Goal: Task Accomplishment & Management: Use online tool/utility

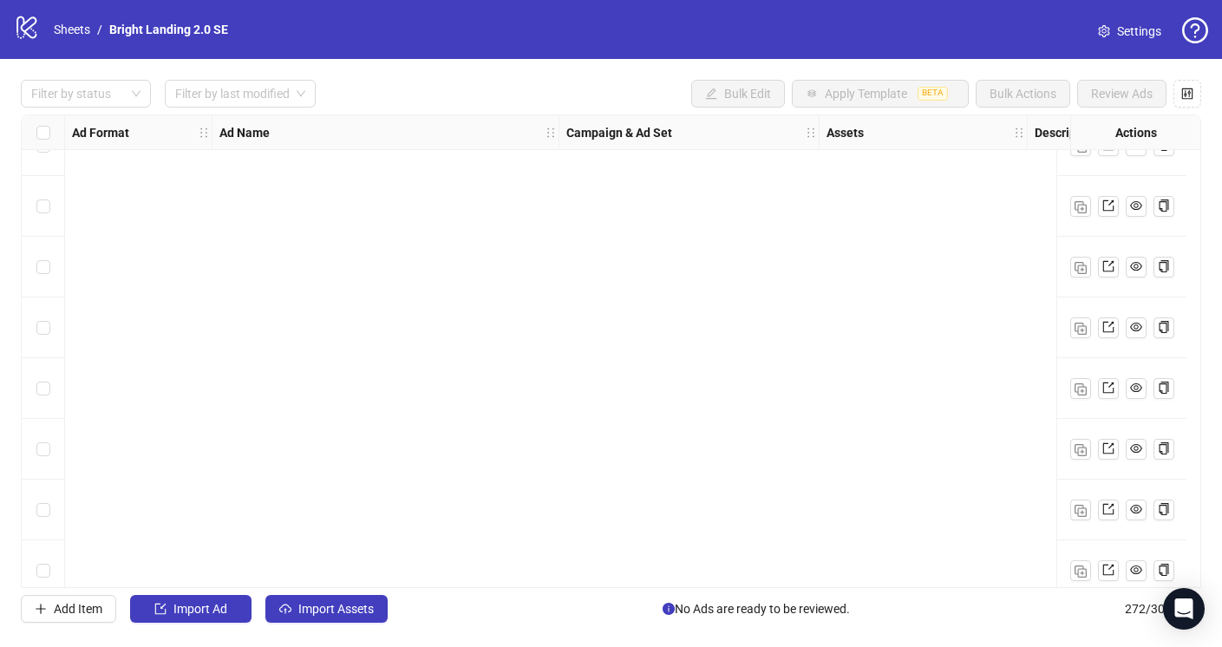
scroll to position [16077, 0]
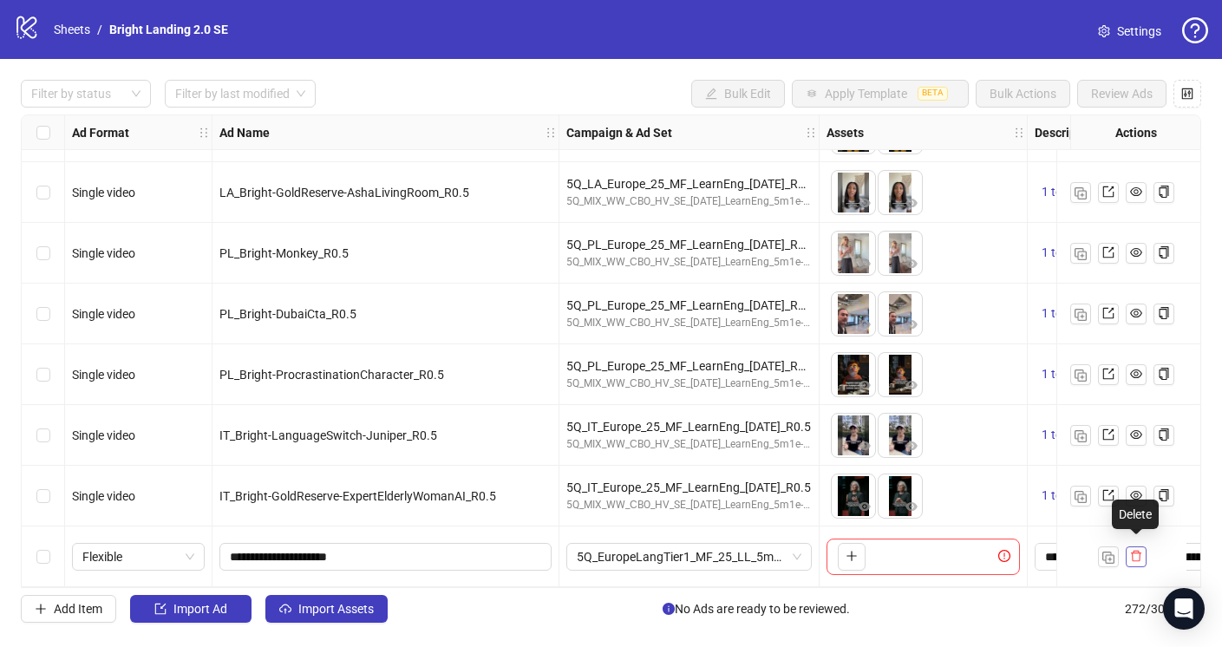
click at [1140, 555] on icon "delete" at bounding box center [1136, 556] width 12 height 12
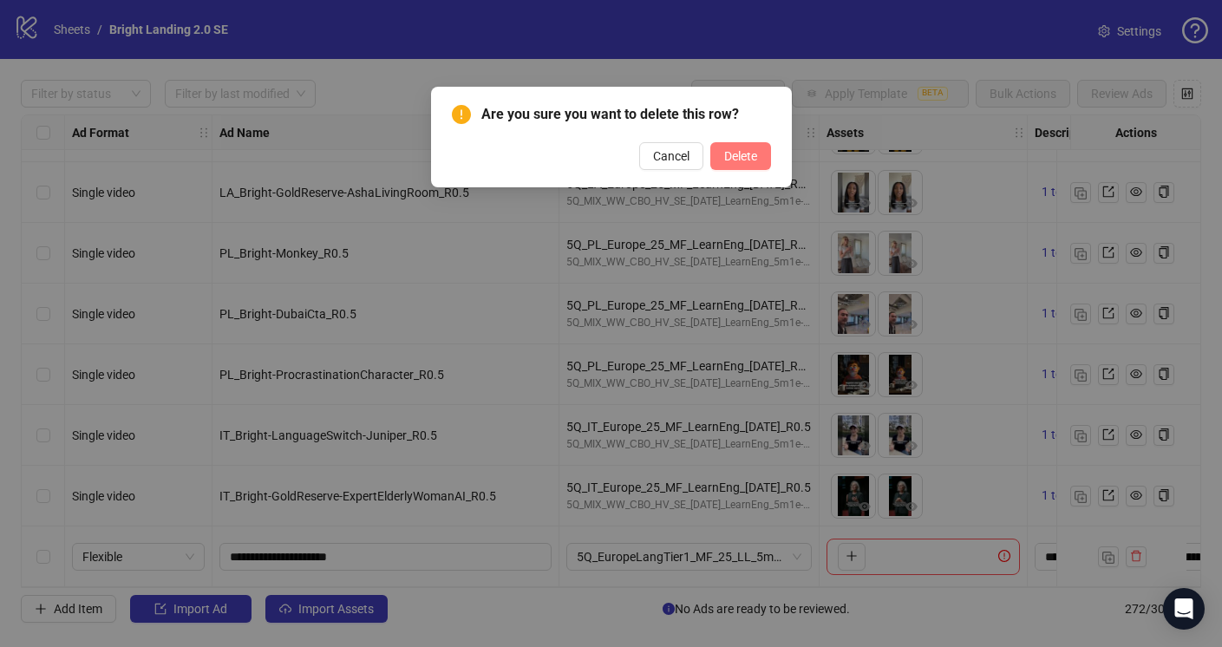
click at [734, 150] on span "Delete" at bounding box center [740, 156] width 33 height 14
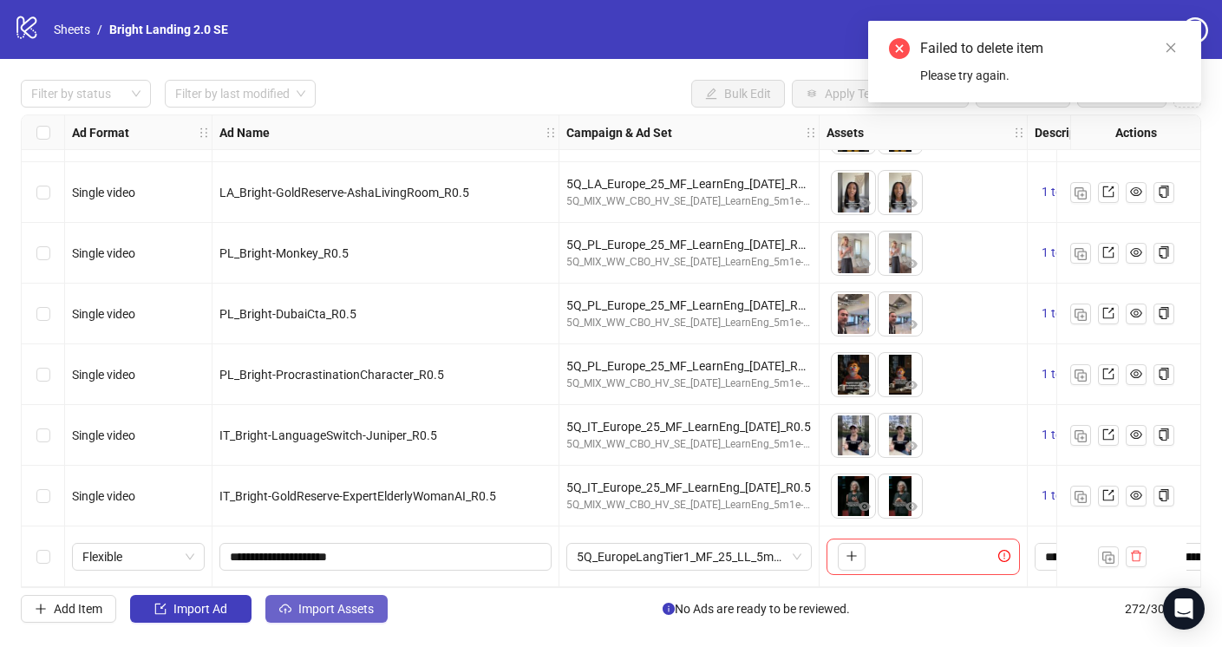
click at [342, 601] on button "Import Assets" at bounding box center [326, 609] width 122 height 28
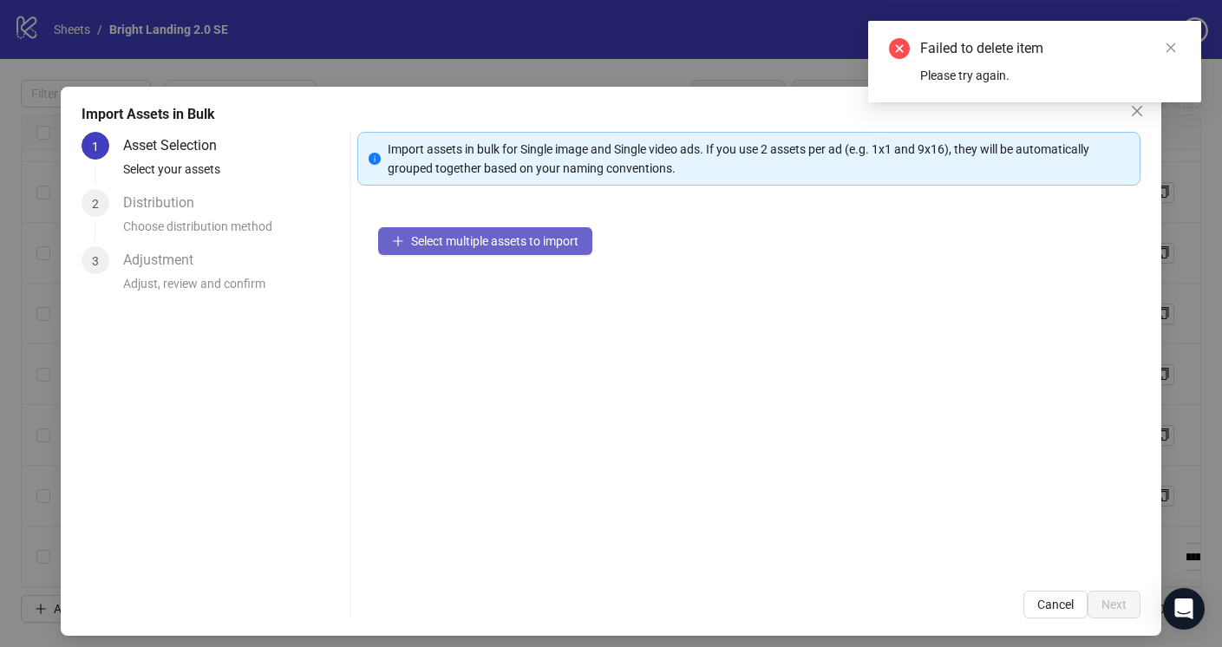
click at [511, 244] on span "Select multiple assets to import" at bounding box center [494, 241] width 167 height 14
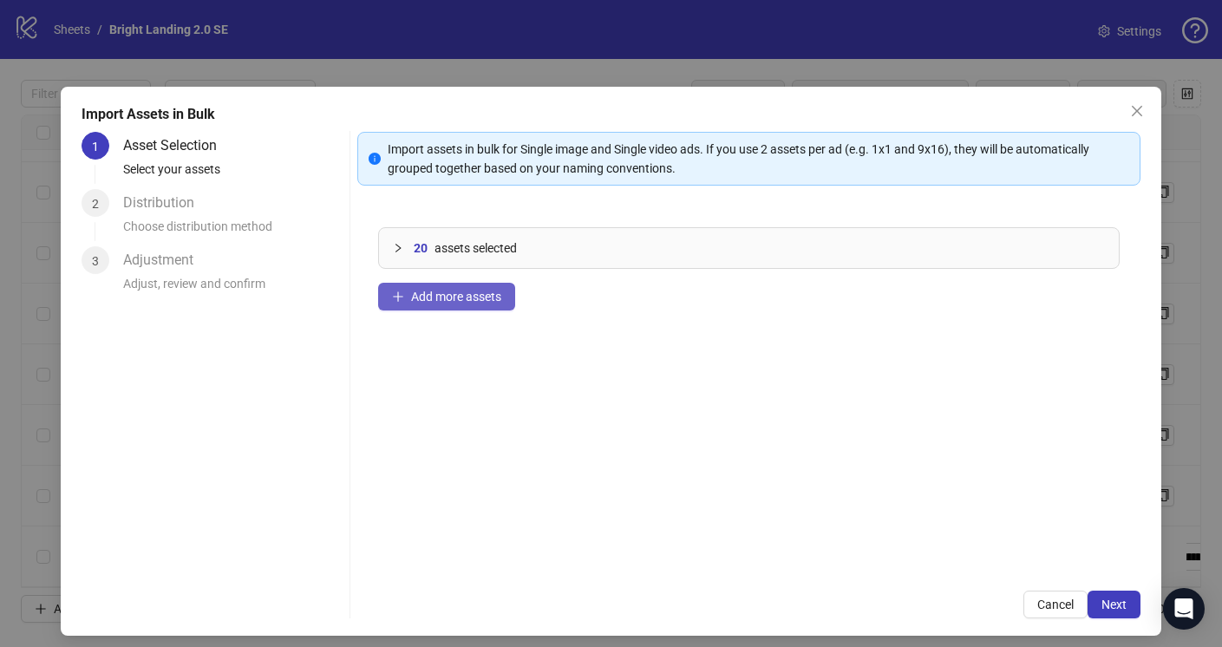
click at [496, 297] on span "Add more assets" at bounding box center [456, 297] width 90 height 14
click at [1116, 606] on span "Next" at bounding box center [1113, 604] width 25 height 14
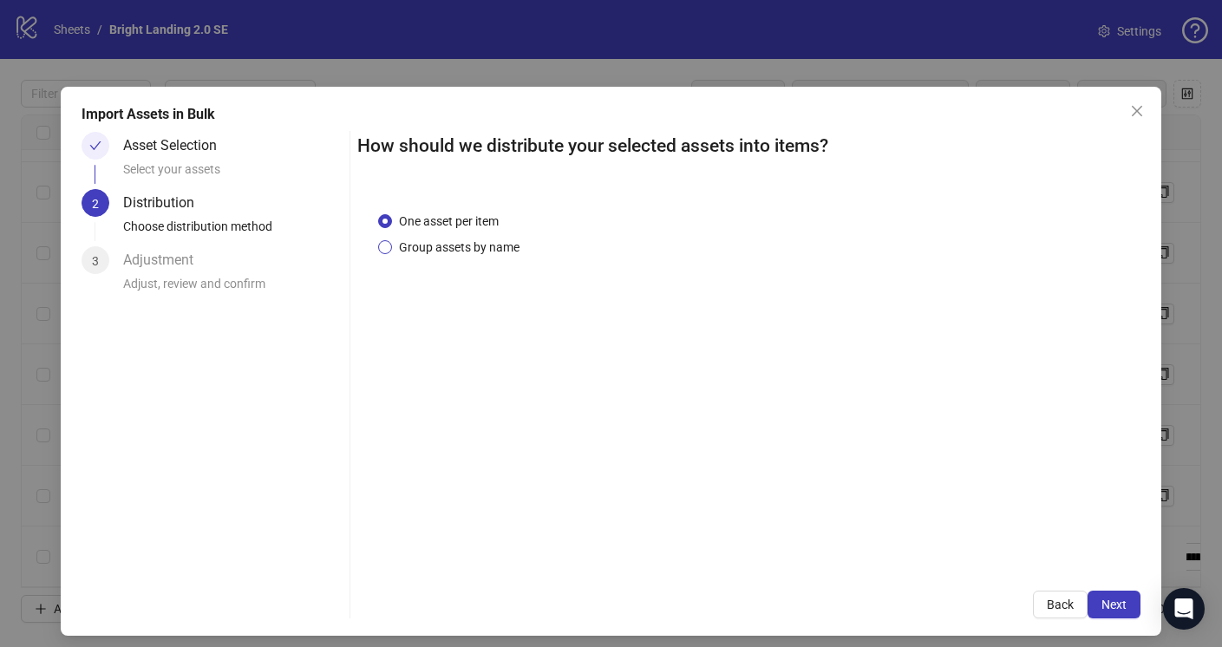
click at [462, 241] on span "Group assets by name" at bounding box center [459, 247] width 134 height 19
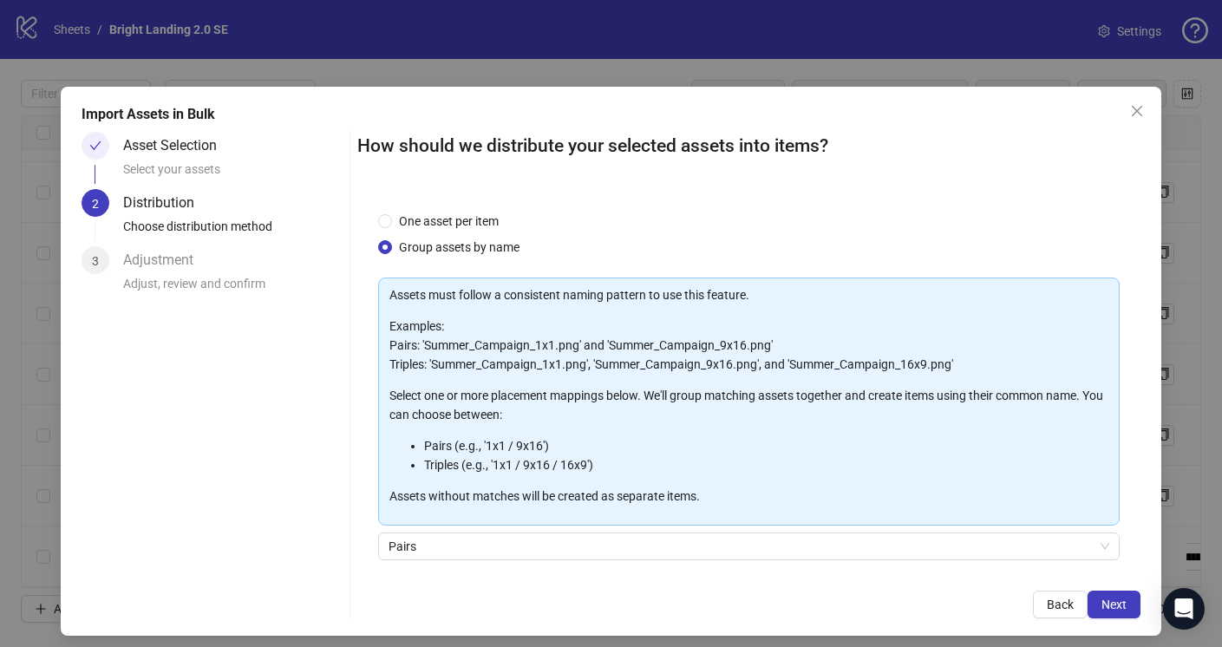
scroll to position [128, 0]
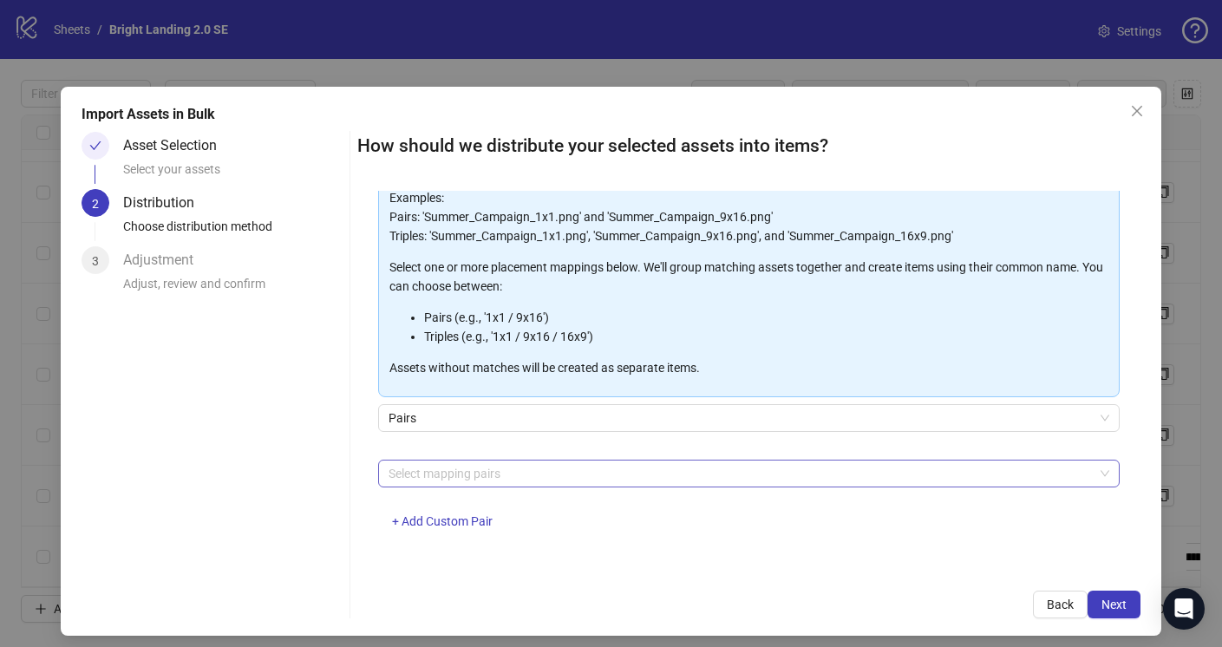
click at [484, 481] on div at bounding box center [738, 473] width 715 height 24
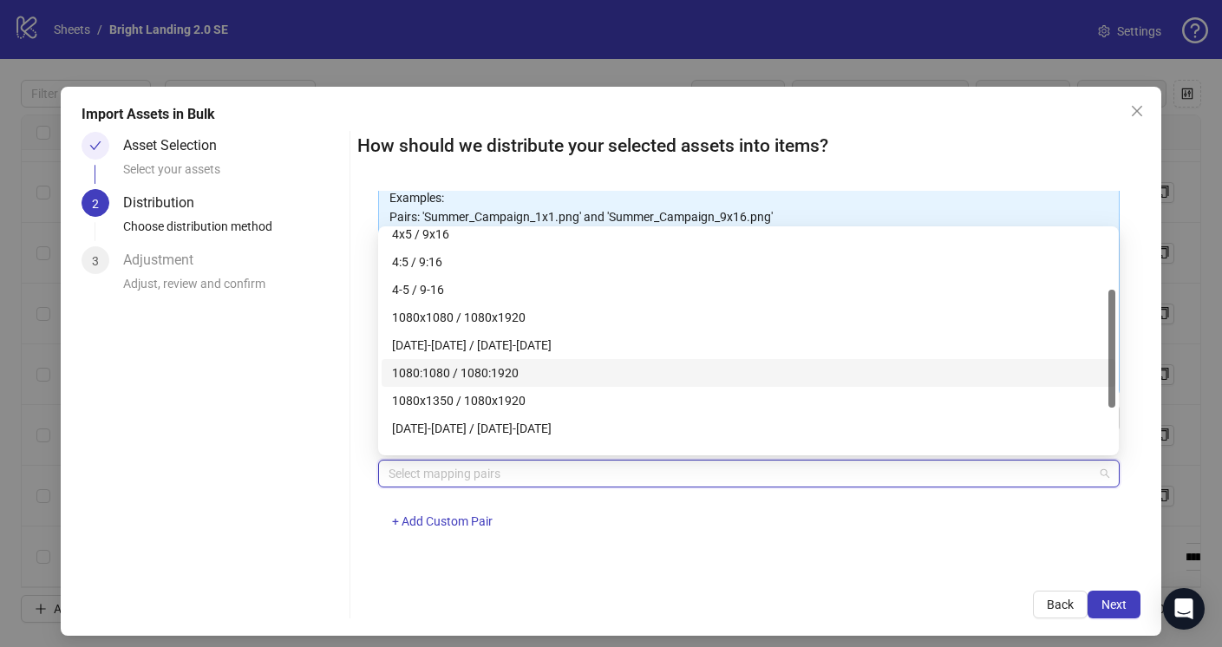
scroll to position [194, 0]
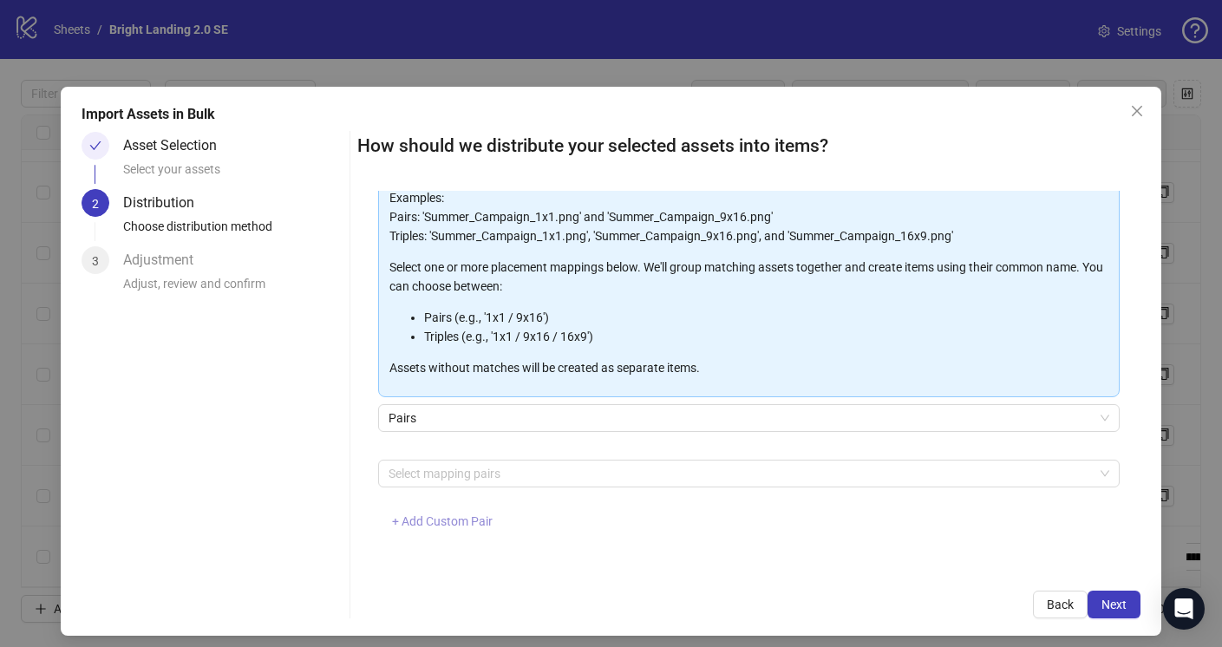
click at [460, 522] on span "+ Add Custom Pair" at bounding box center [442, 521] width 101 height 14
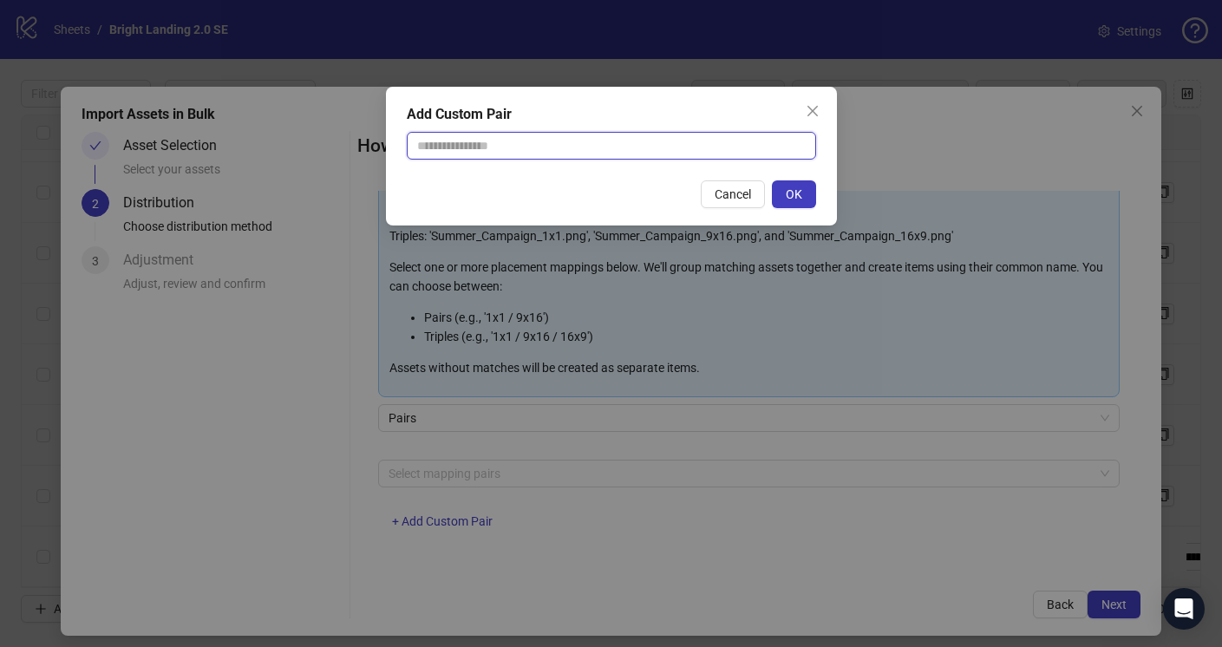
click at [502, 138] on input "text" at bounding box center [611, 146] width 409 height 28
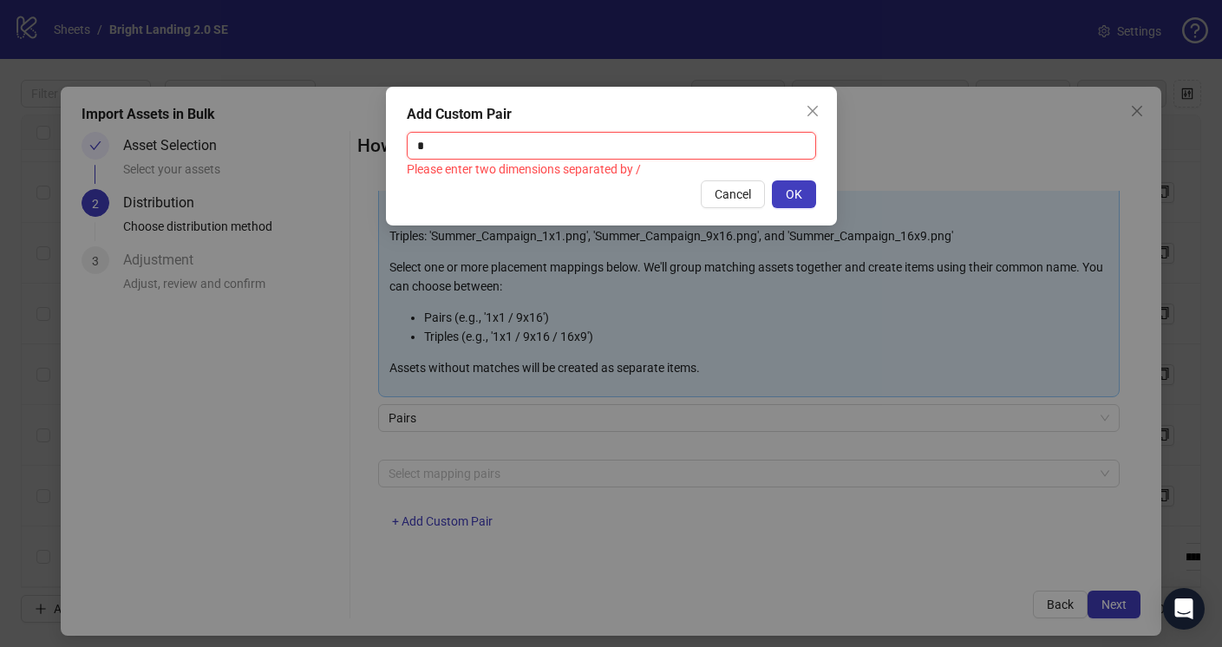
type input "********"
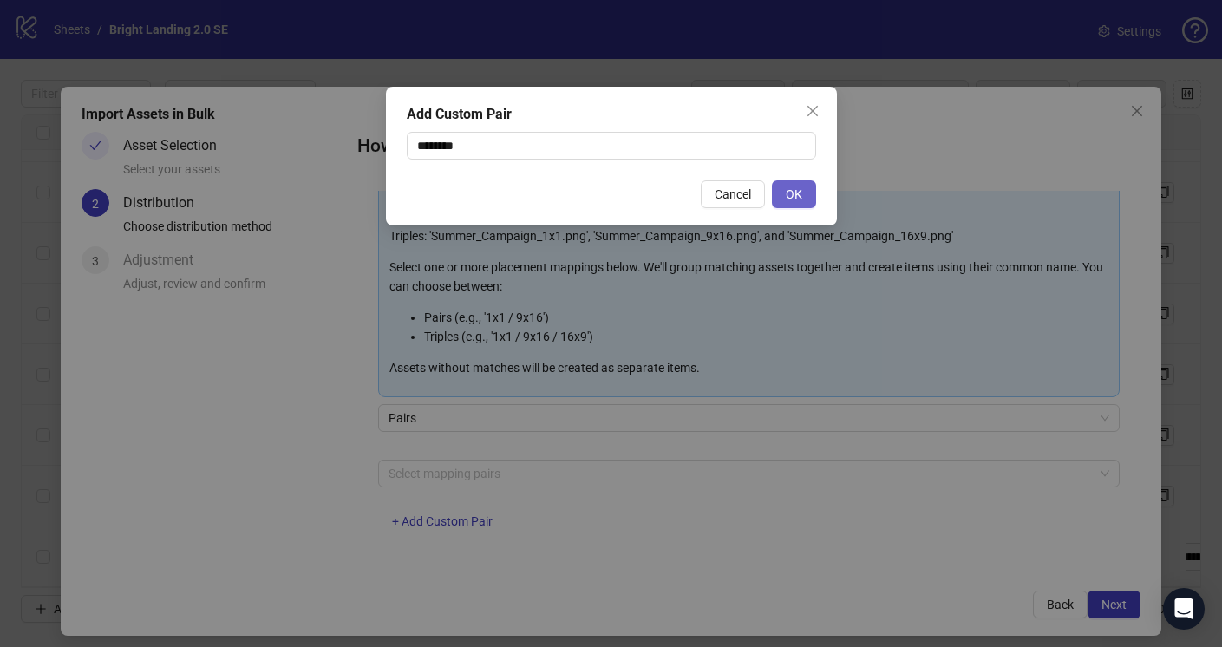
click at [789, 198] on span "OK" at bounding box center [793, 194] width 16 height 14
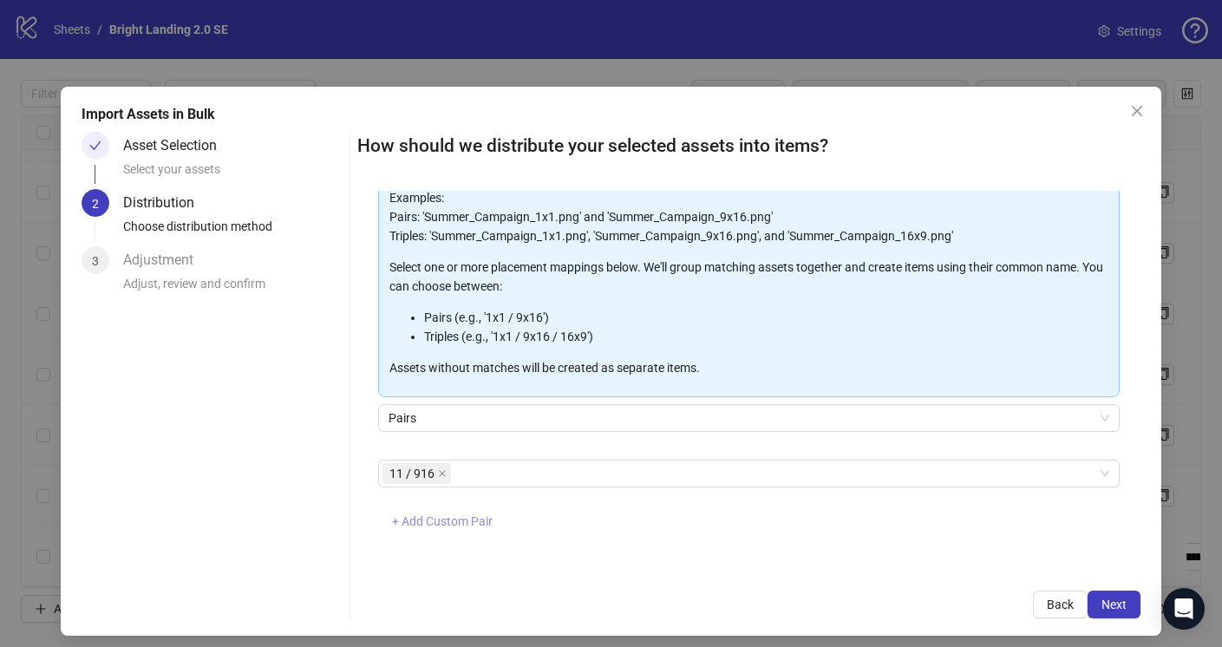
click at [467, 519] on span "+ Add Custom Pair" at bounding box center [442, 521] width 101 height 14
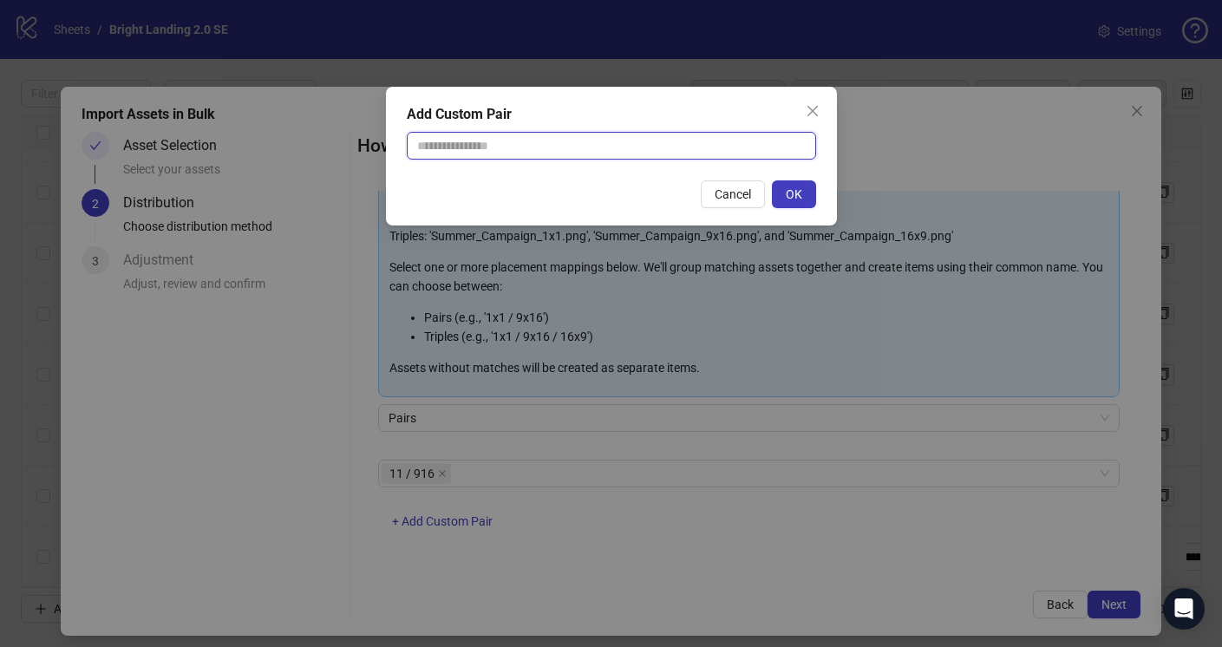
click at [576, 152] on input "text" at bounding box center [611, 146] width 409 height 28
paste input "********"
drag, startPoint x: 429, startPoint y: 146, endPoint x: 385, endPoint y: 146, distance: 44.2
click at [386, 146] on div "Add Custom Pair ******** Cancel OK" at bounding box center [611, 156] width 451 height 139
type input "********"
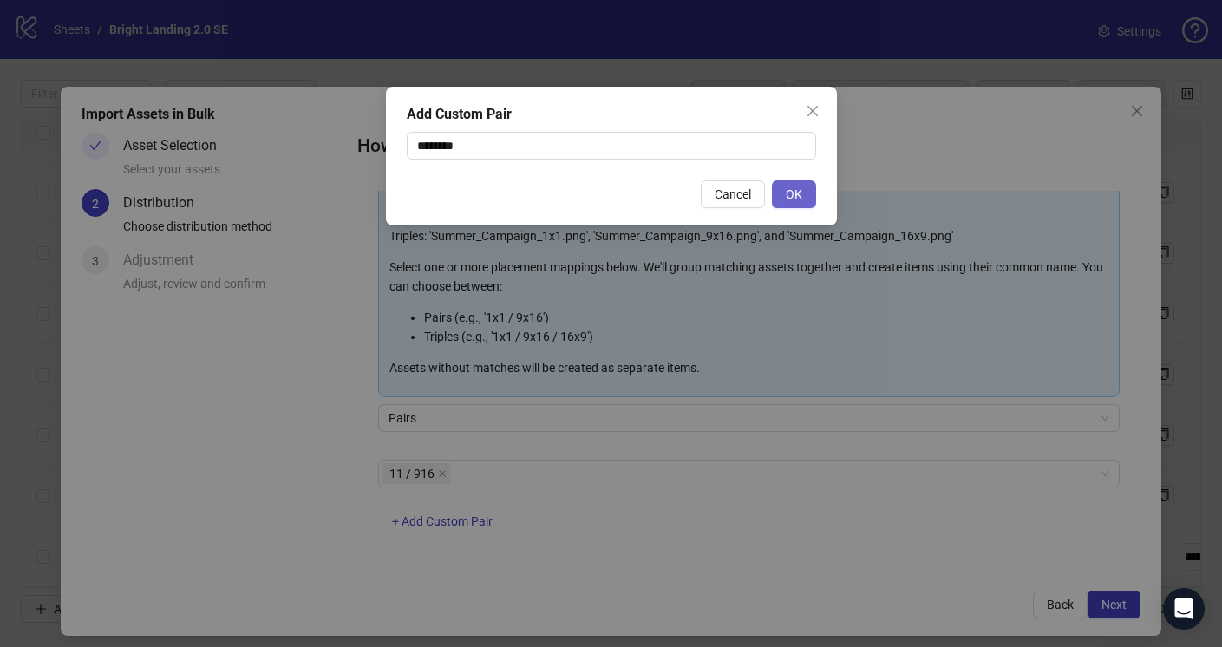
click at [798, 205] on button "OK" at bounding box center [794, 194] width 44 height 28
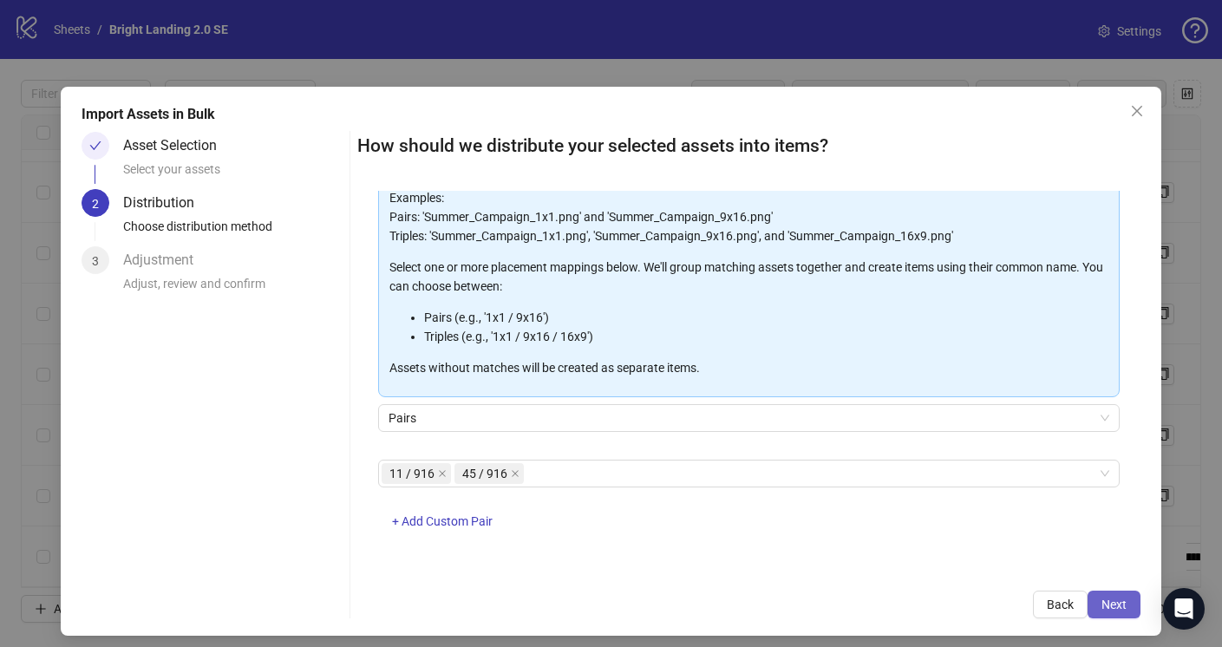
click at [1116, 602] on span "Next" at bounding box center [1113, 604] width 25 height 14
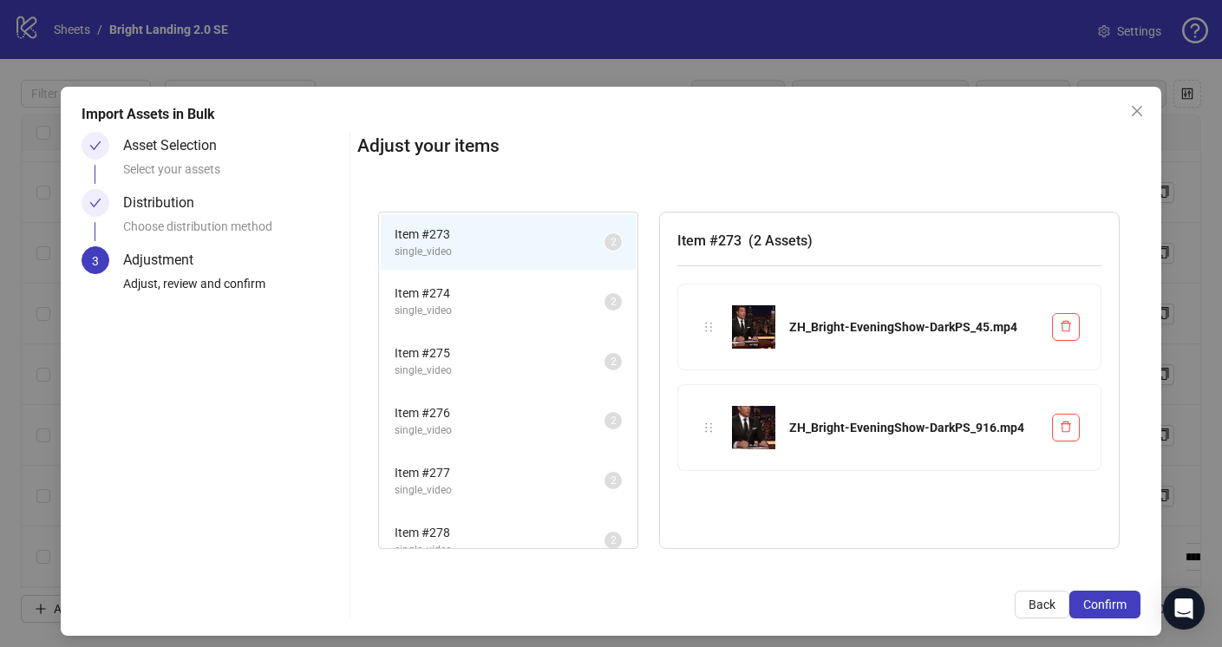
click at [1112, 602] on span "Confirm" at bounding box center [1104, 604] width 43 height 14
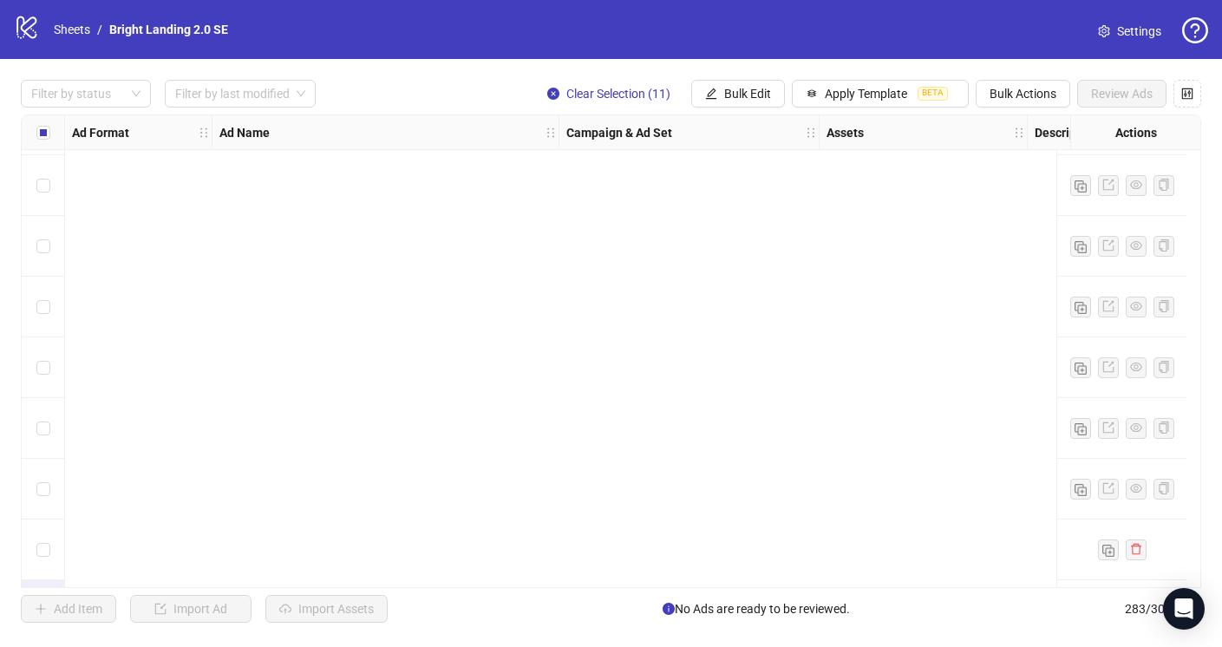
scroll to position [16745, 0]
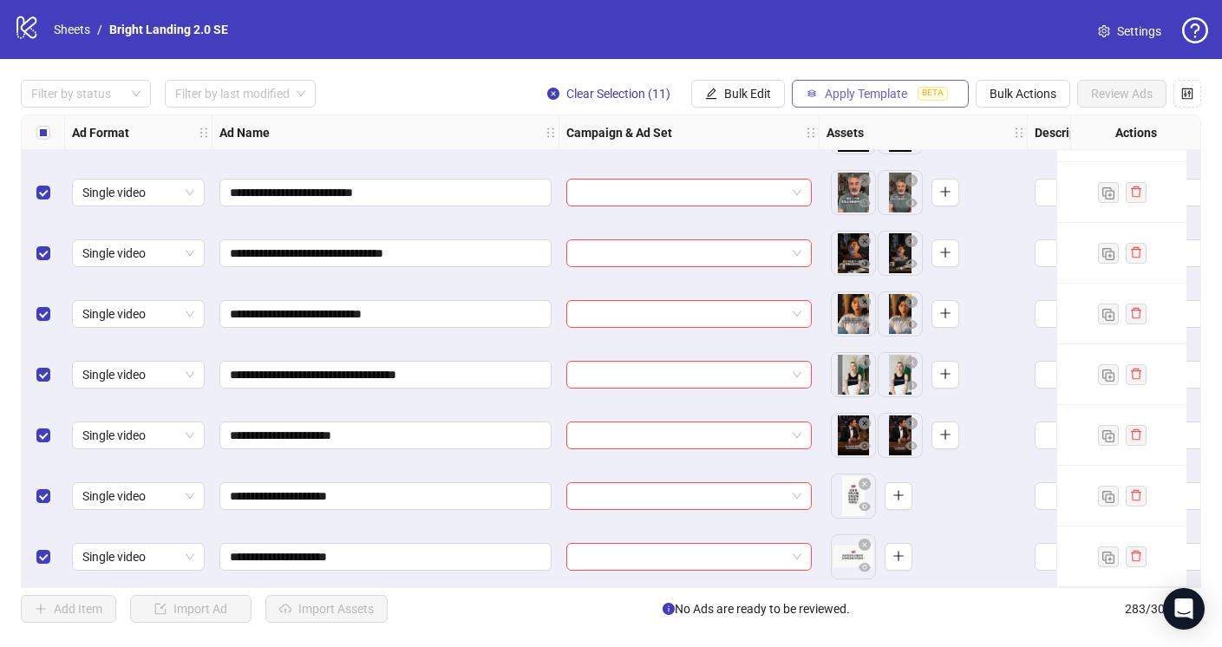
click at [897, 93] on span "Apply Template" at bounding box center [865, 94] width 82 height 14
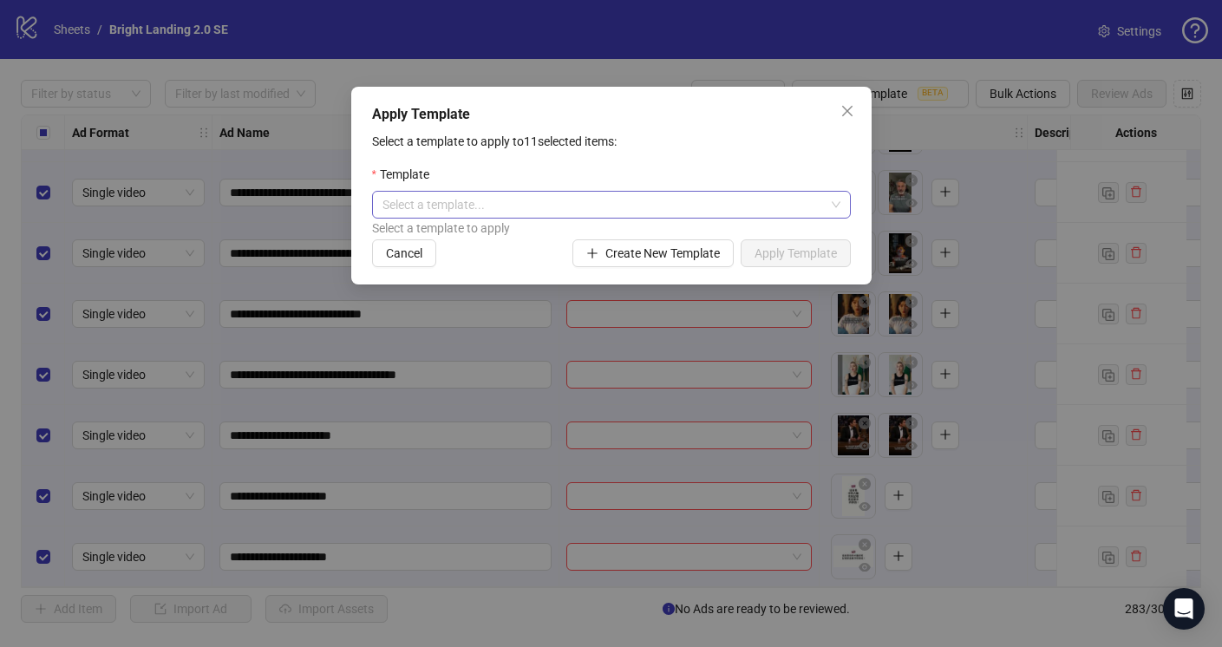
click at [639, 209] on input "search" at bounding box center [603, 205] width 442 height 26
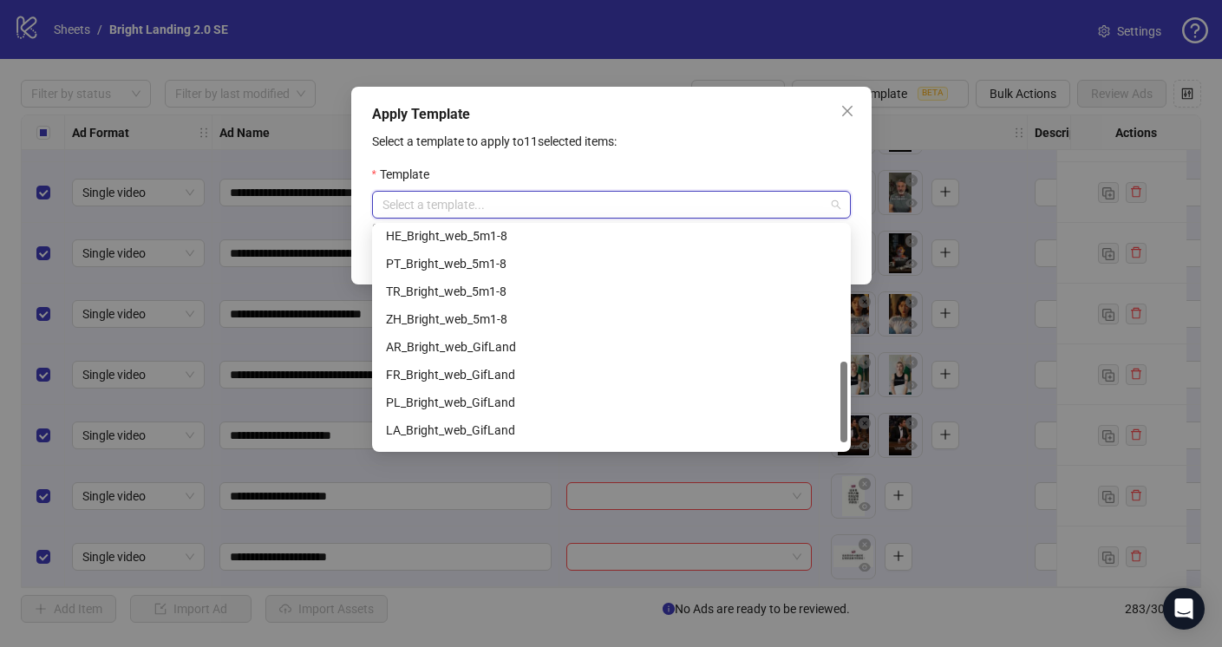
scroll to position [374, 0]
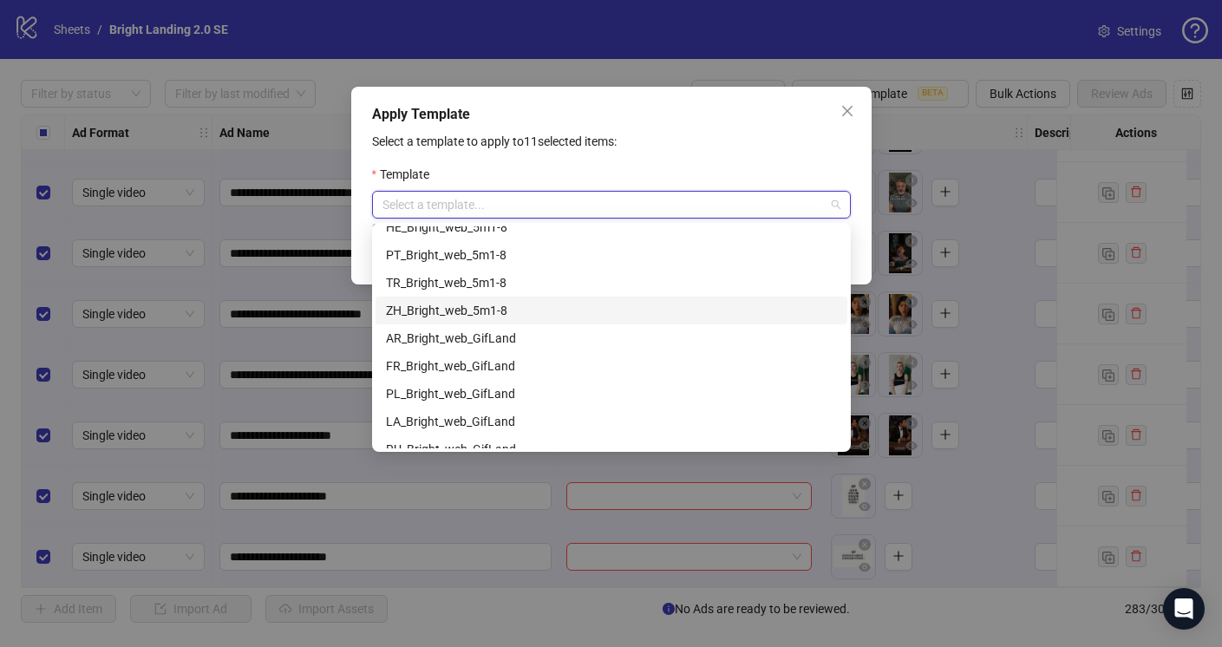
click at [545, 310] on div "ZH_Bright_web_5m1-8" at bounding box center [611, 310] width 451 height 19
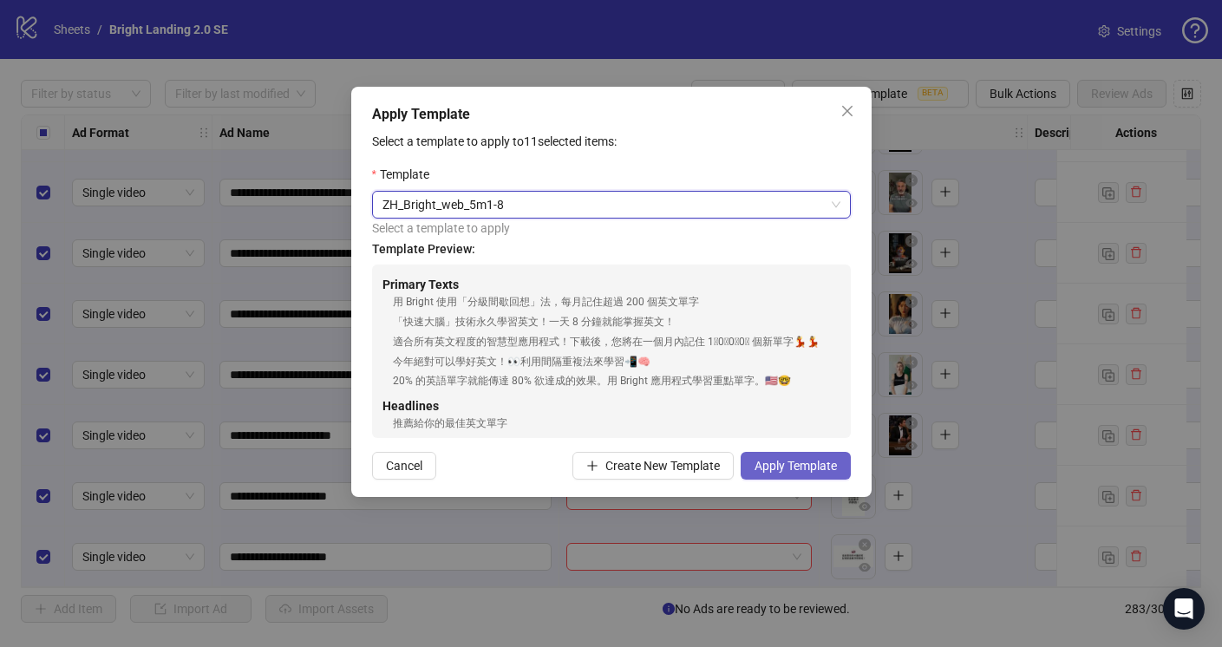
click at [801, 473] on button "Apply Template" at bounding box center [795, 466] width 110 height 28
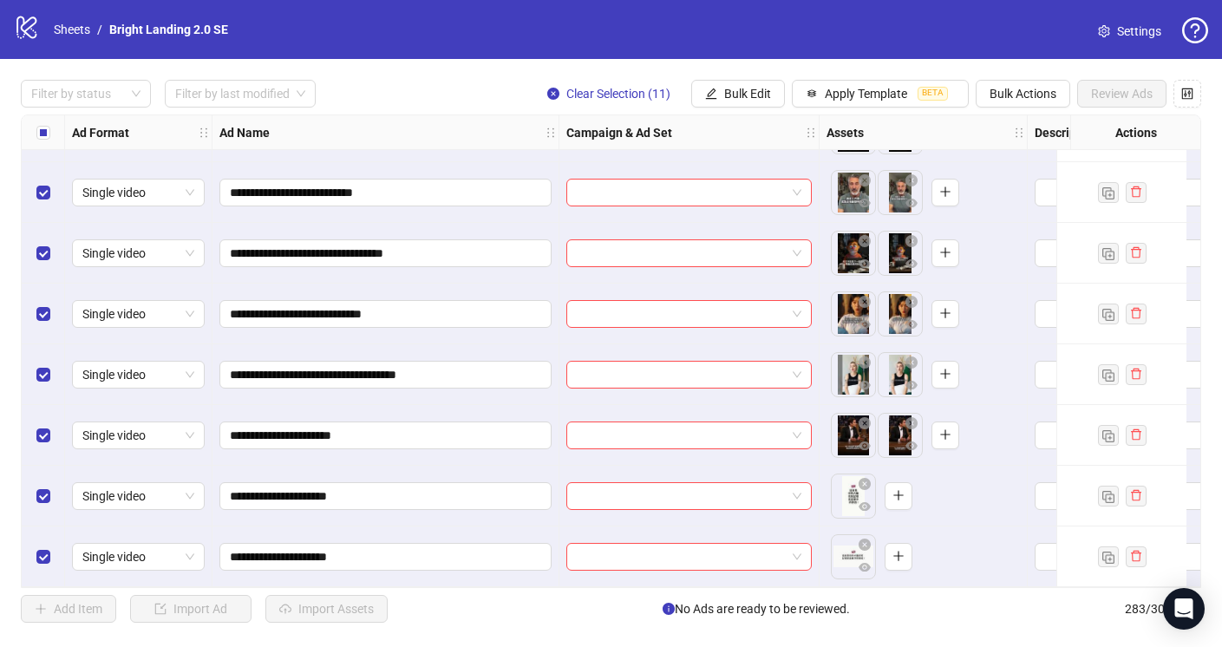
scroll to position [16616, 0]
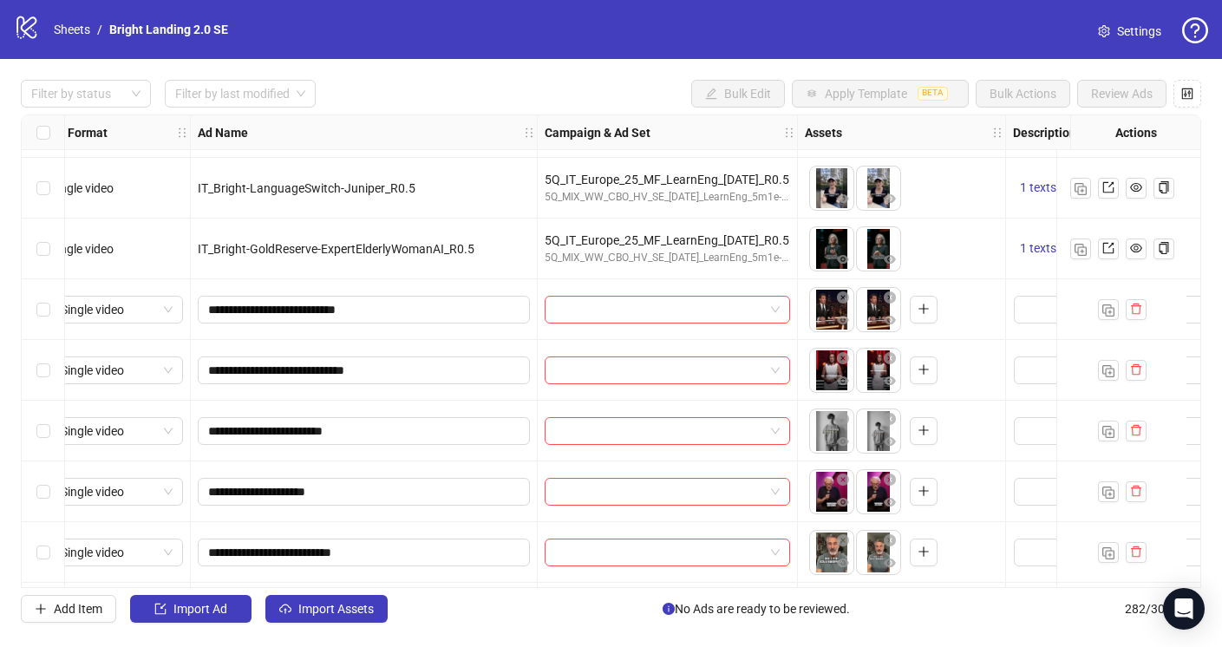
scroll to position [16317, 0]
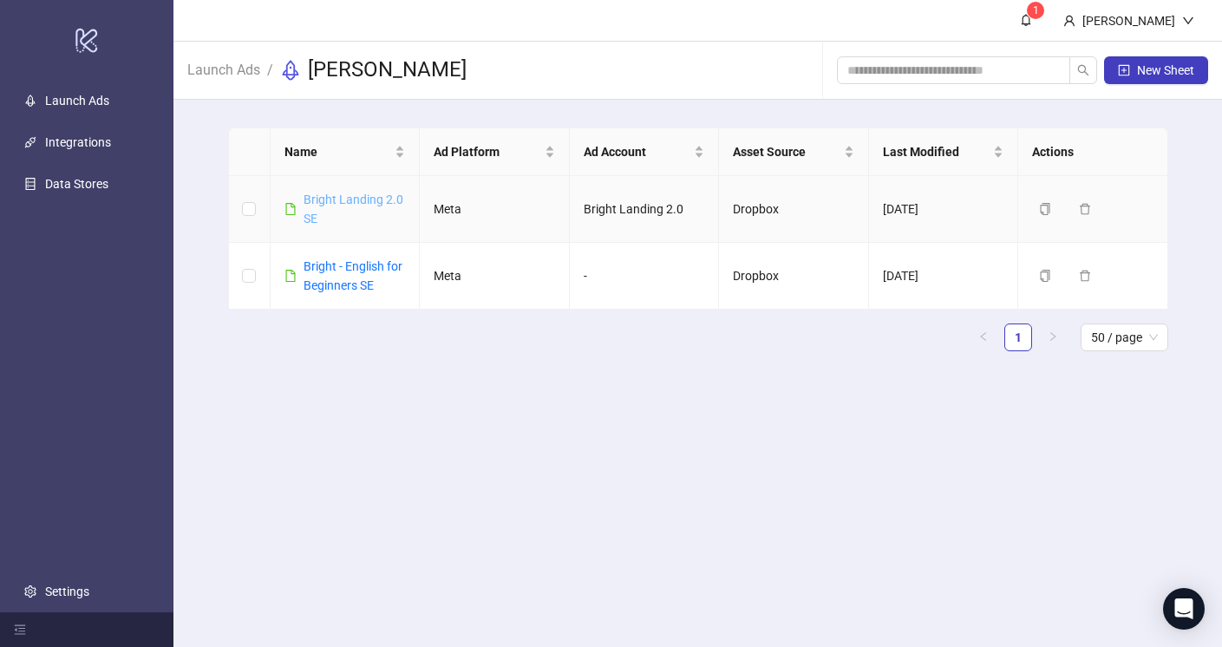
click at [373, 198] on link "Bright Landing 2.0 SE" at bounding box center [353, 208] width 100 height 33
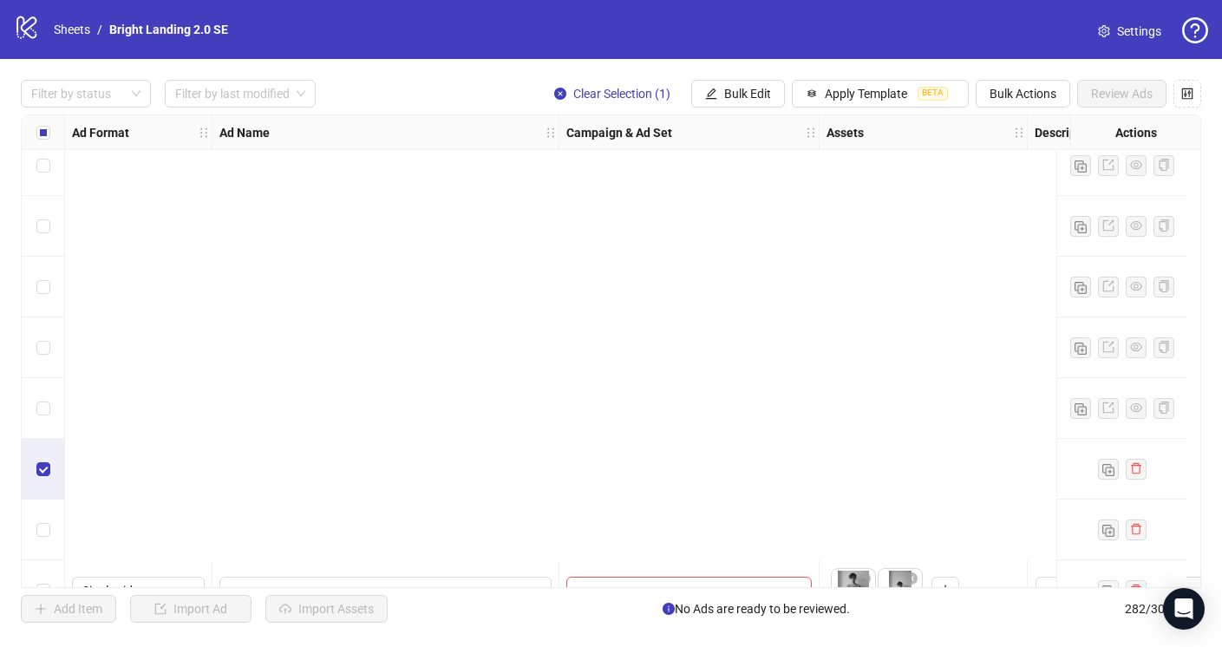
scroll to position [16684, 0]
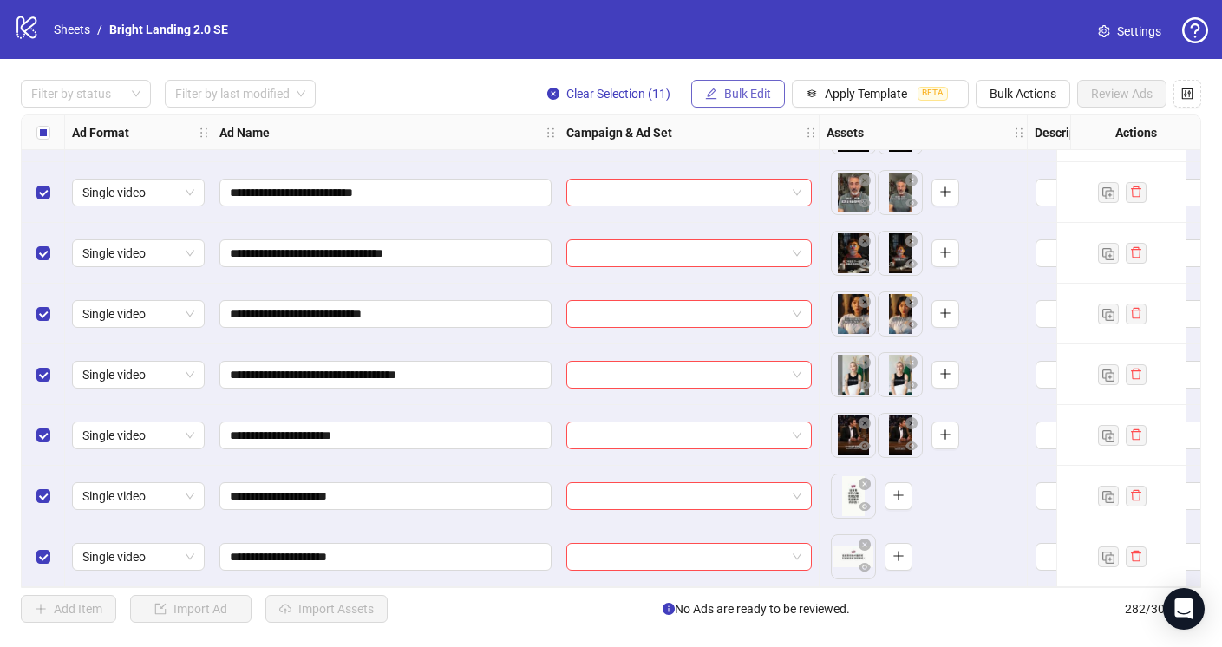
click at [750, 98] on span "Bulk Edit" at bounding box center [747, 94] width 47 height 14
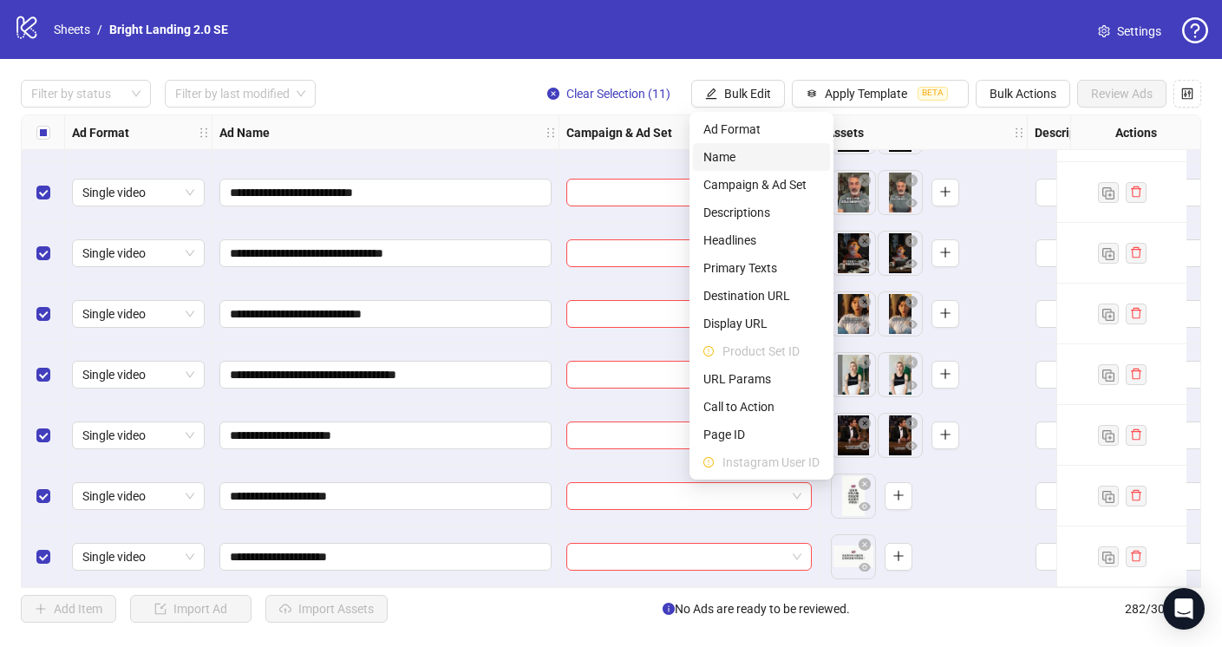
click at [772, 153] on span "Name" at bounding box center [761, 156] width 116 height 19
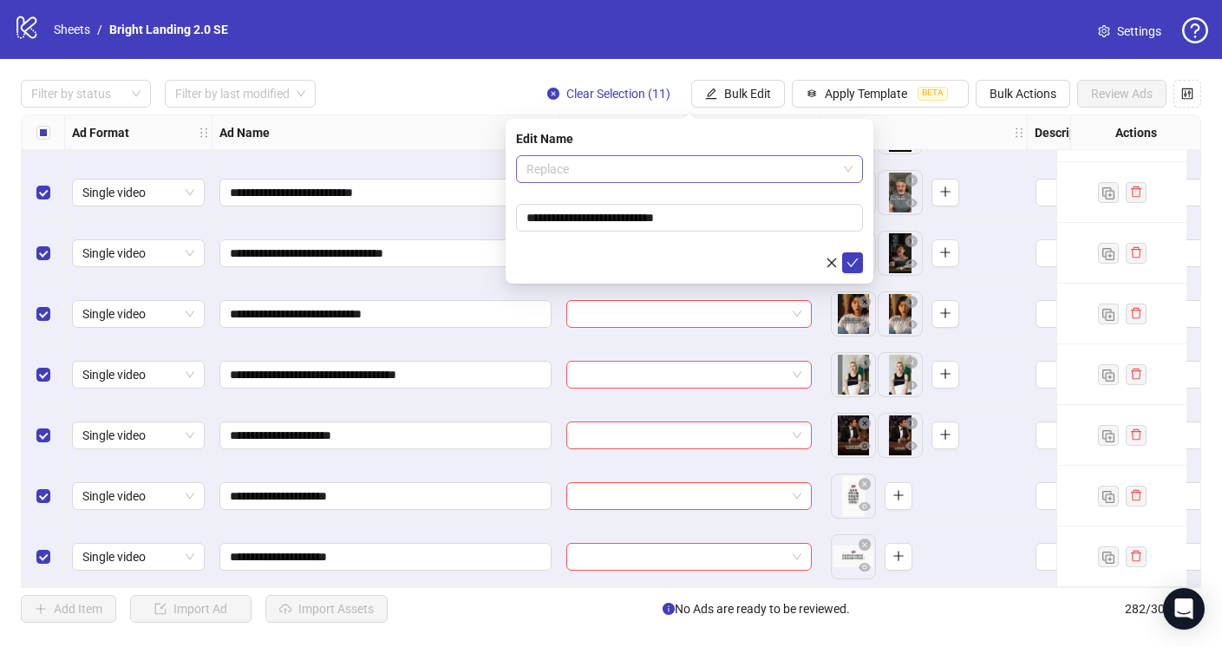
click at [727, 168] on span "Replace" at bounding box center [689, 169] width 326 height 26
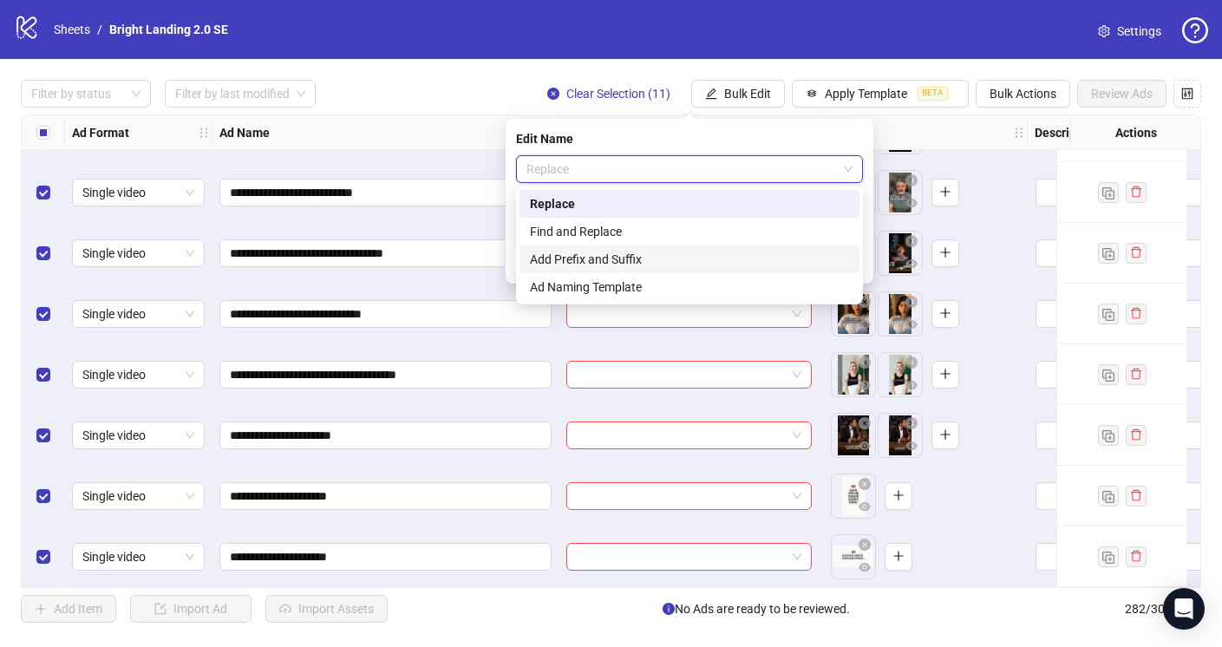
click at [679, 259] on div "Add Prefix and Suffix" at bounding box center [689, 259] width 319 height 19
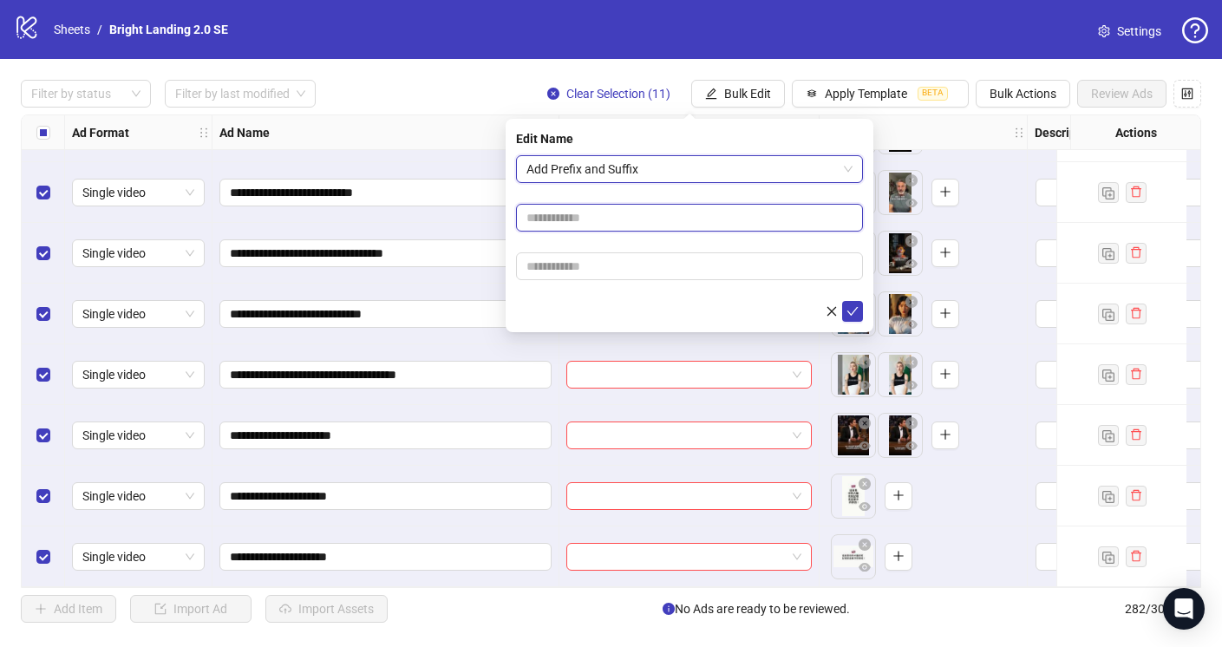
click at [676, 218] on input "text" at bounding box center [689, 218] width 347 height 28
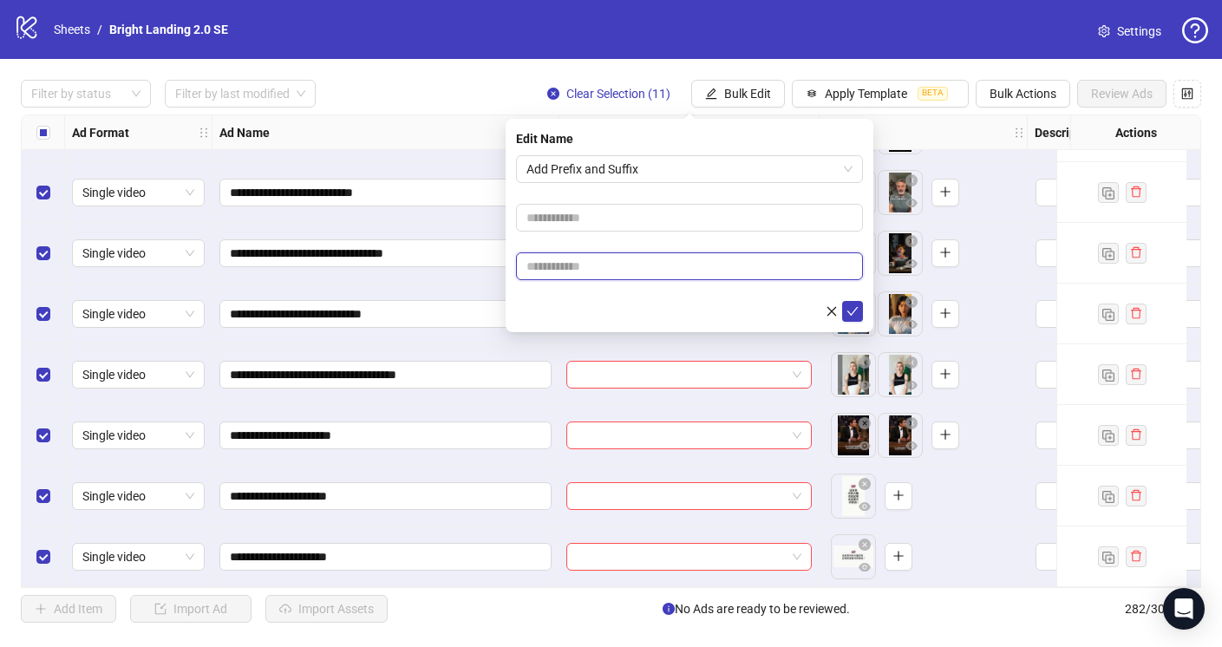
click at [658, 270] on input "text" at bounding box center [689, 266] width 347 height 28
type input "****"
click at [854, 310] on icon "check" at bounding box center [852, 311] width 11 height 9
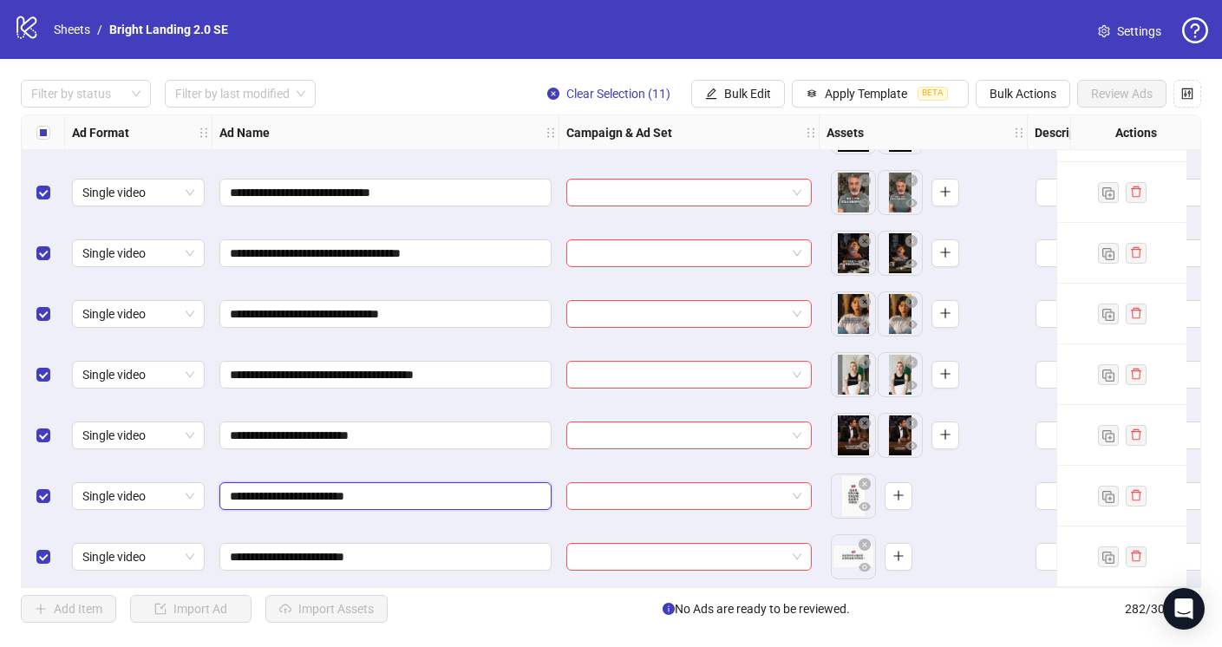
click at [354, 491] on input "**********" at bounding box center [384, 495] width 308 height 19
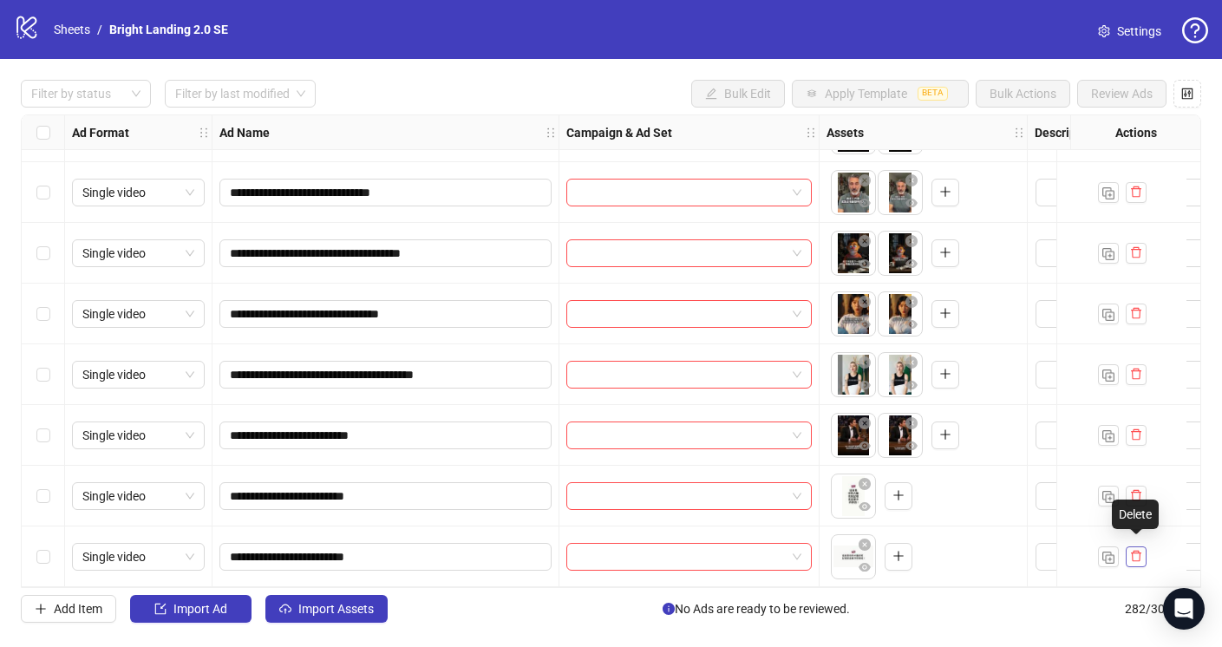
click at [1132, 551] on icon "delete" at bounding box center [1136, 556] width 12 height 12
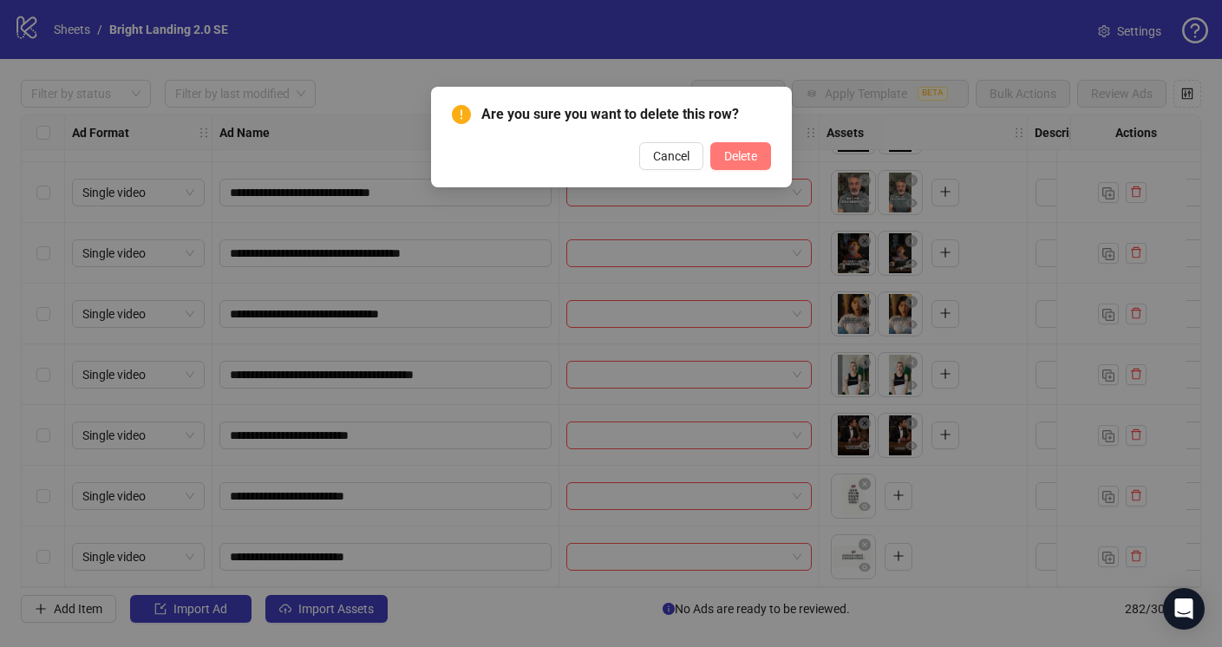
click at [751, 156] on span "Delete" at bounding box center [740, 156] width 33 height 14
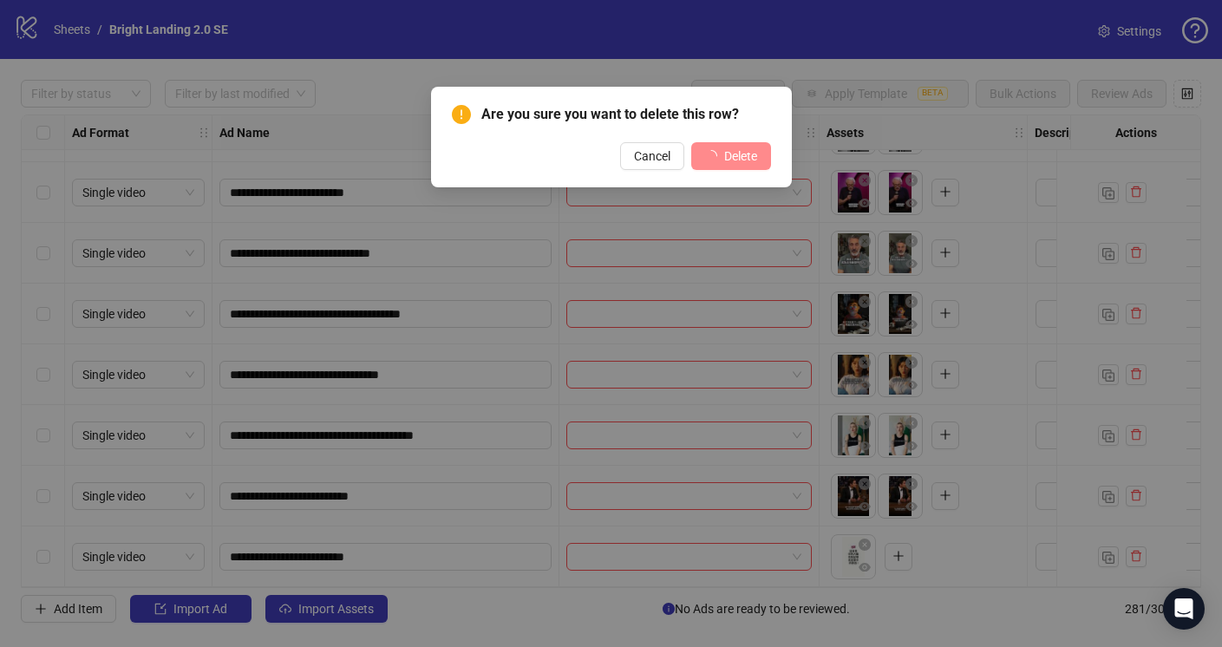
scroll to position [16623, 0]
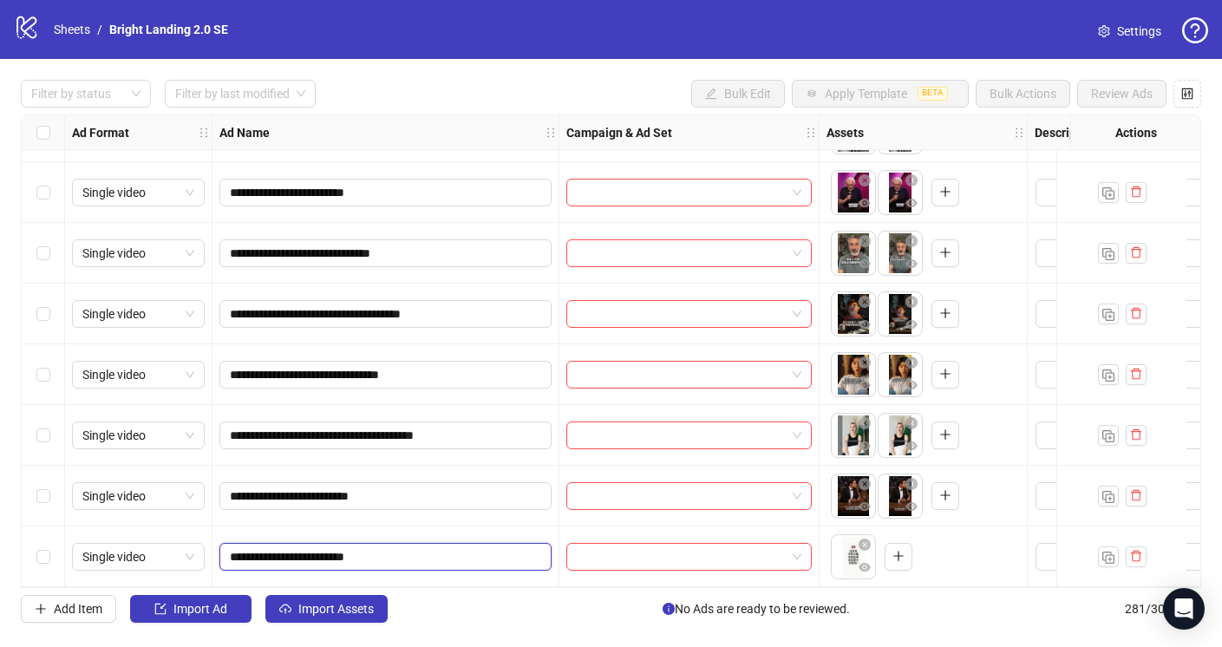
drag, startPoint x: 353, startPoint y: 551, endPoint x: 332, endPoint y: 554, distance: 21.1
click at [332, 554] on input "**********" at bounding box center [384, 556] width 308 height 19
type input "**********"
drag, startPoint x: 329, startPoint y: 552, endPoint x: 216, endPoint y: 550, distance: 112.7
click at [216, 550] on div "**********" at bounding box center [385, 556] width 347 height 61
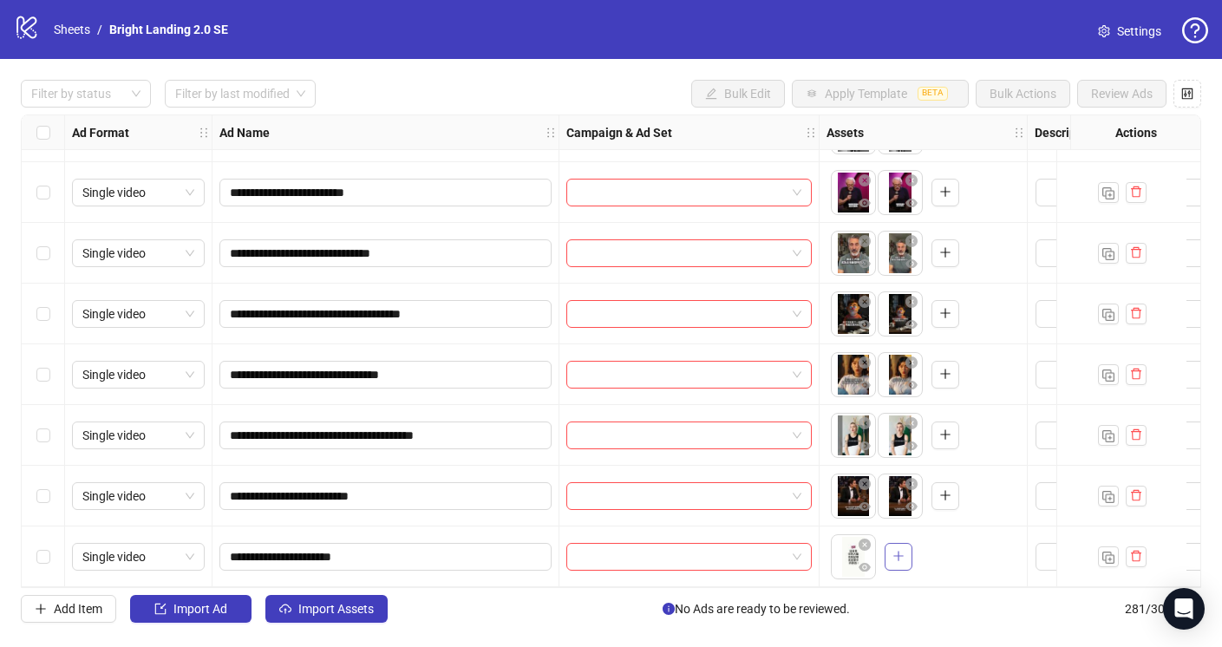
click at [905, 551] on button "button" at bounding box center [898, 557] width 28 height 28
drag, startPoint x: 897, startPoint y: 554, endPoint x: 857, endPoint y: 555, distance: 39.9
click at [858, 555] on body "**********" at bounding box center [611, 323] width 1222 height 647
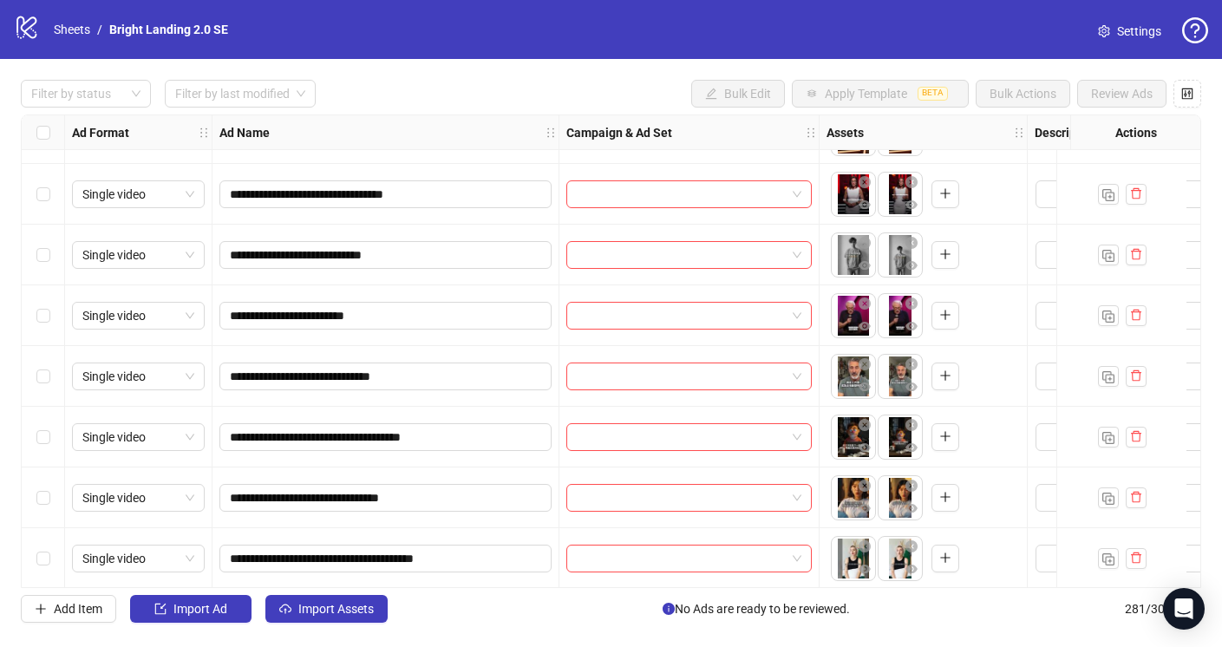
scroll to position [16383, 0]
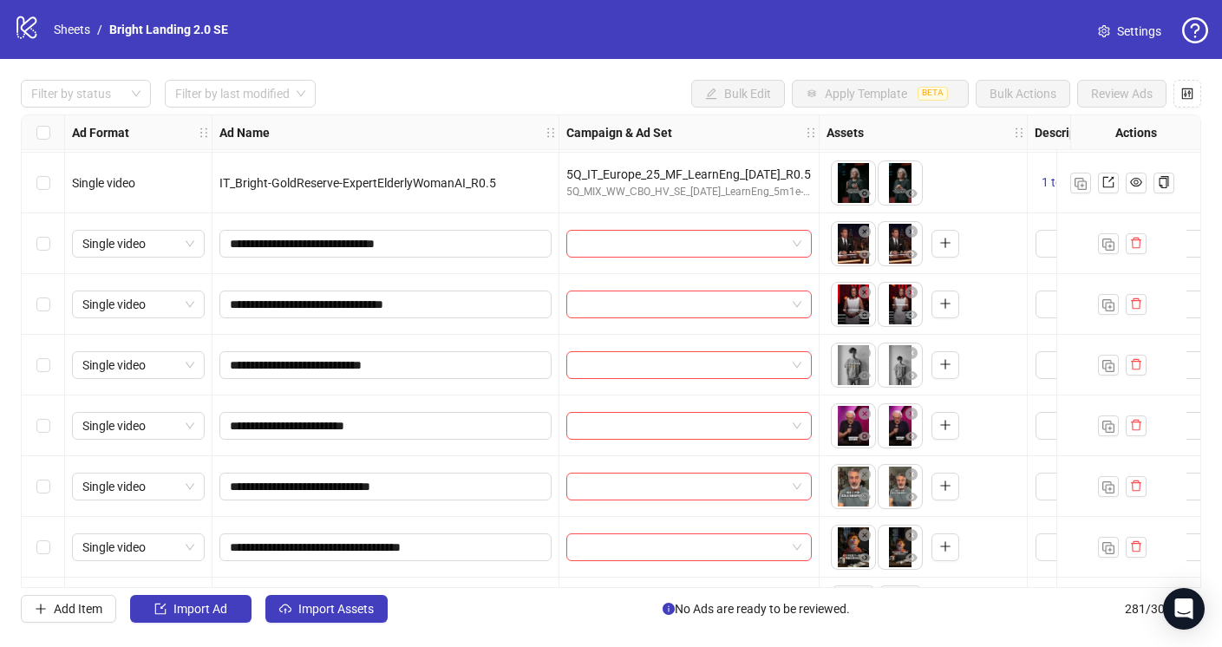
click at [681, 259] on div at bounding box center [689, 243] width 260 height 61
click at [682, 245] on input "search" at bounding box center [681, 244] width 209 height 26
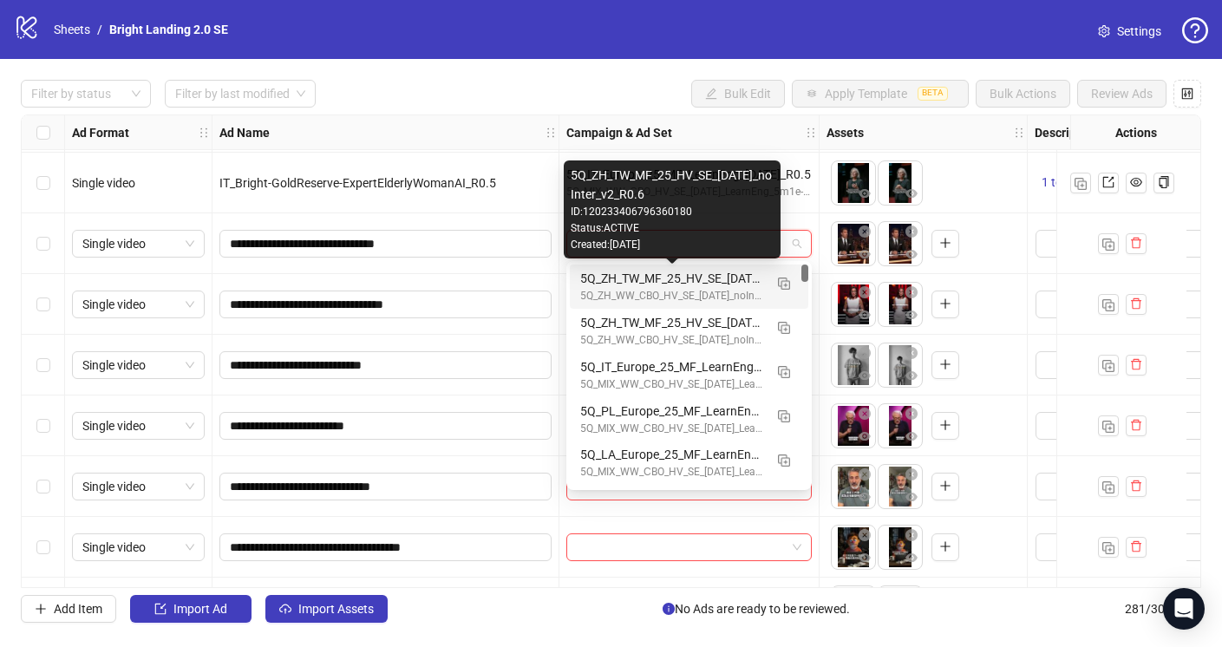
click at [698, 279] on div "5Q_ZH_TW_MF_25_HV_SE_[DATE]_noInter_v2_R0.6" at bounding box center [671, 278] width 183 height 19
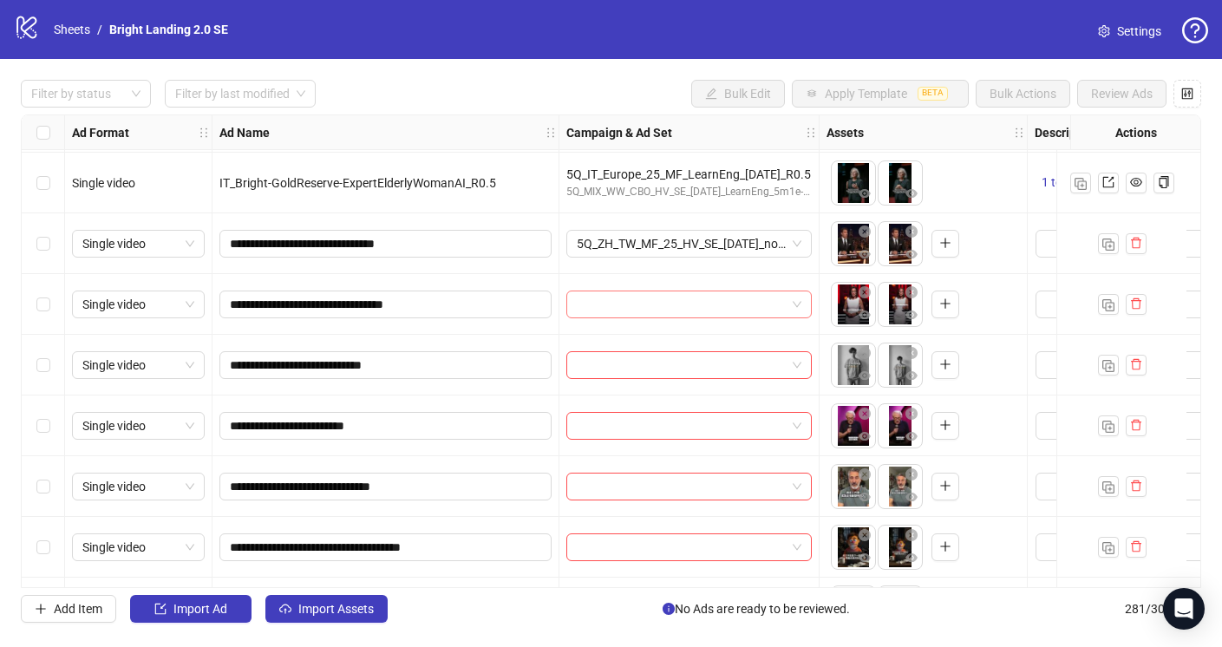
click at [695, 310] on input "search" at bounding box center [681, 304] width 209 height 26
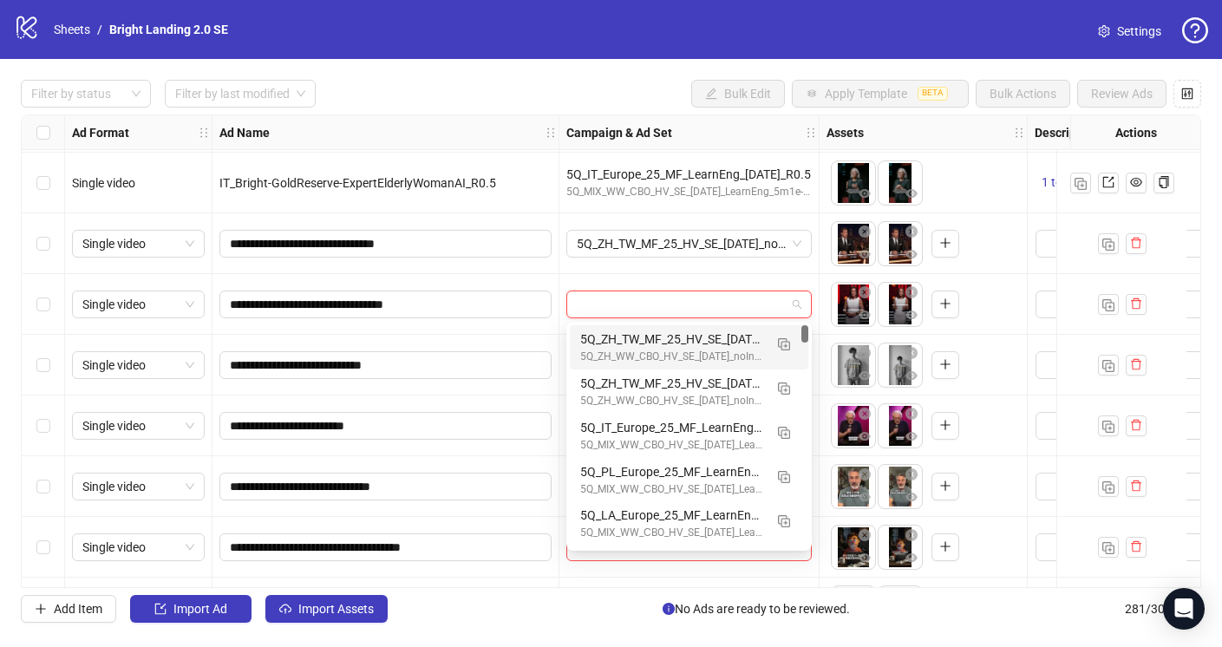
click at [698, 352] on div "5Q_ZH_WW_CBO_HV_SE_[DATE]_noInter_R0.6" at bounding box center [671, 357] width 183 height 16
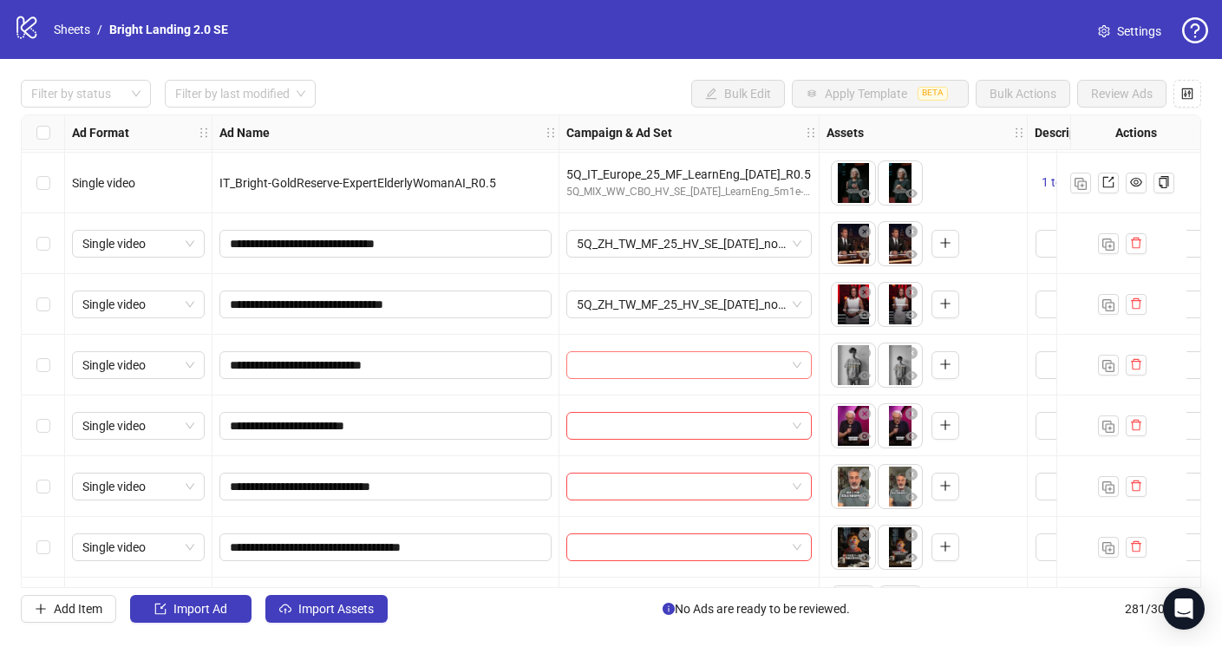
click at [701, 355] on input "search" at bounding box center [681, 365] width 209 height 26
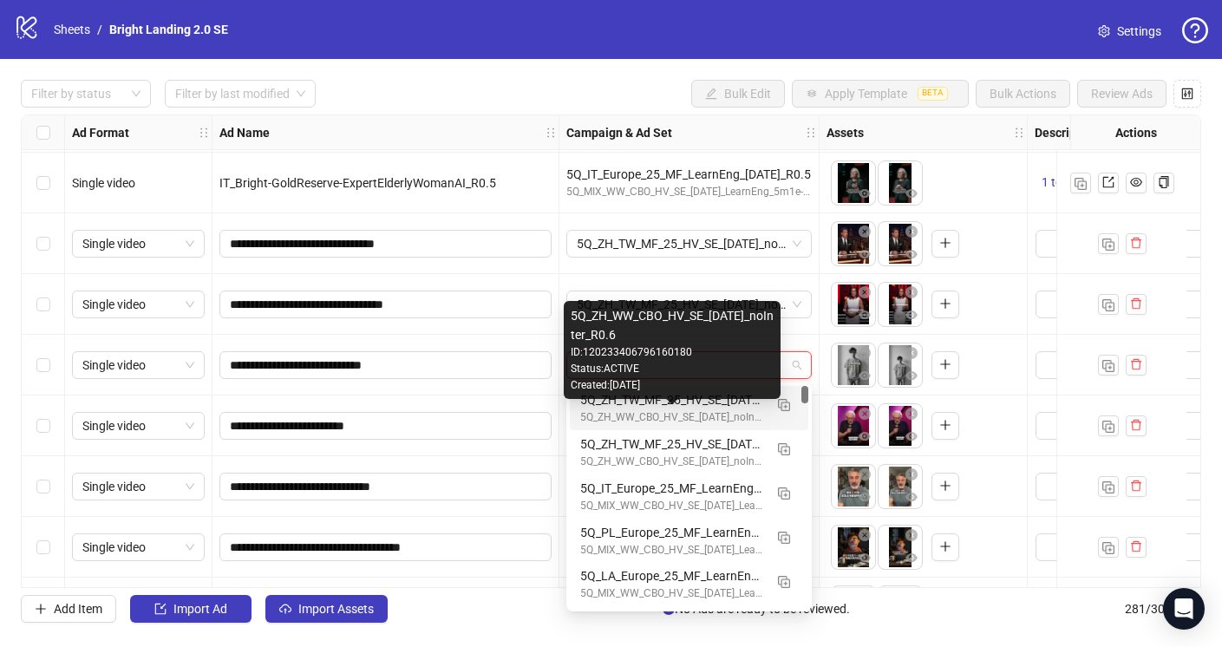
click at [701, 409] on div "5Q_ZH_WW_CBO_HV_SE_[DATE]_noInter_R0.6" at bounding box center [671, 417] width 183 height 16
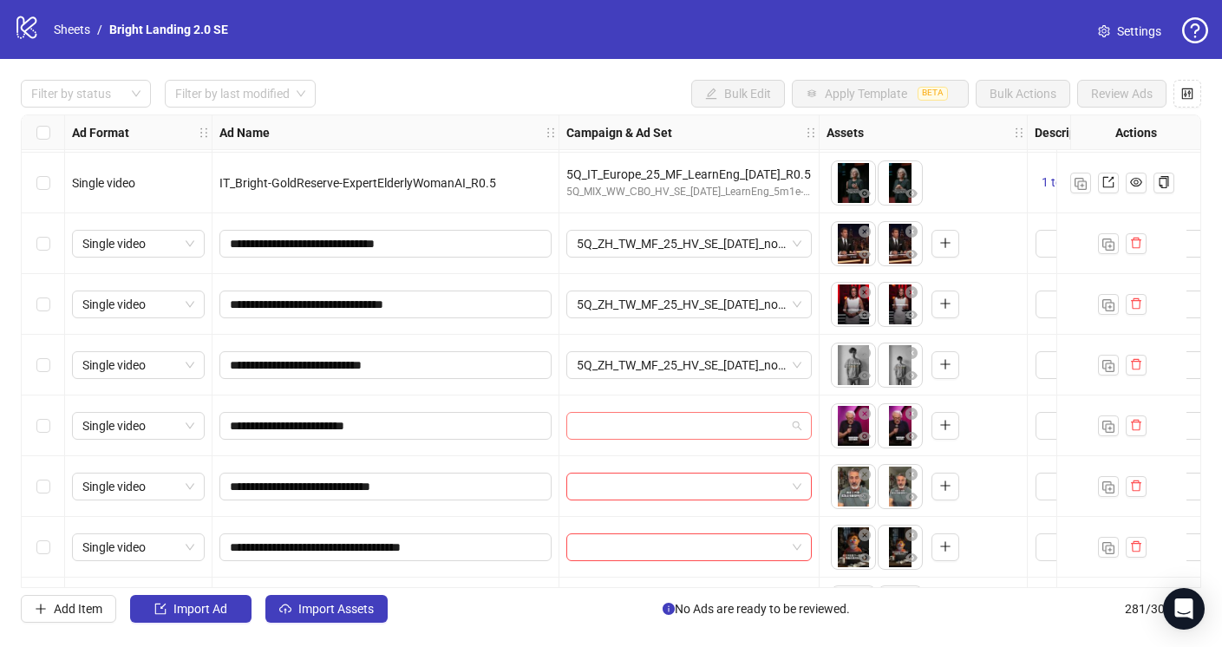
click at [700, 427] on input "search" at bounding box center [681, 426] width 209 height 26
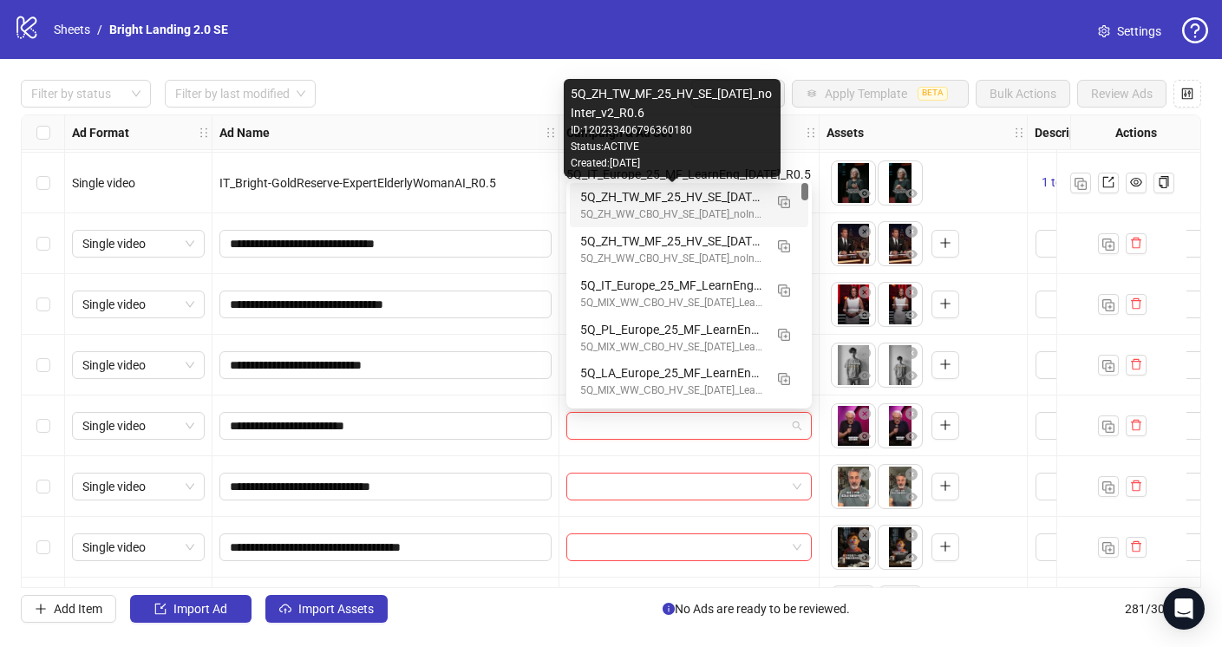
click at [730, 202] on div "5Q_ZH_TW_MF_25_HV_SE_[DATE]_noInter_v2_R0.6" at bounding box center [671, 196] width 183 height 19
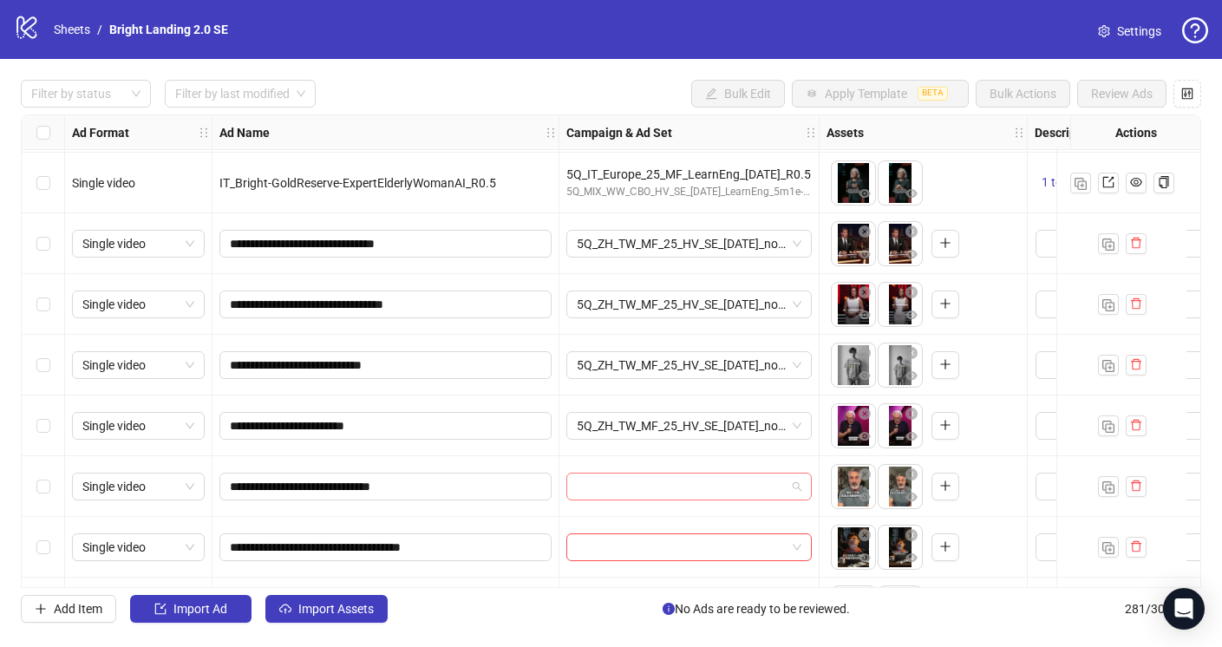
click at [688, 485] on input "search" at bounding box center [681, 486] width 209 height 26
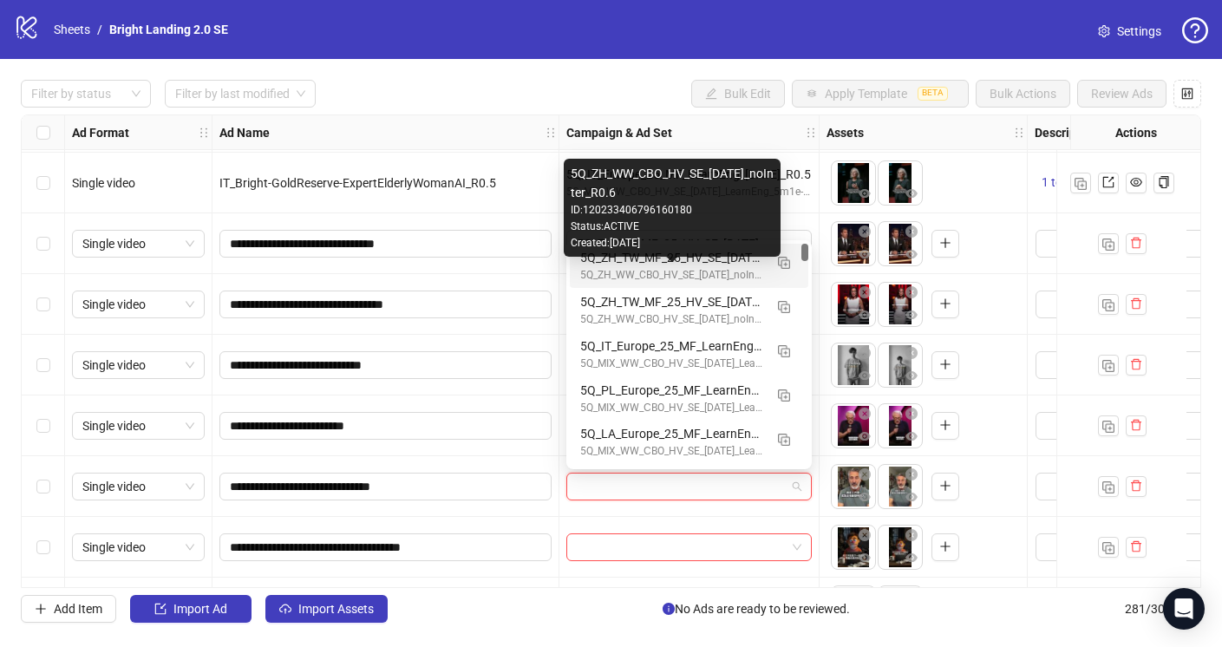
click at [692, 274] on div "5Q_ZH_WW_CBO_HV_SE_[DATE]_noInter_R0.6" at bounding box center [671, 275] width 183 height 16
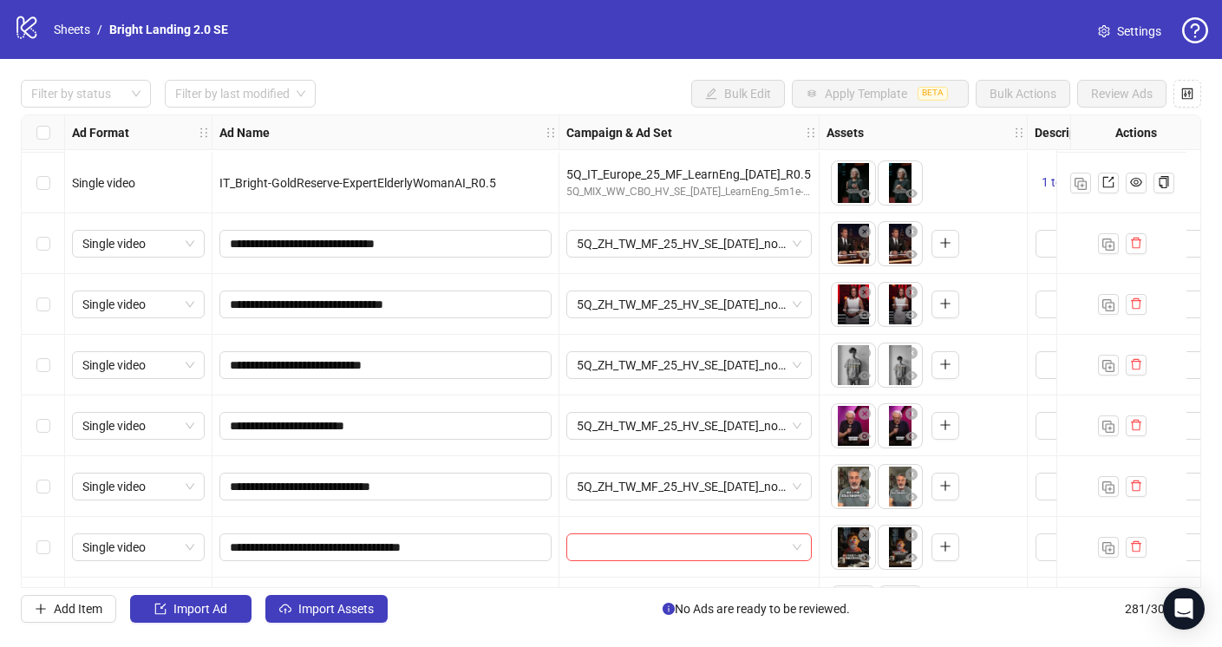
scroll to position [16623, 0]
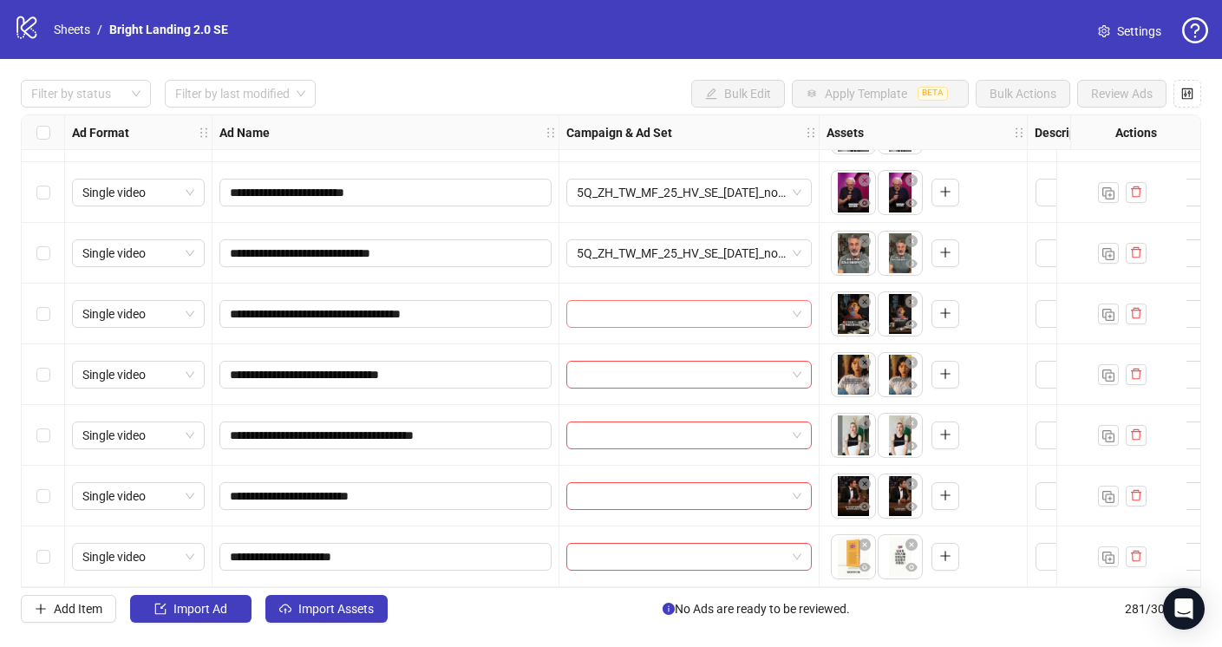
click at [718, 310] on input "search" at bounding box center [681, 314] width 209 height 26
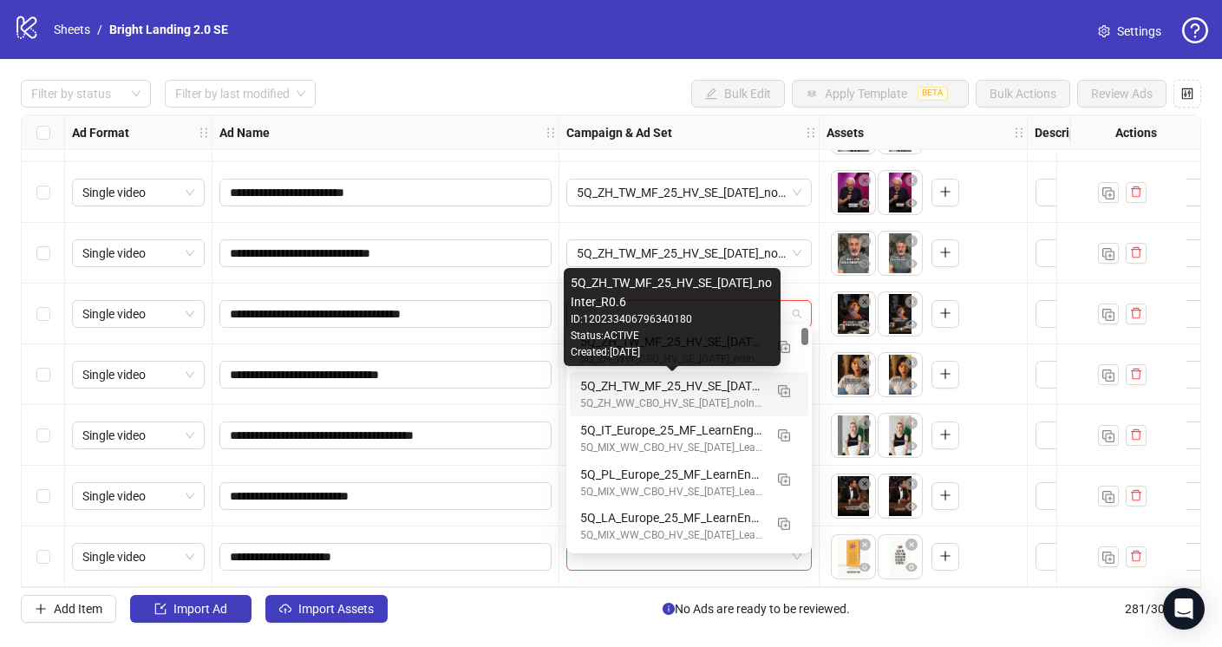
click at [728, 390] on div "5Q_ZH_TW_MF_25_HV_SE_[DATE]_noInter_R0.6" at bounding box center [671, 385] width 183 height 19
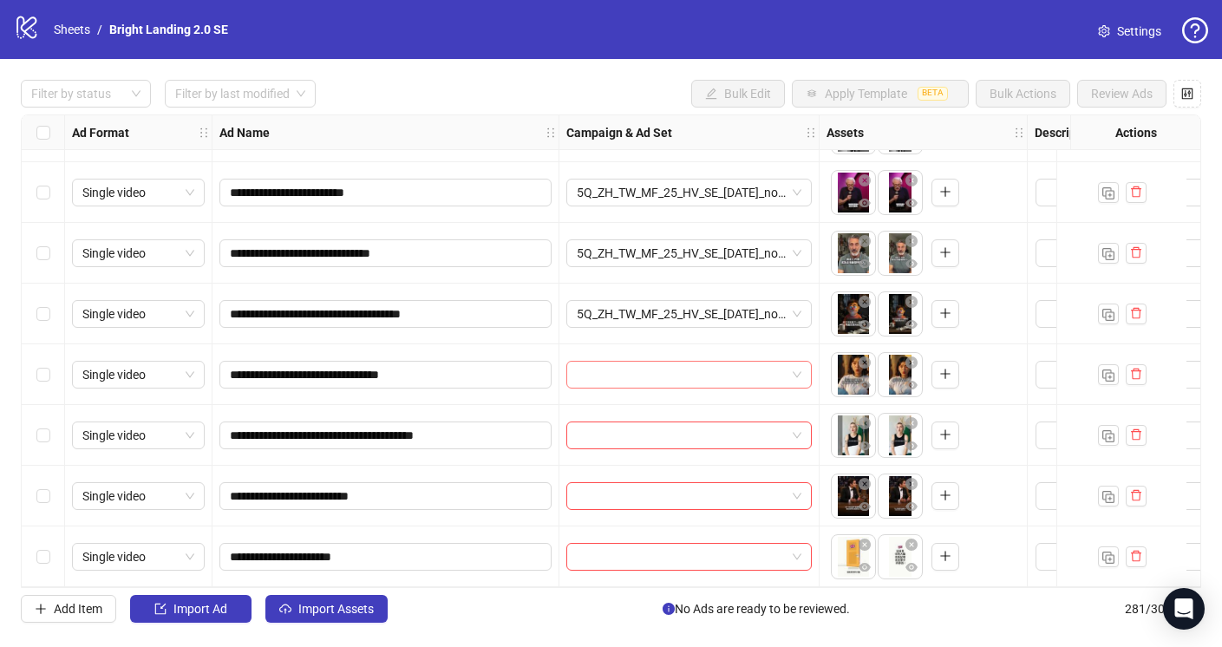
click at [729, 363] on input "search" at bounding box center [681, 375] width 209 height 26
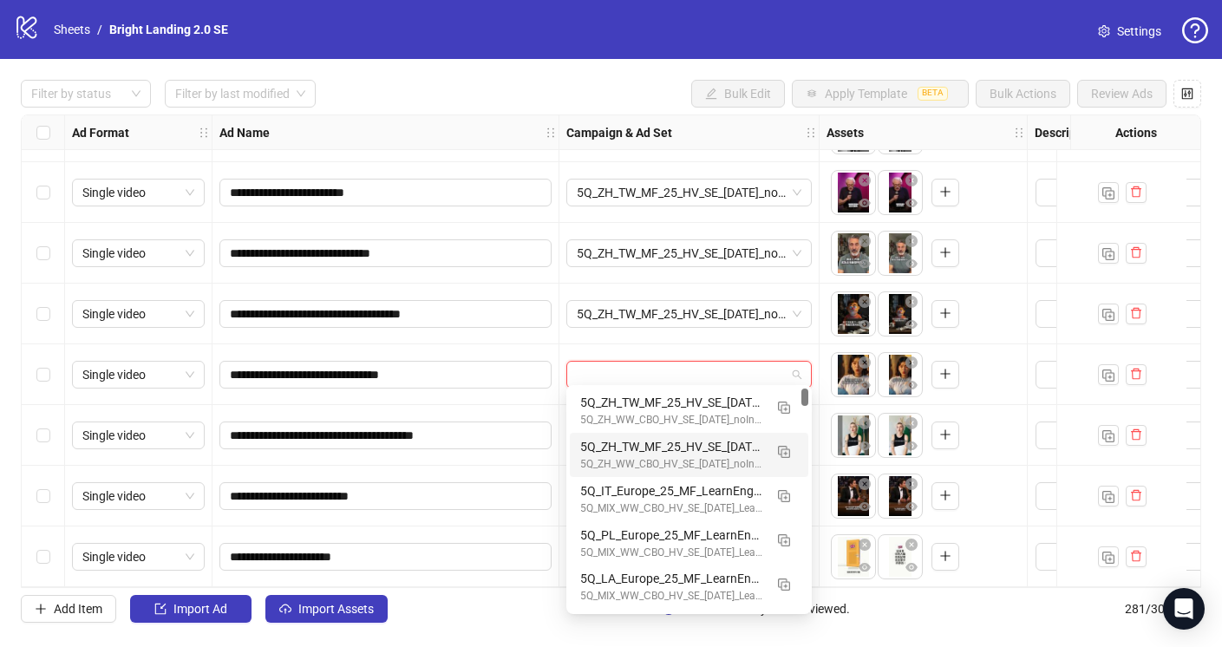
click at [734, 453] on div "5Q_ZH_TW_MF_25_HV_SE_[DATE]_noInter_R0.6" at bounding box center [671, 446] width 183 height 19
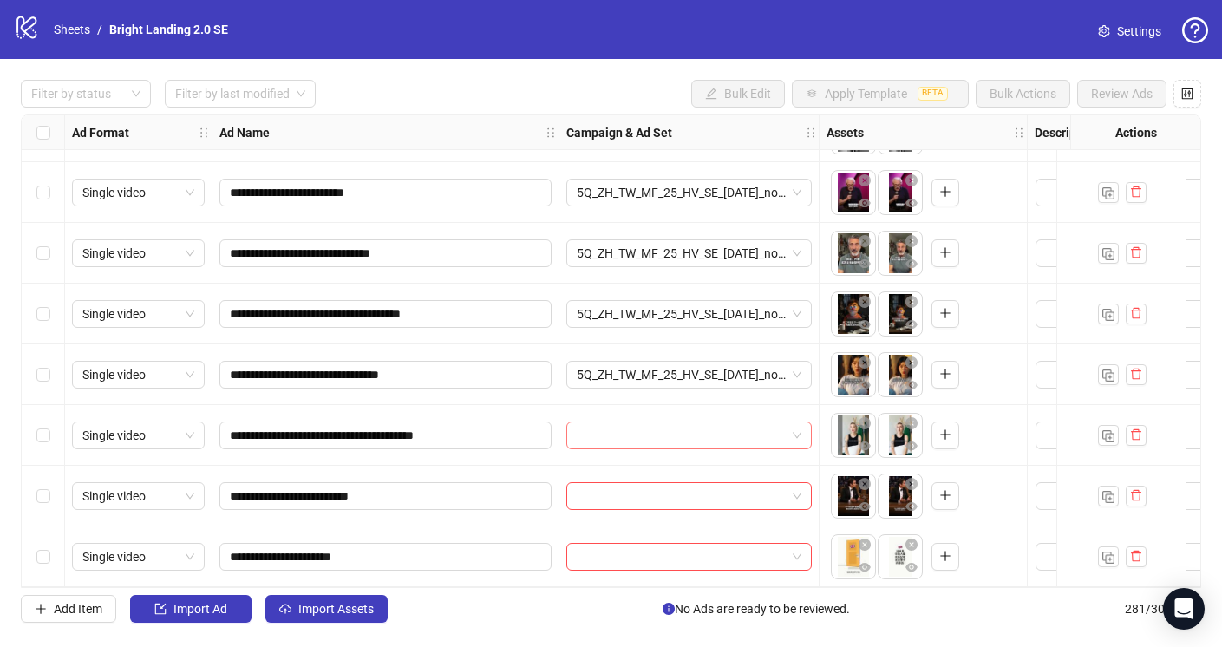
click at [743, 422] on input "search" at bounding box center [681, 435] width 209 height 26
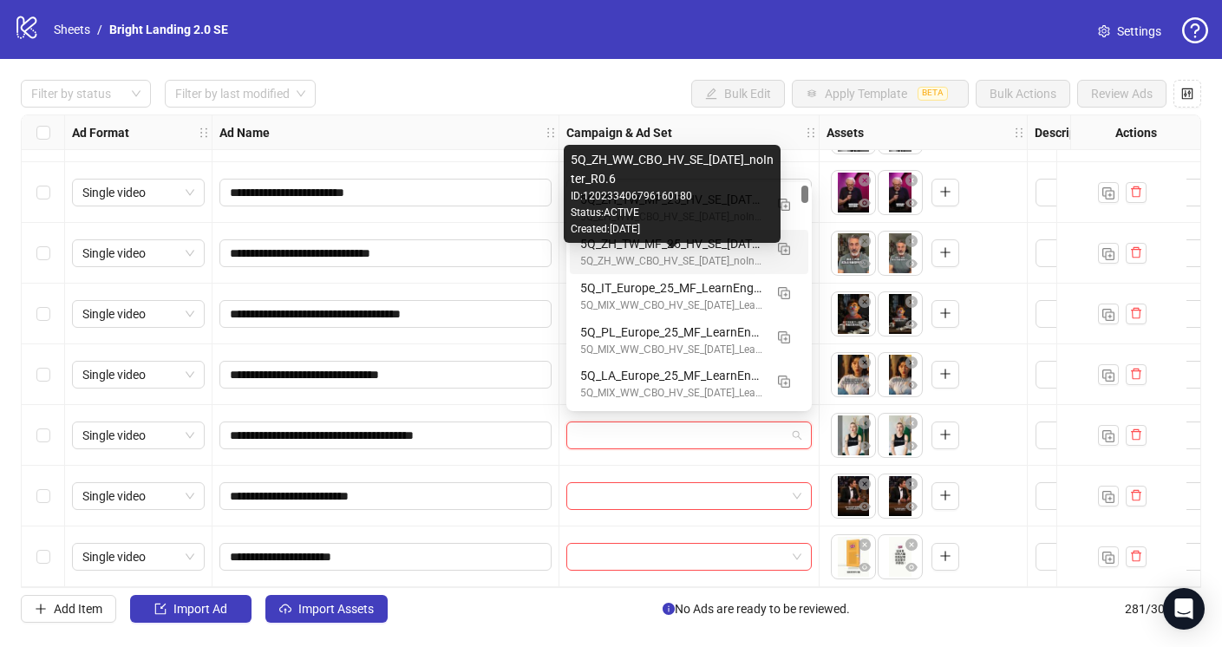
click at [755, 262] on div "5Q_ZH_WW_CBO_HV_SE_[DATE]_noInter_R0.6" at bounding box center [671, 261] width 183 height 16
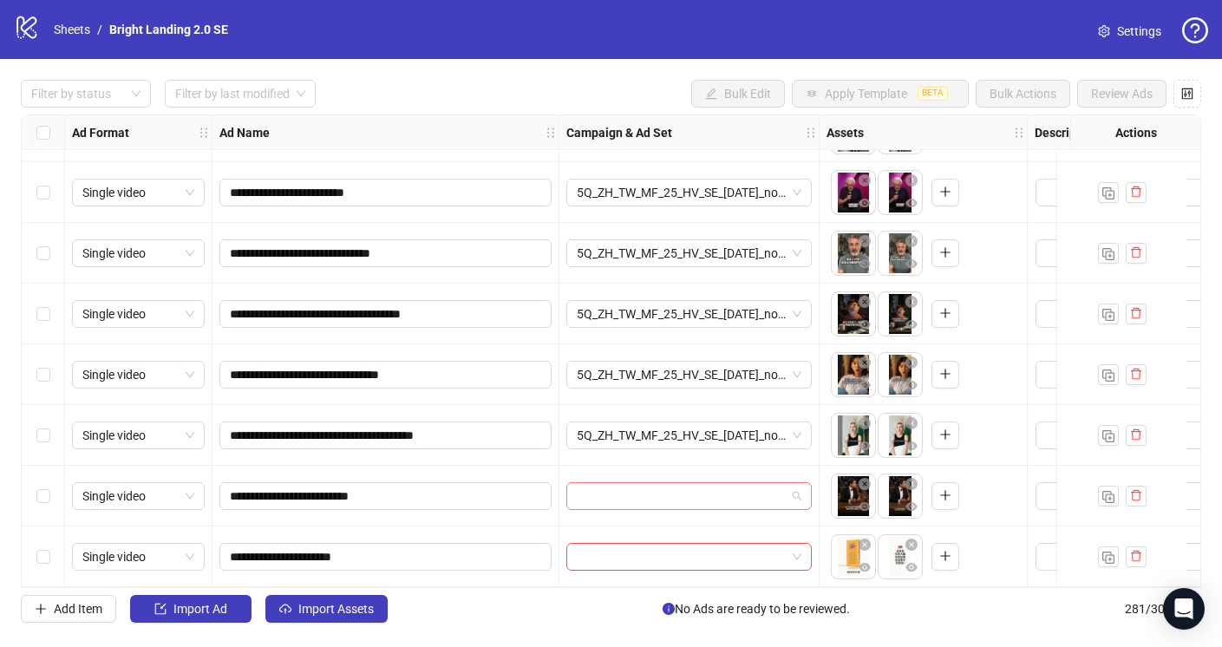
click at [709, 489] on input "search" at bounding box center [681, 496] width 209 height 26
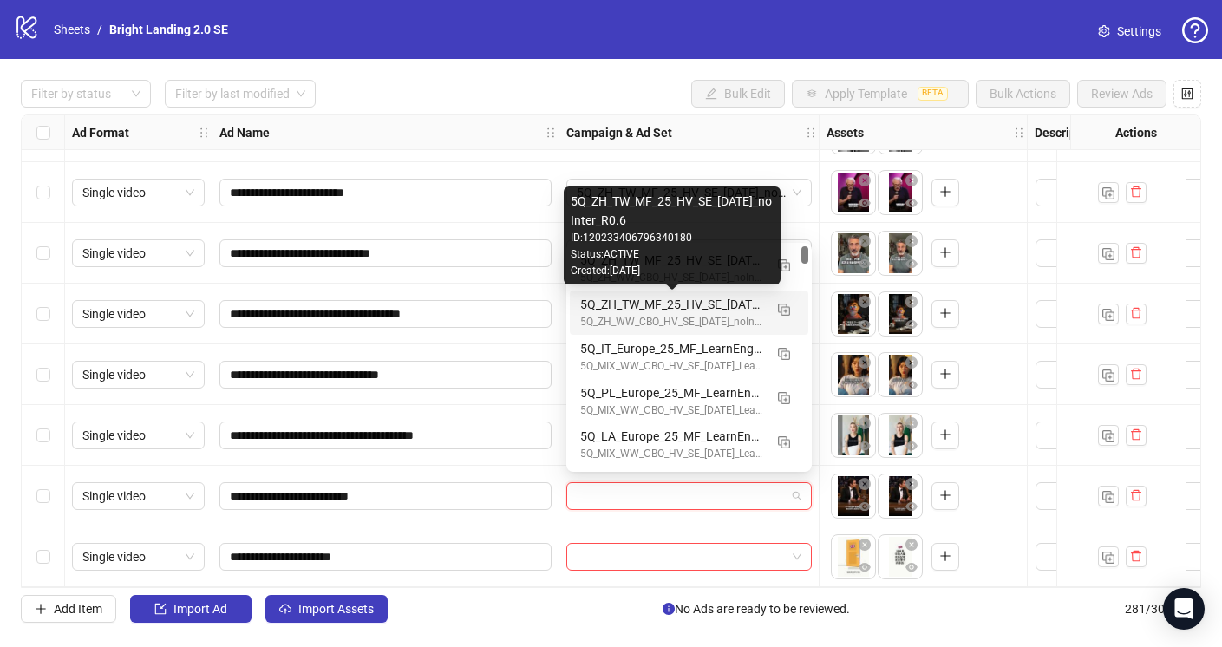
click at [707, 312] on div "5Q_ZH_TW_MF_25_HV_SE_[DATE]_noInter_R0.6" at bounding box center [671, 304] width 183 height 19
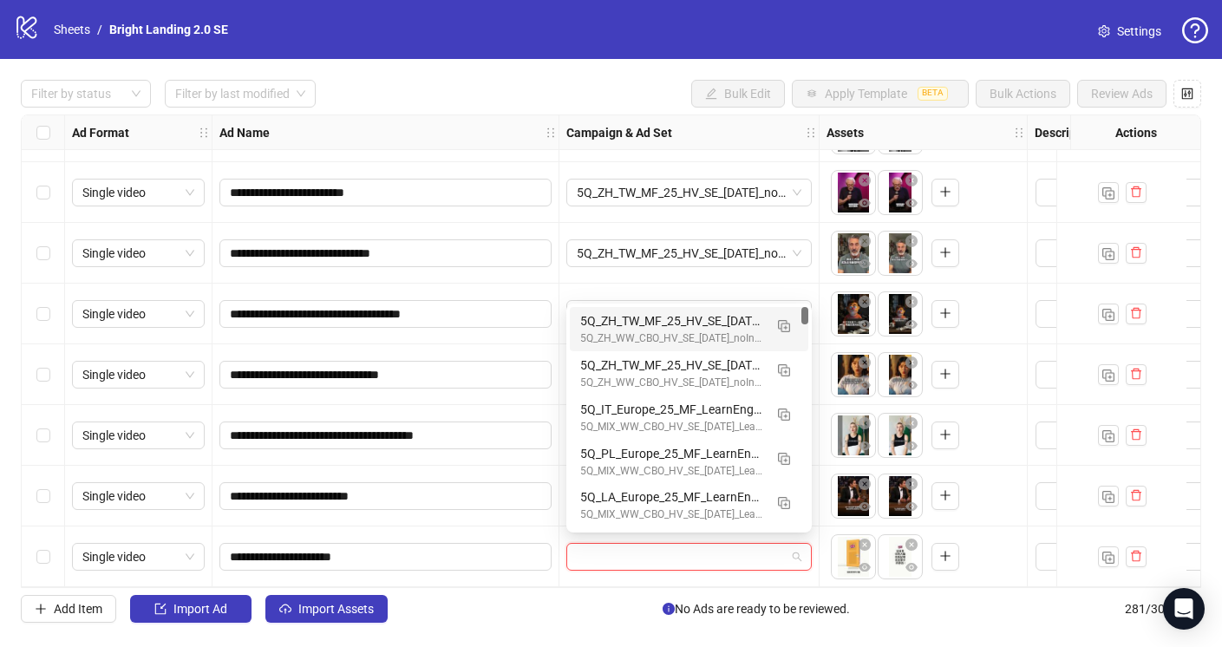
click at [659, 554] on input "search" at bounding box center [681, 557] width 209 height 26
click at [693, 370] on div "5Q_ZH_TW_MF_25_HV_SE_[DATE]_noInter_R0.6" at bounding box center [671, 364] width 183 height 19
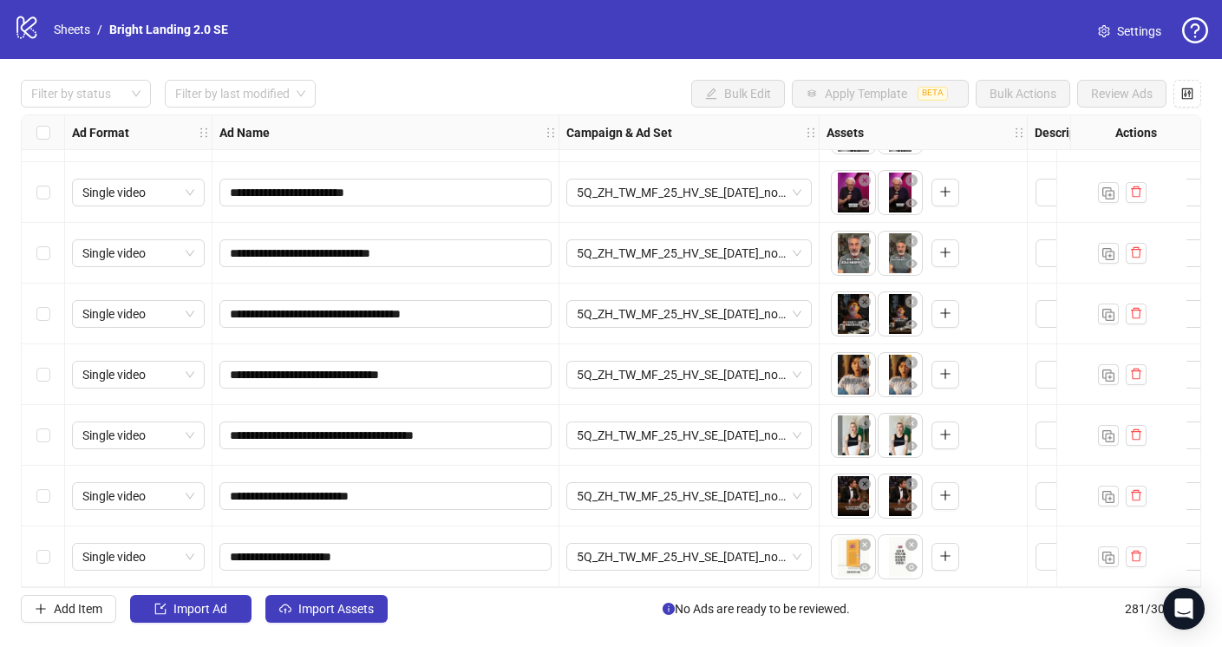
click at [579, 600] on div "Add Item Import Ad Import Assets No Ads are ready to be reviewed. 281 / 300 ite…" at bounding box center [611, 609] width 1180 height 28
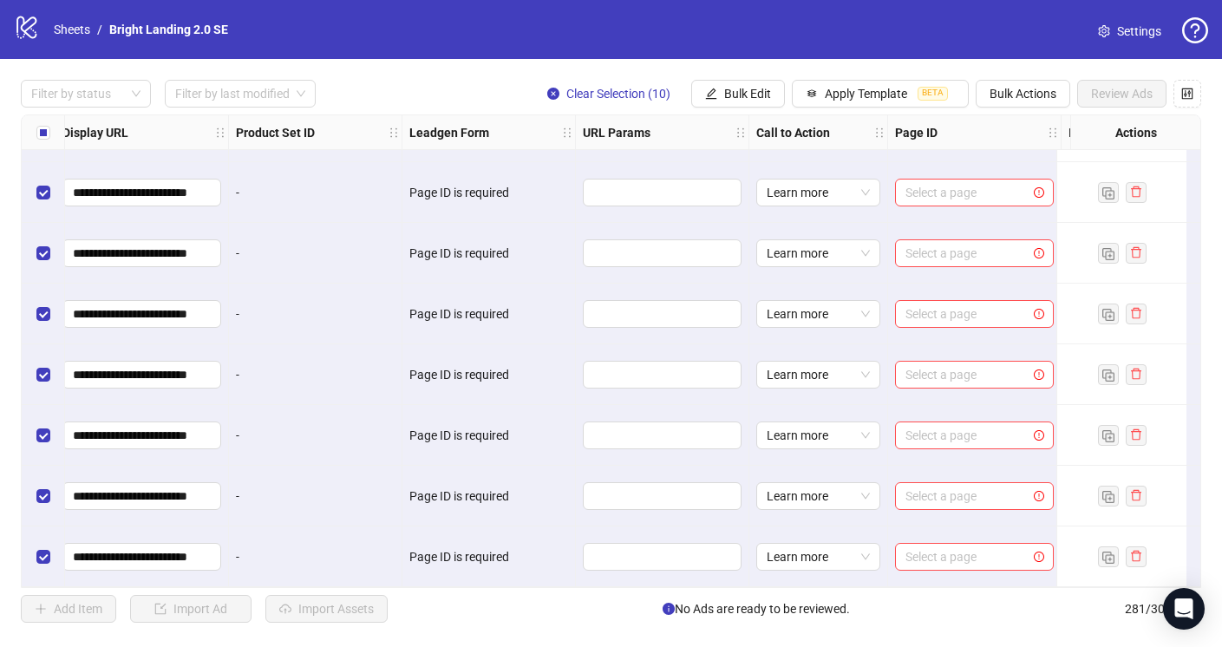
scroll to position [16623, 2332]
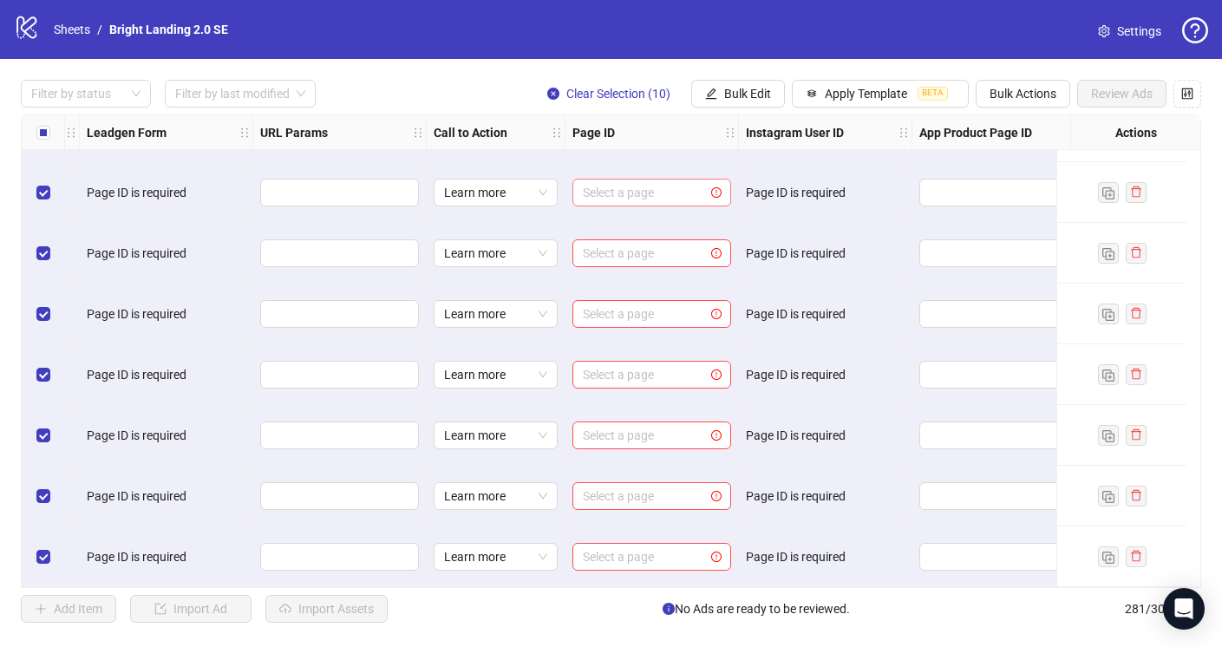
click at [679, 182] on input "search" at bounding box center [644, 192] width 122 height 26
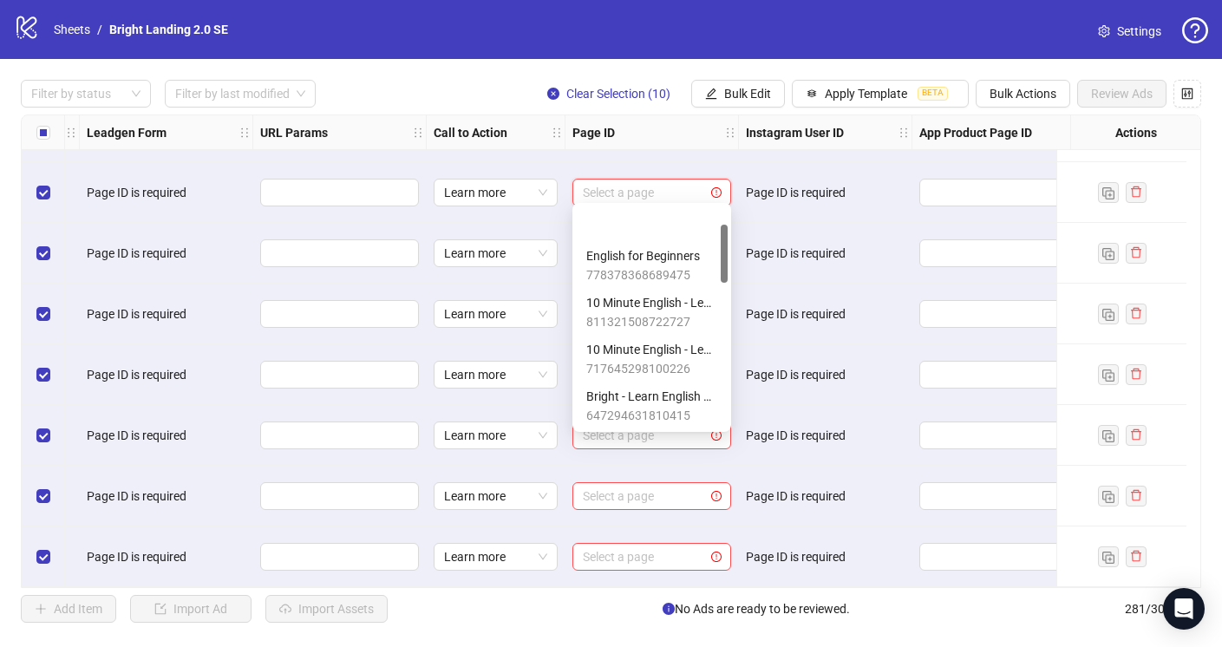
scroll to position [0, 0]
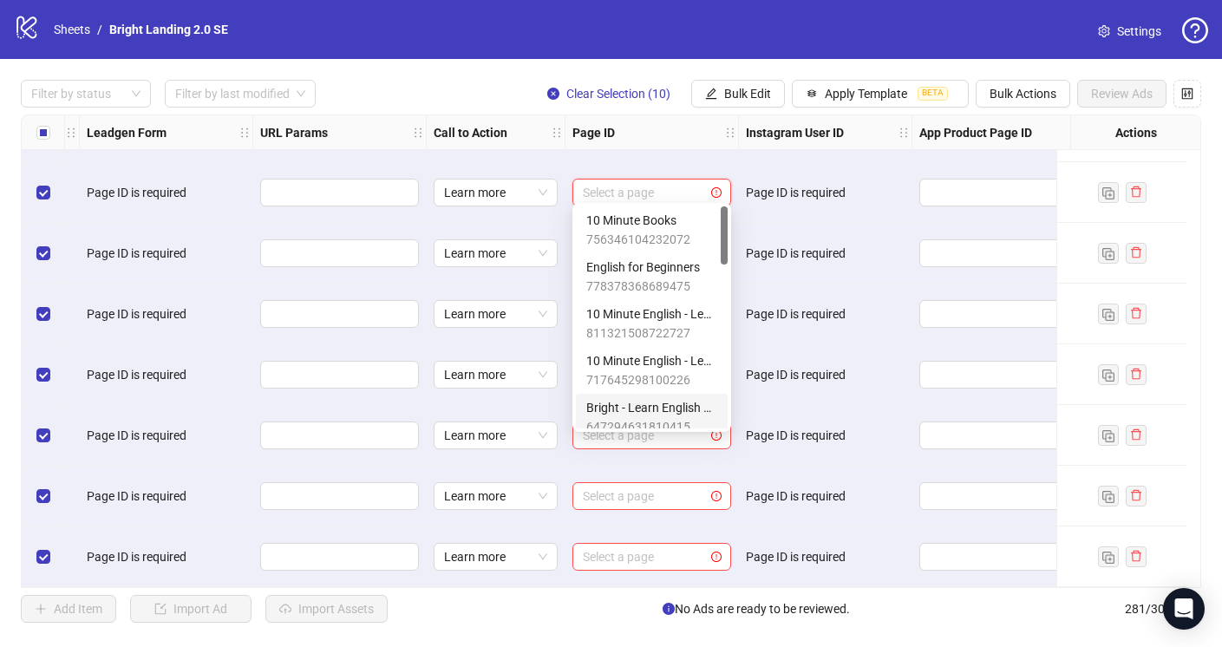
click at [662, 408] on span "Bright - Learn English Easy" at bounding box center [651, 407] width 131 height 19
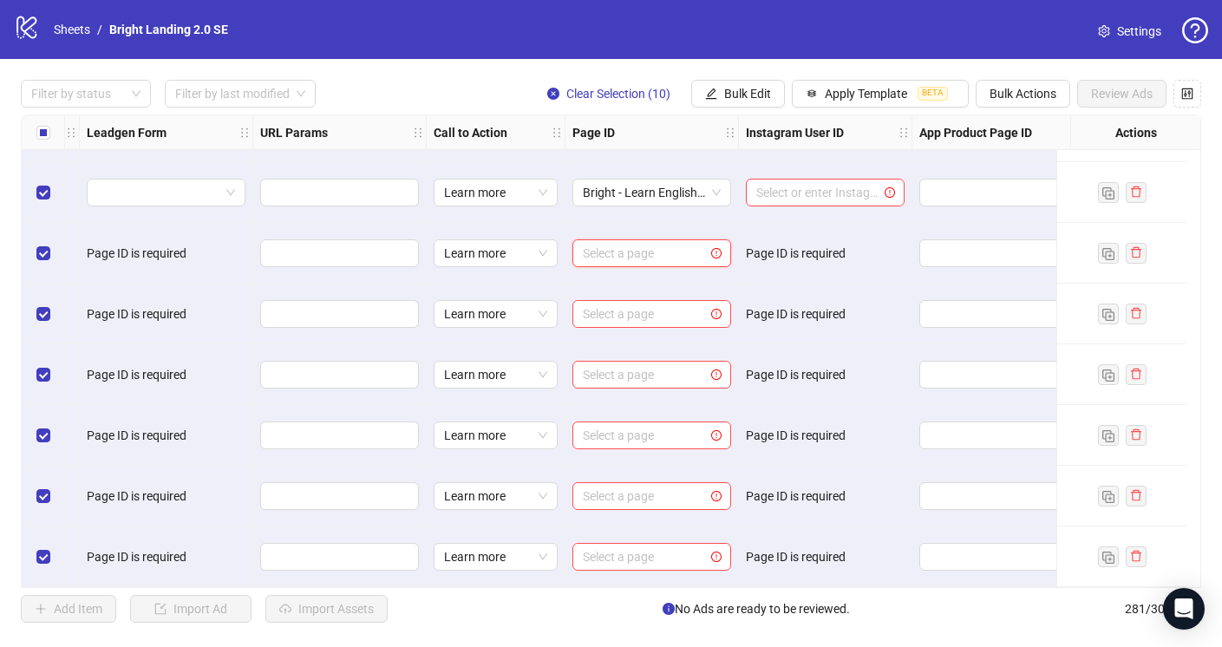
click at [677, 245] on input "search" at bounding box center [644, 253] width 122 height 26
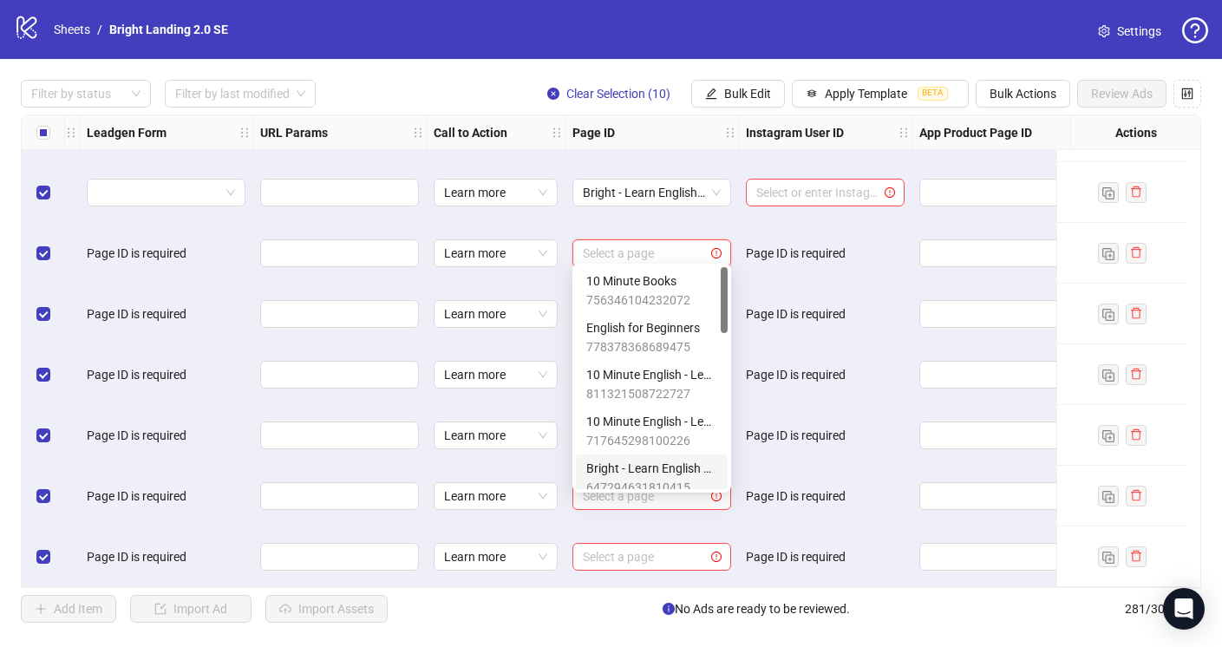
click at [668, 465] on span "Bright - Learn English Easy" at bounding box center [651, 468] width 131 height 19
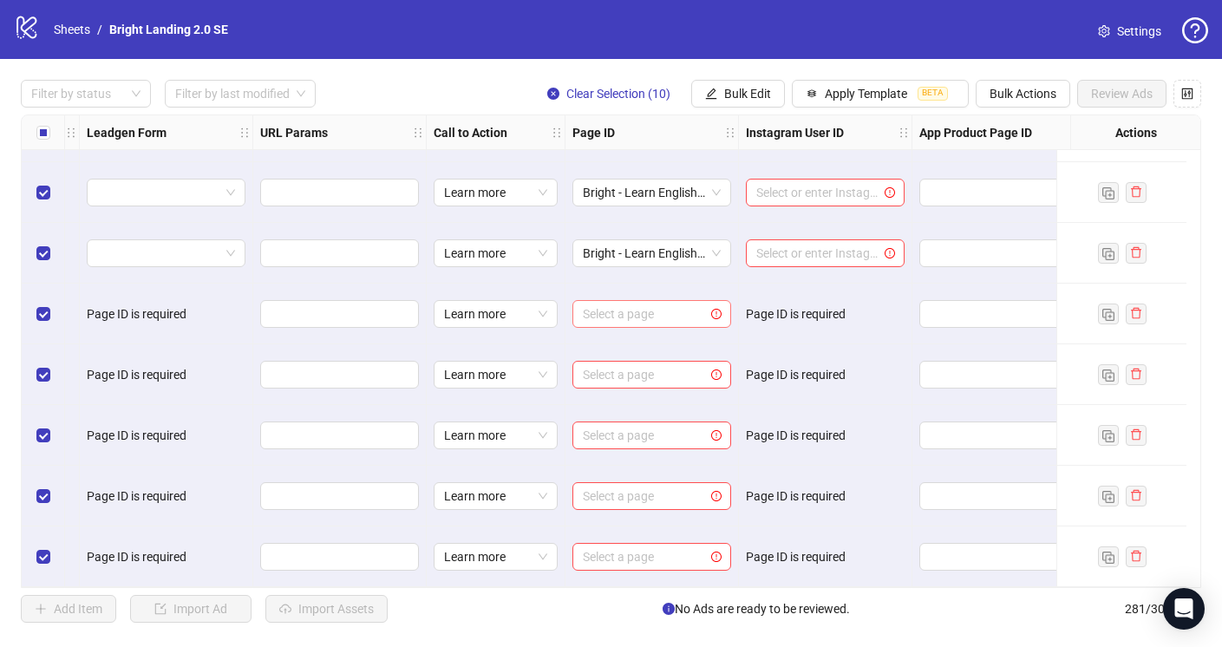
click at [672, 310] on input "search" at bounding box center [644, 314] width 122 height 26
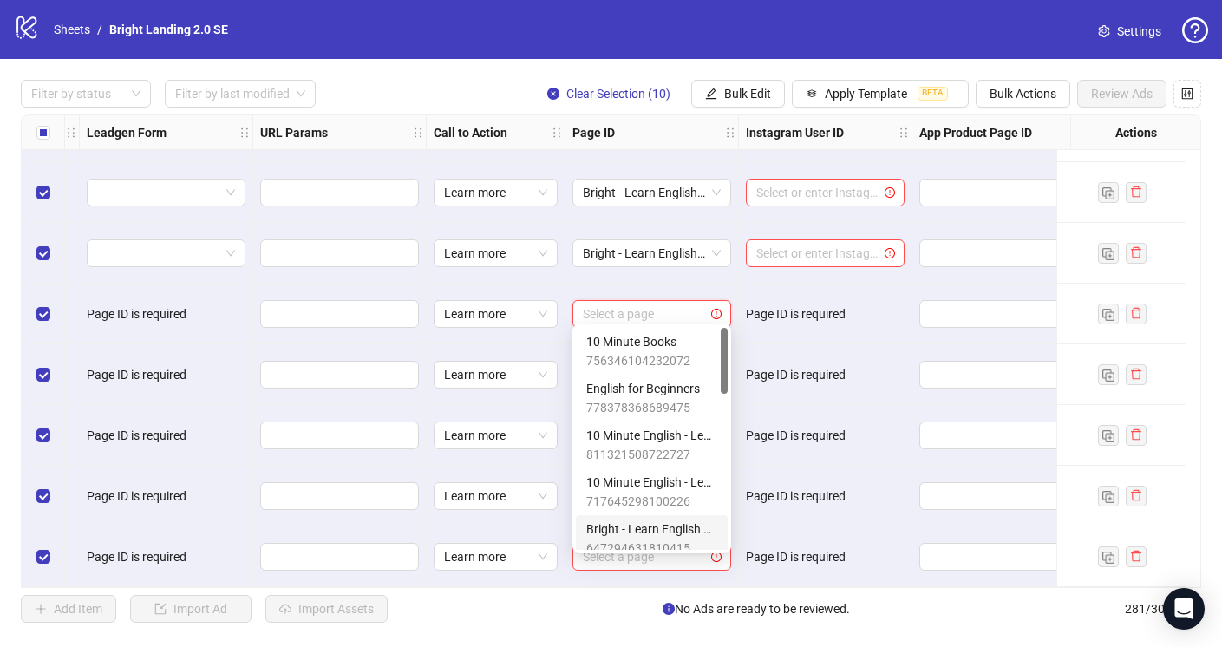
click at [659, 520] on span "Bright - Learn English Easy" at bounding box center [651, 528] width 131 height 19
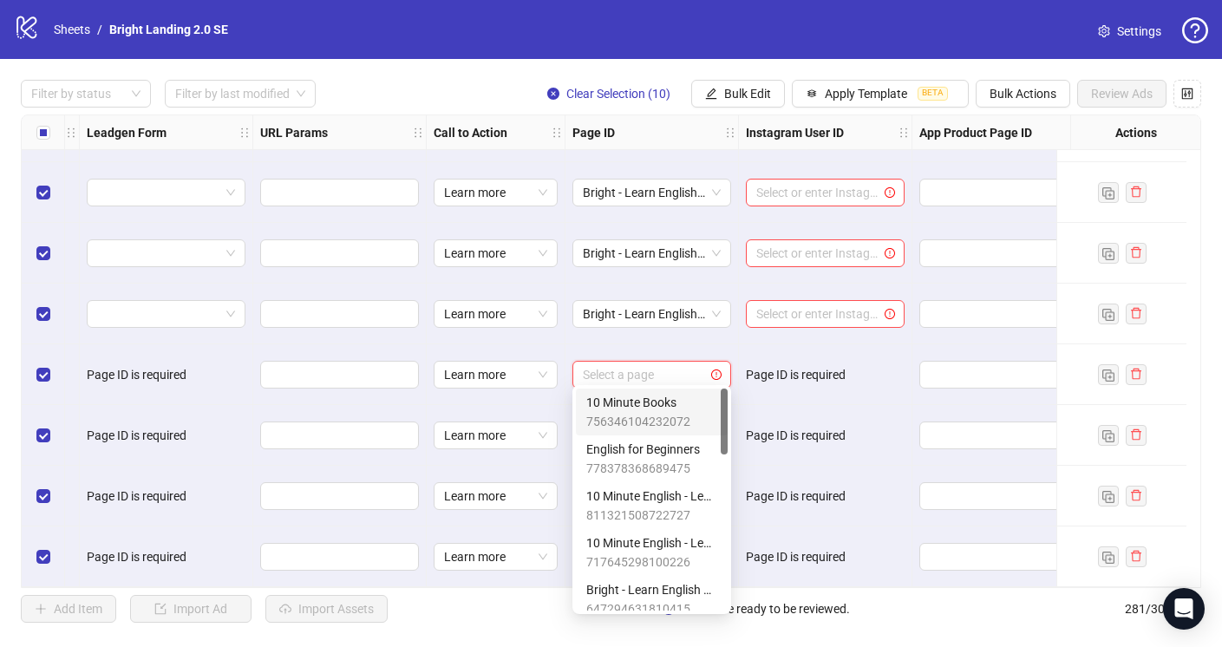
click at [693, 380] on input "search" at bounding box center [644, 375] width 122 height 26
click at [656, 580] on span "Bright - Learn English Easy" at bounding box center [651, 589] width 131 height 19
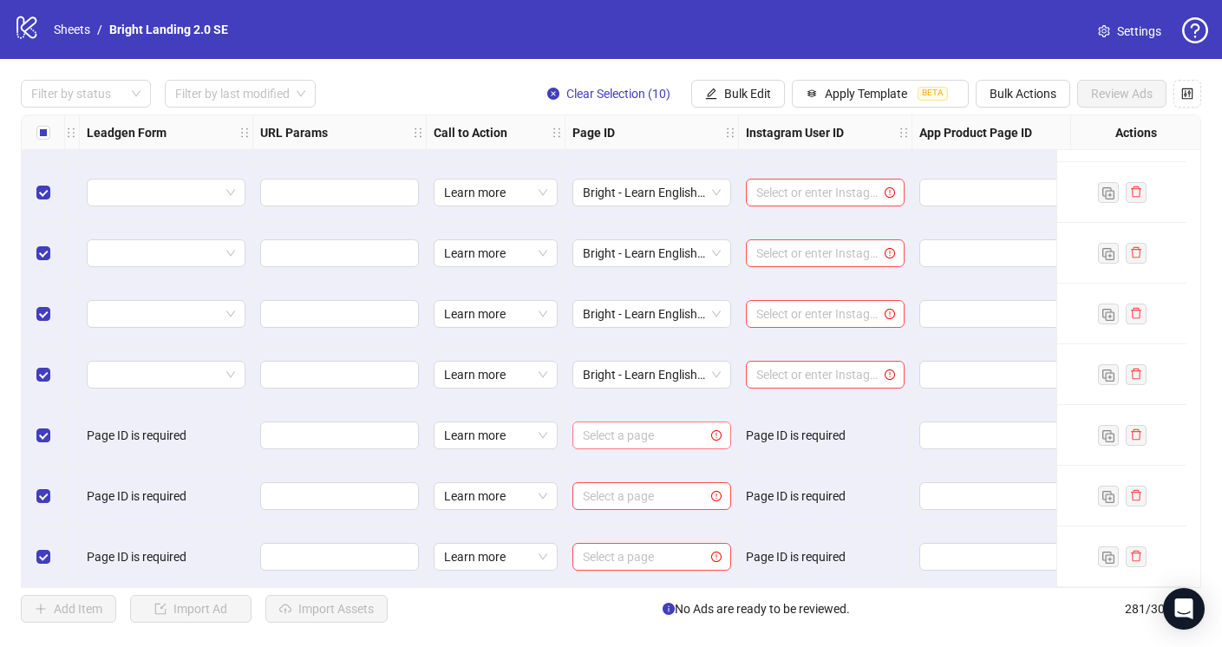
click at [655, 431] on input "search" at bounding box center [644, 435] width 122 height 26
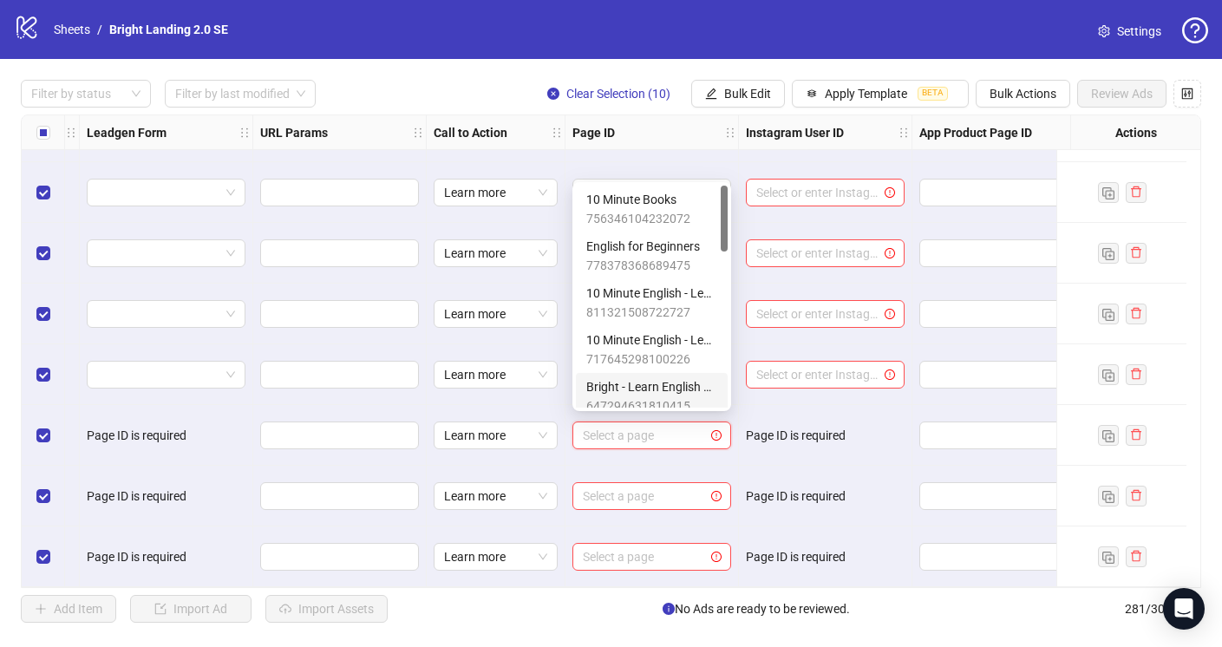
click at [685, 384] on span "Bright - Learn English Easy" at bounding box center [651, 386] width 131 height 19
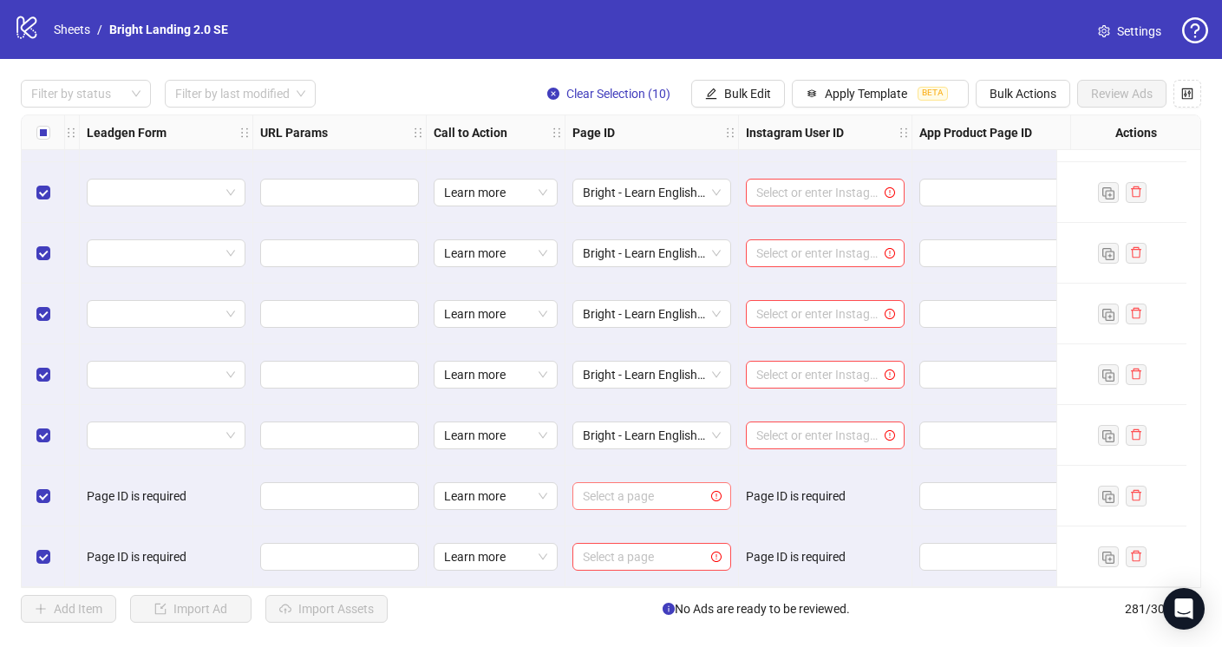
click at [682, 486] on input "search" at bounding box center [644, 496] width 122 height 26
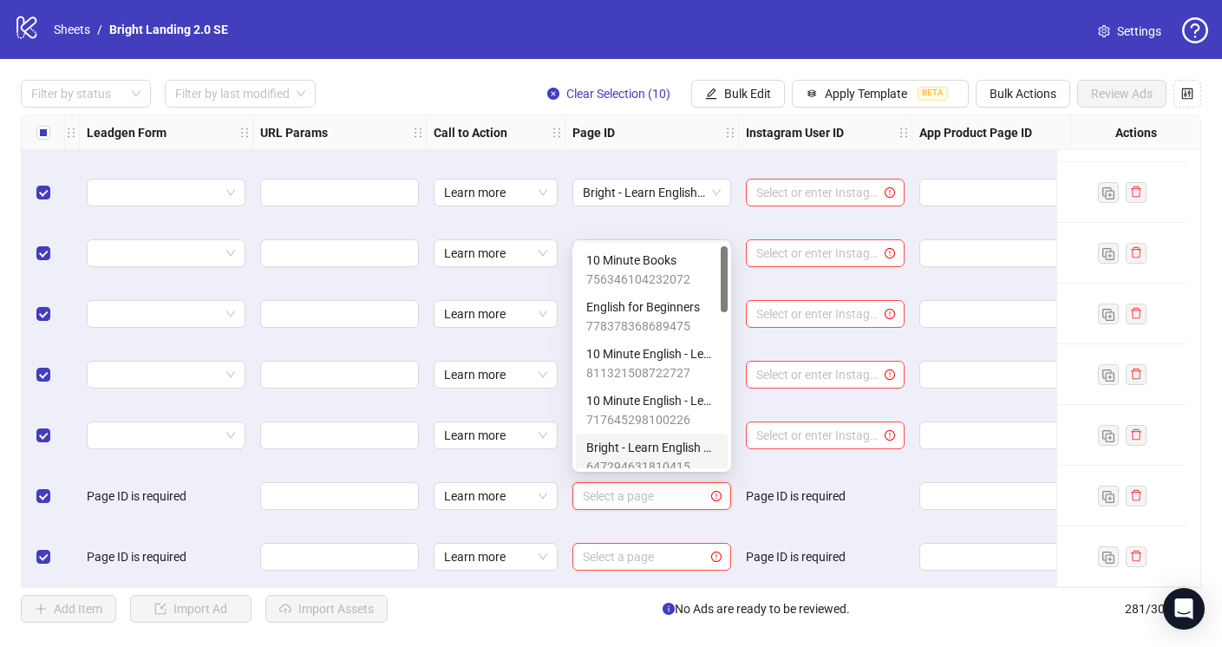
click at [680, 446] on span "Bright - Learn English Easy" at bounding box center [651, 447] width 131 height 19
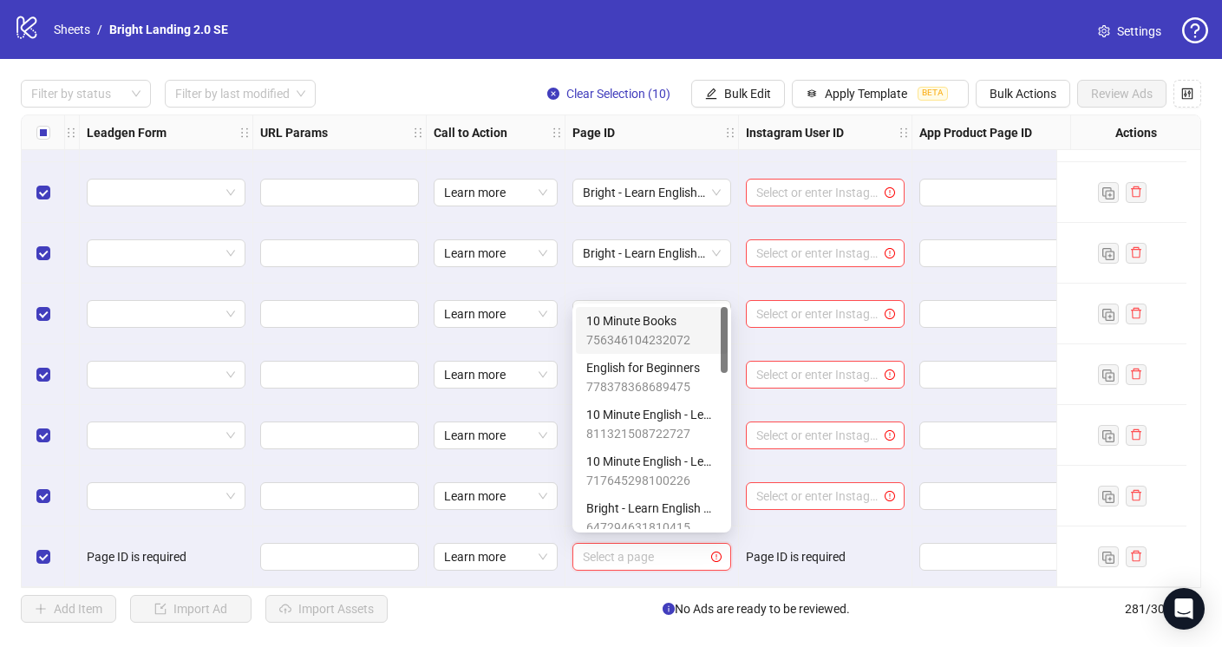
click at [674, 548] on input "search" at bounding box center [644, 557] width 122 height 26
click at [684, 512] on span "Bright - Learn English Easy" at bounding box center [651, 508] width 131 height 19
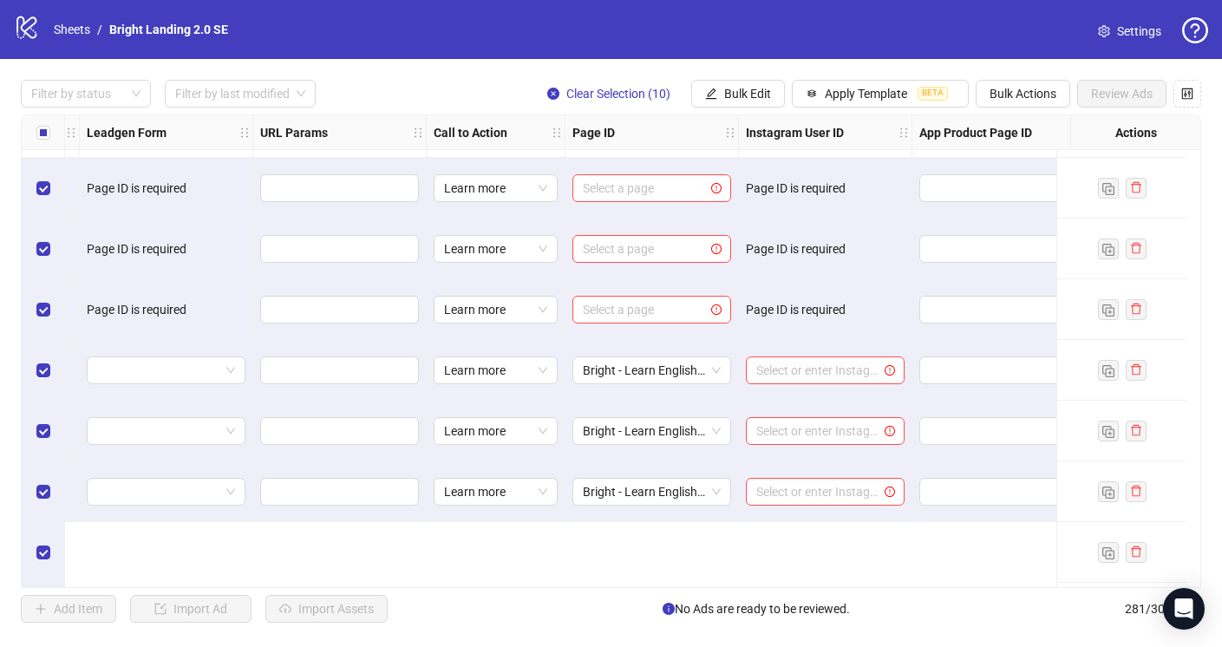
scroll to position [16308, 2332]
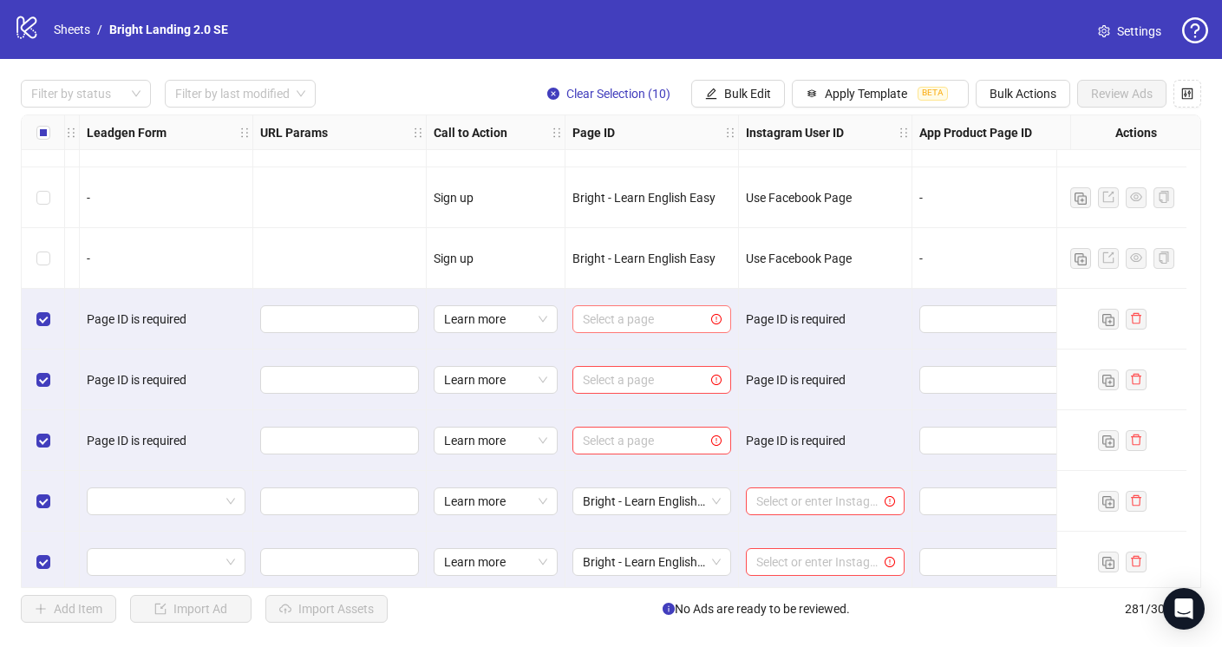
click at [682, 316] on input "search" at bounding box center [644, 319] width 122 height 26
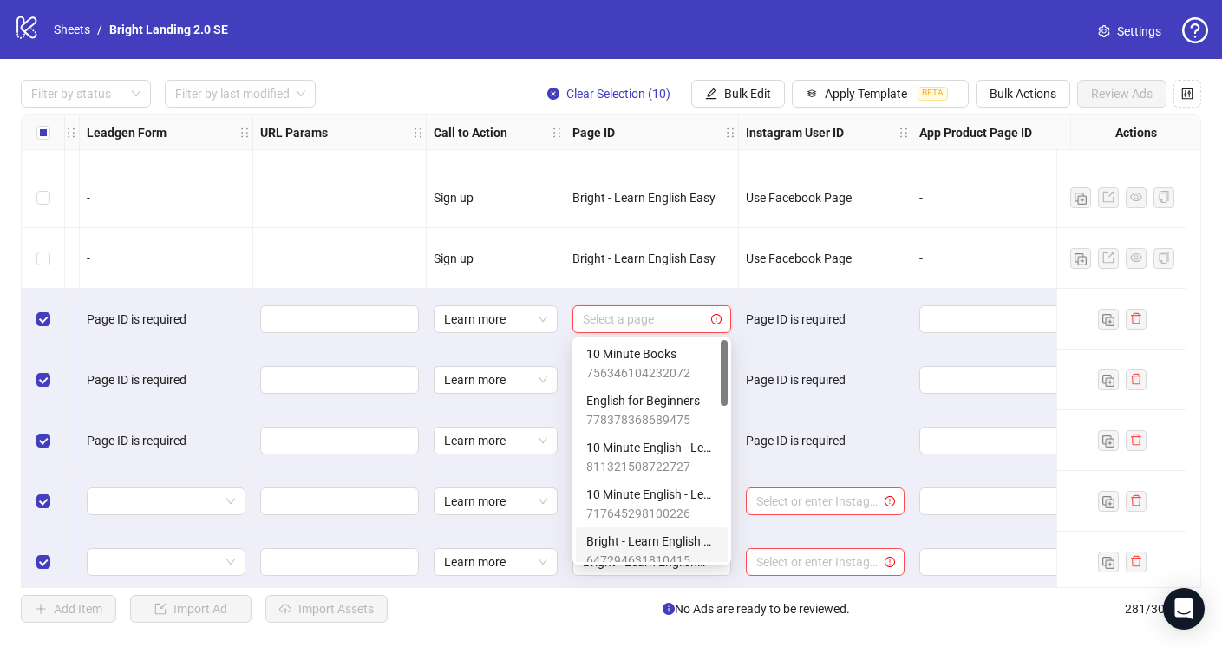
click at [684, 538] on span "Bright - Learn English Easy" at bounding box center [651, 540] width 131 height 19
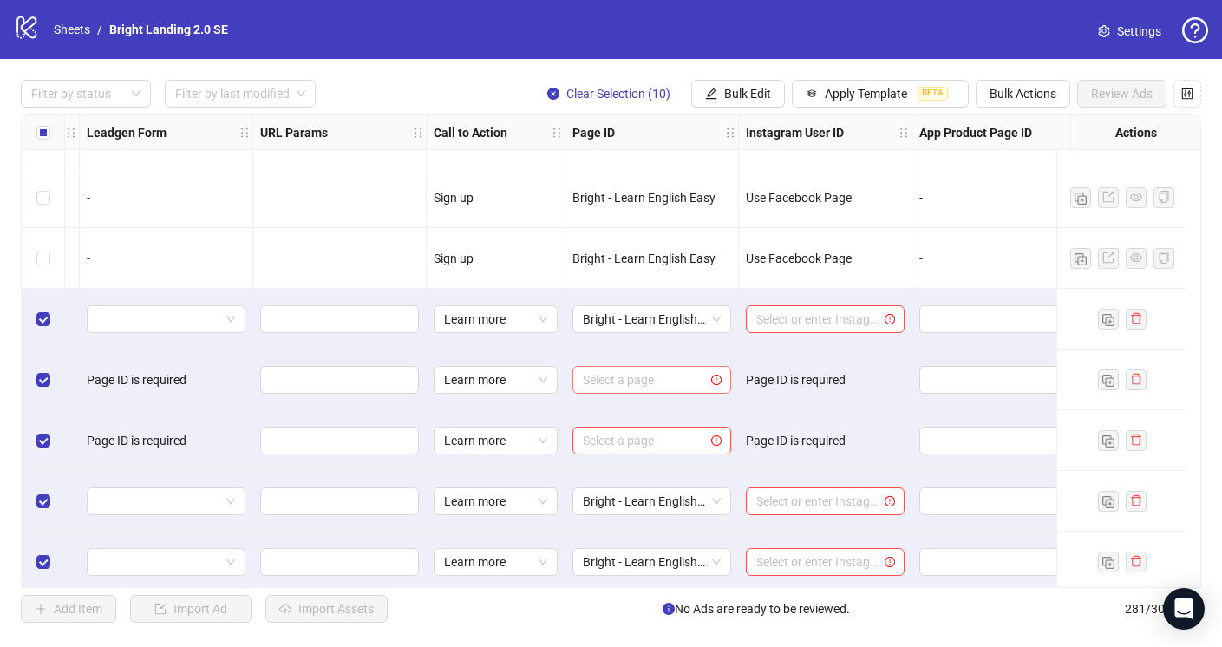
click at [675, 373] on input "search" at bounding box center [644, 380] width 122 height 26
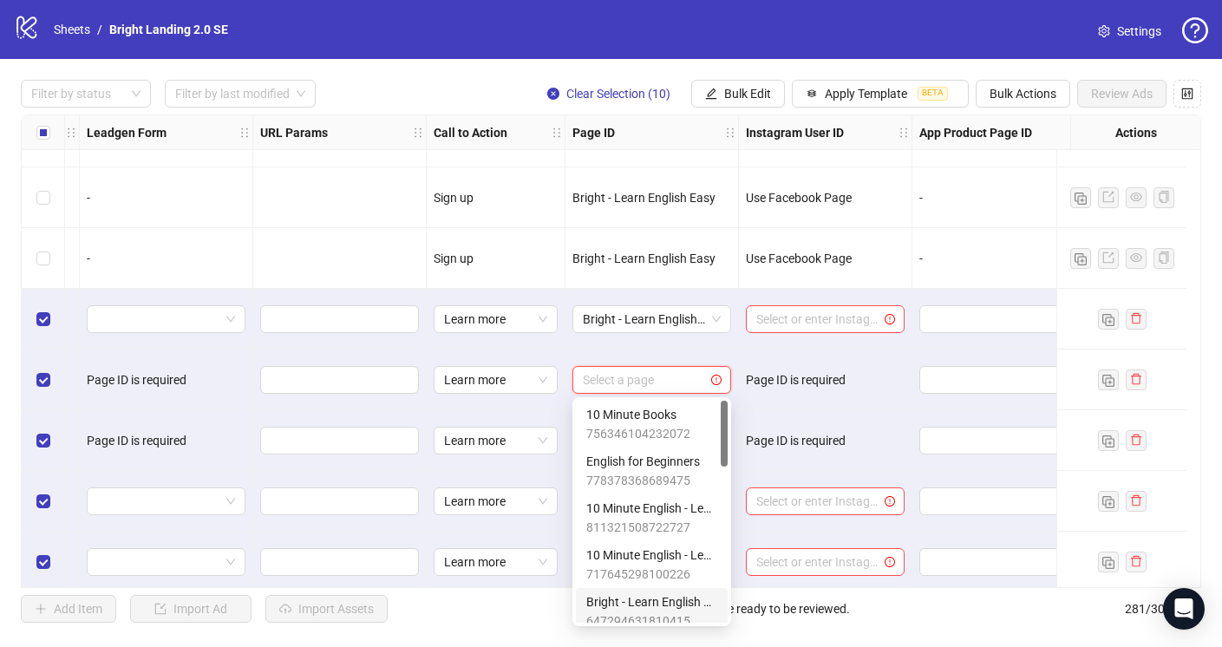
click at [676, 612] on span "647294631810415" at bounding box center [651, 620] width 131 height 19
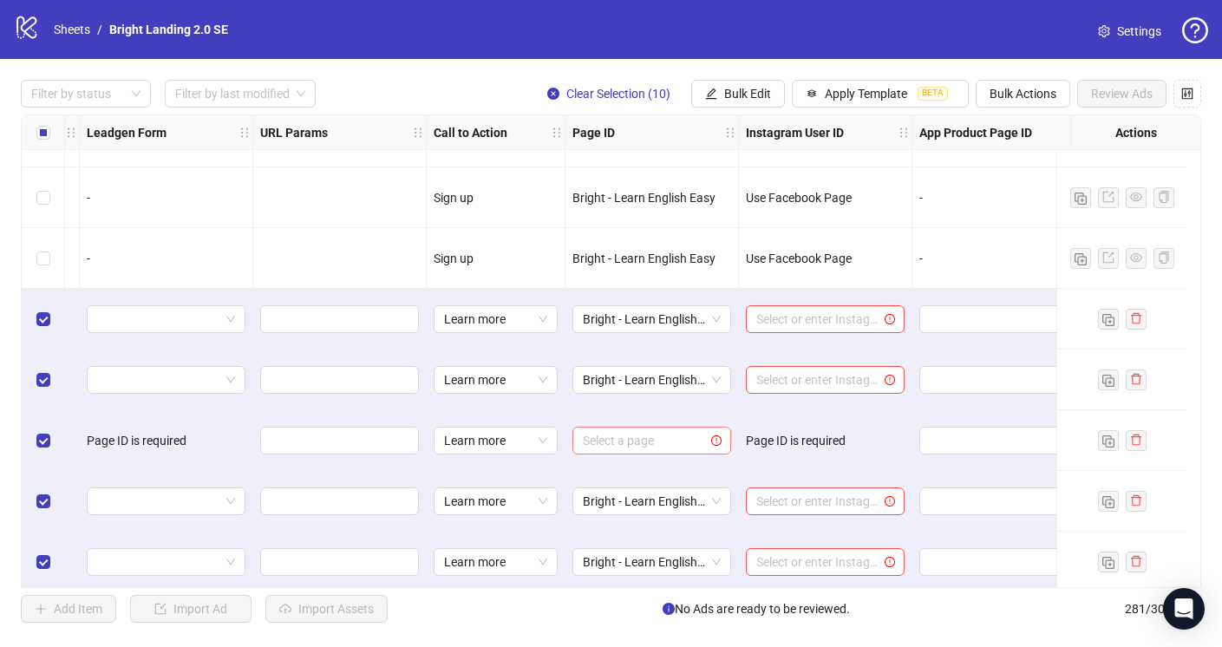
click at [663, 446] on input "search" at bounding box center [644, 440] width 122 height 26
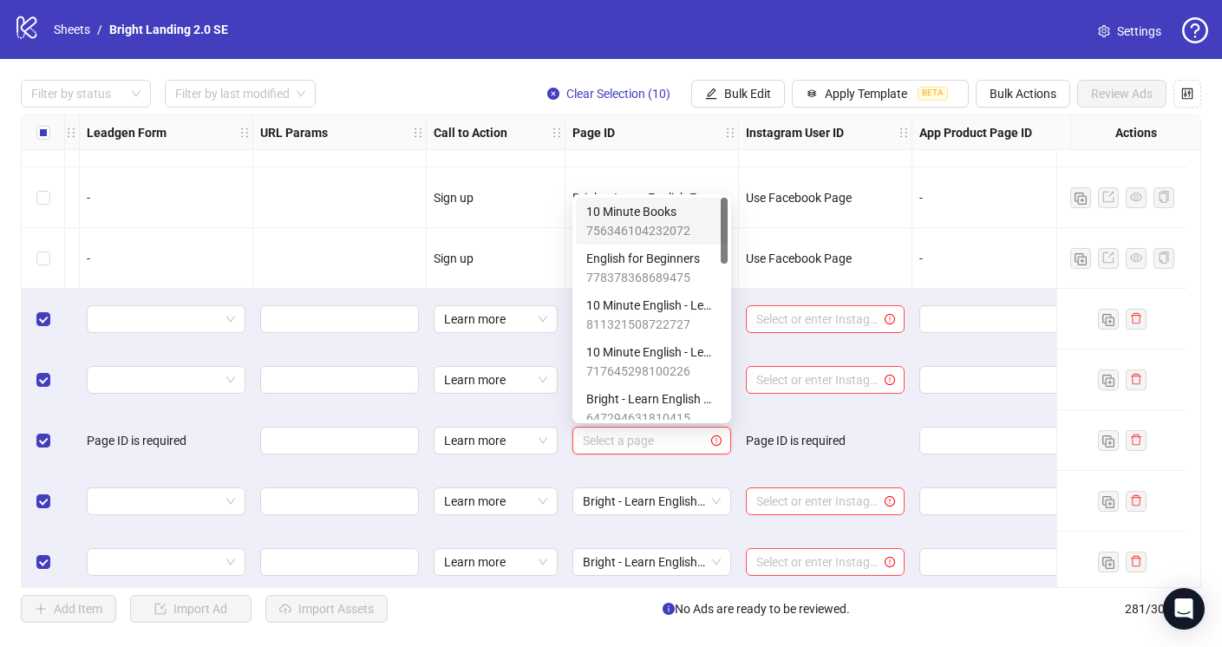
click at [662, 422] on div "756346104232072 778378368689475 10 Minute Books 756346104232072 English for Beg…" at bounding box center [651, 308] width 159 height 229
click at [677, 408] on span "647294631810415" at bounding box center [651, 417] width 131 height 19
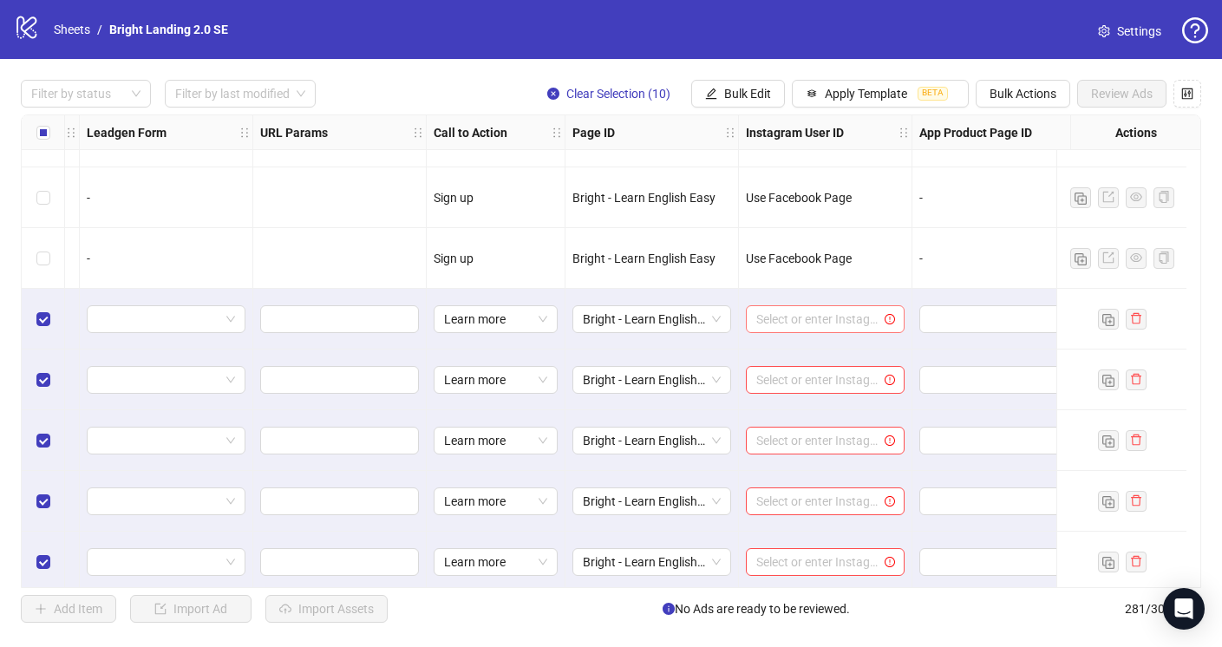
click at [823, 320] on input "search" at bounding box center [817, 319] width 122 height 26
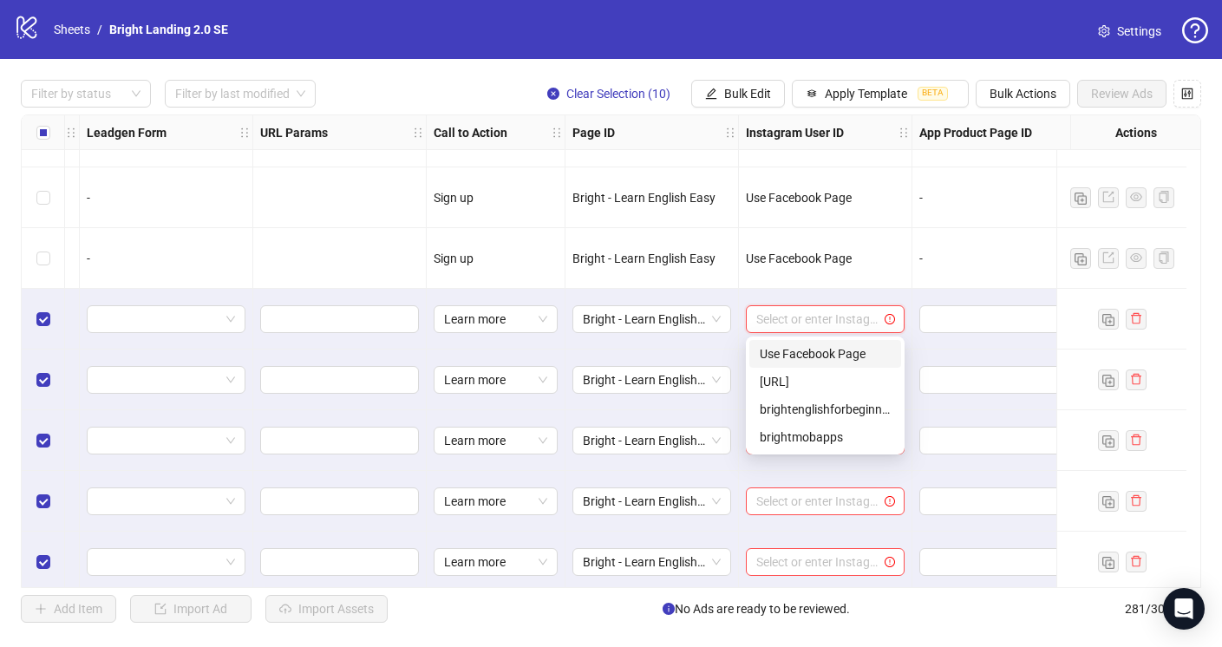
click at [835, 351] on div "Use Facebook Page" at bounding box center [824, 353] width 131 height 19
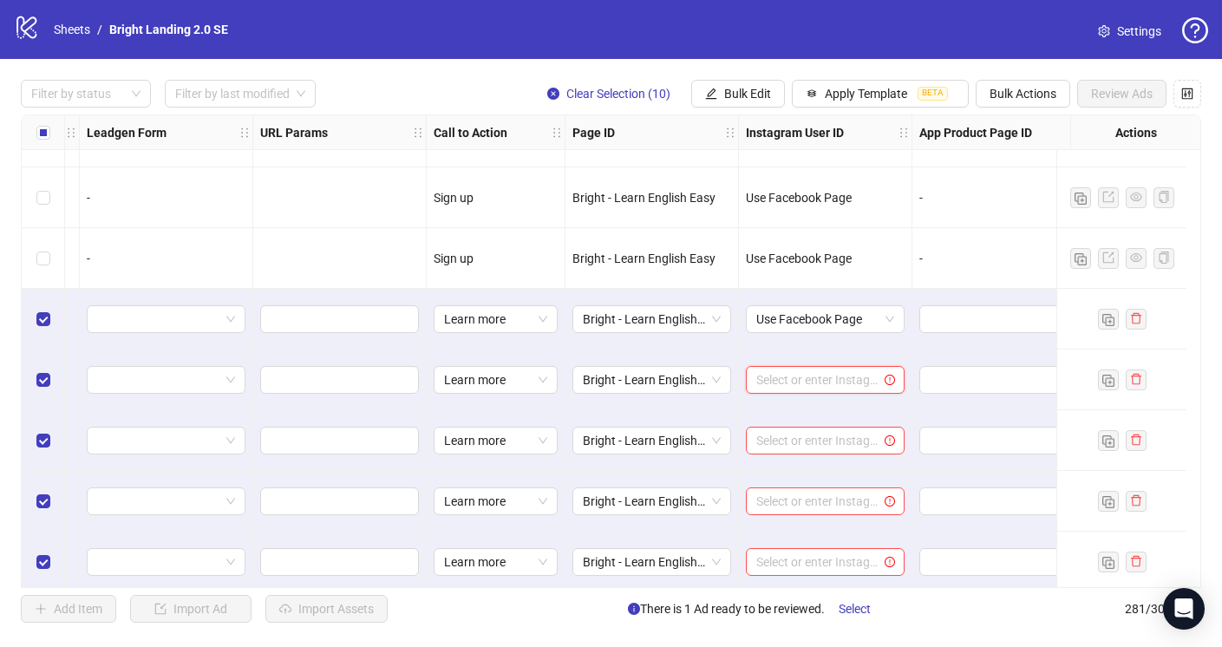
click at [840, 378] on input "search" at bounding box center [817, 380] width 122 height 26
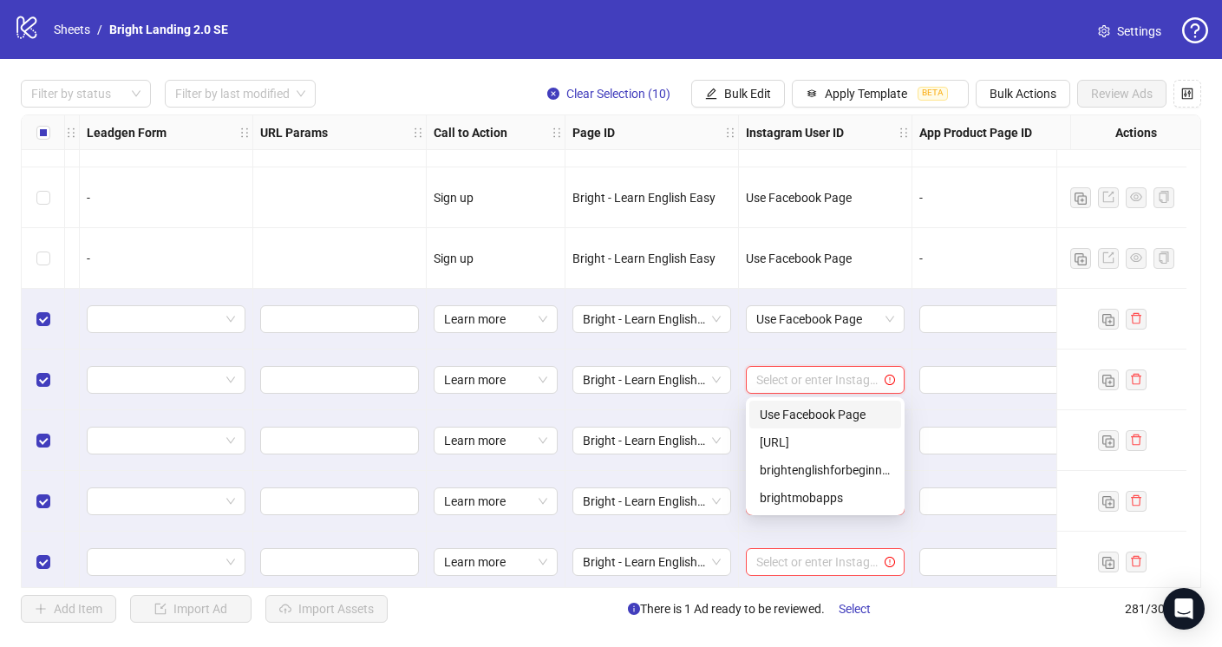
click at [844, 417] on div "Use Facebook Page" at bounding box center [824, 414] width 131 height 19
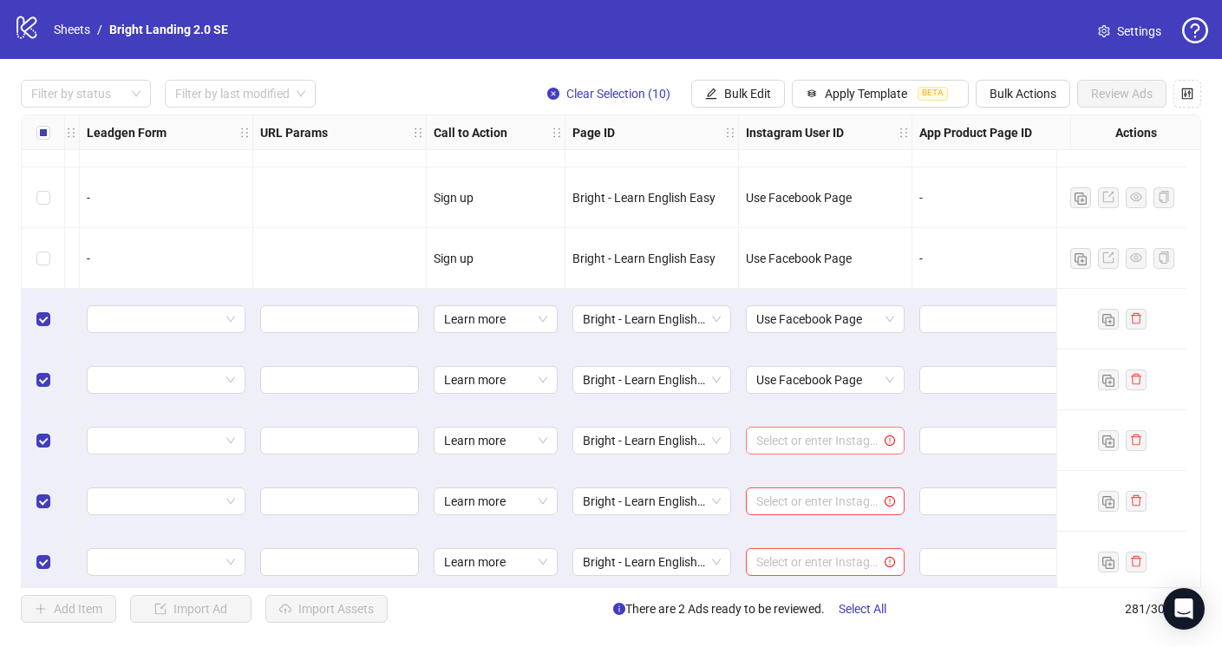
click at [851, 446] on input "search" at bounding box center [817, 440] width 122 height 26
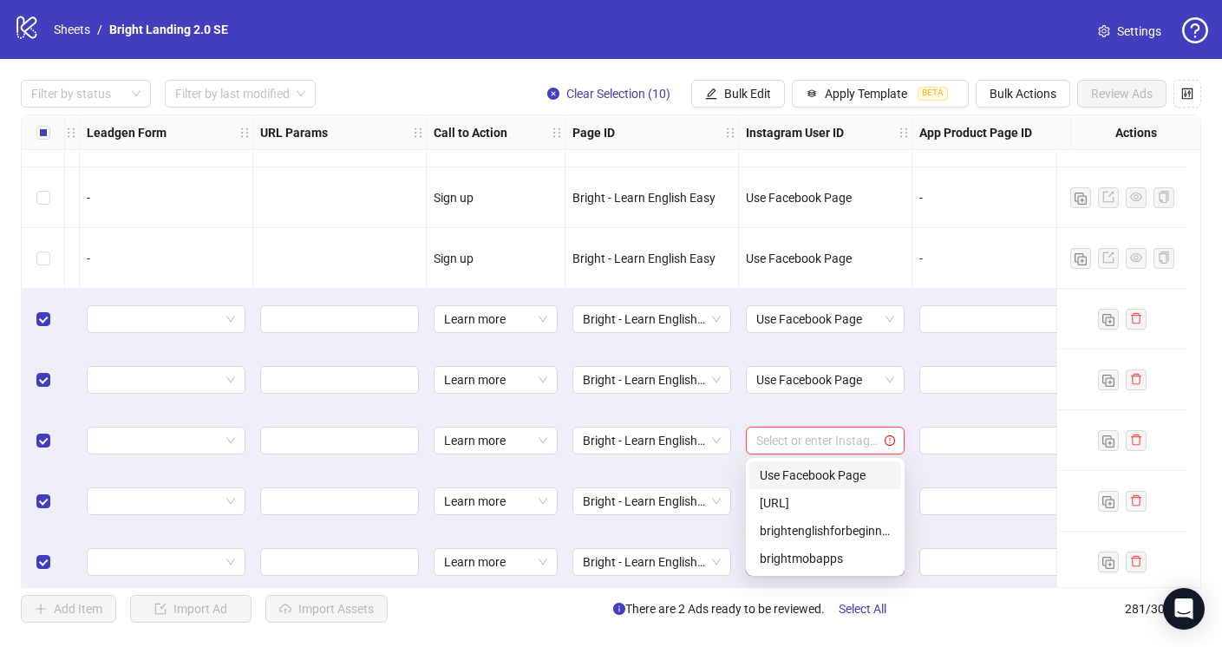
click at [855, 474] on div "Use Facebook Page" at bounding box center [824, 475] width 131 height 19
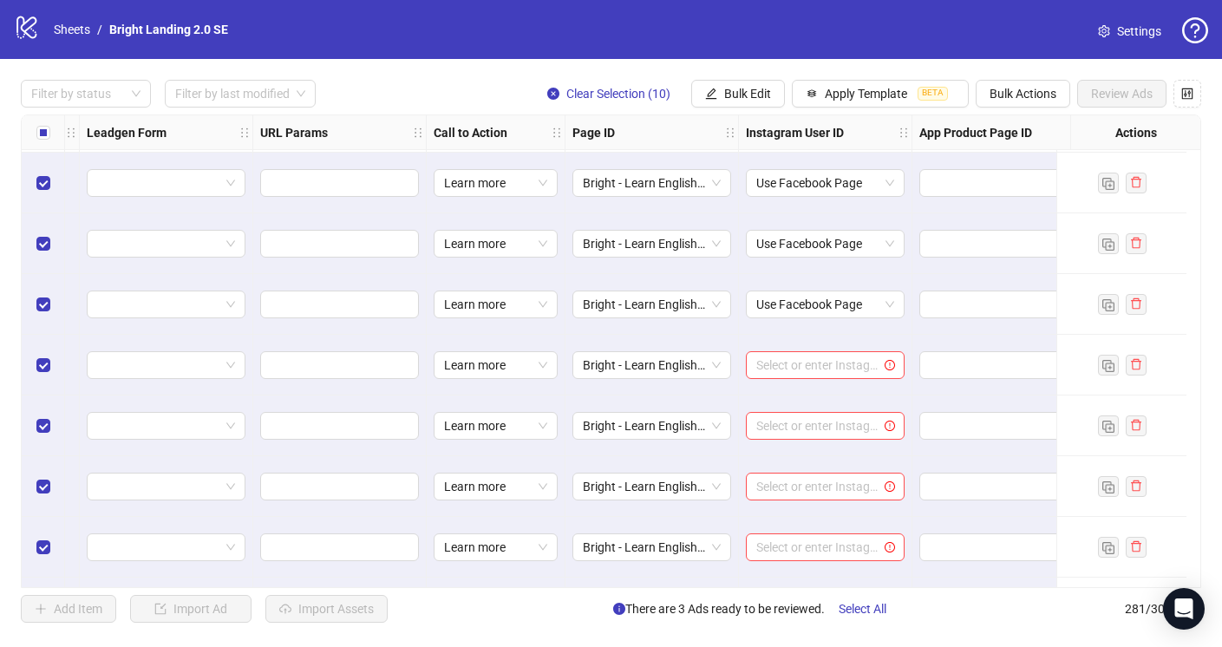
scroll to position [16542, 2332]
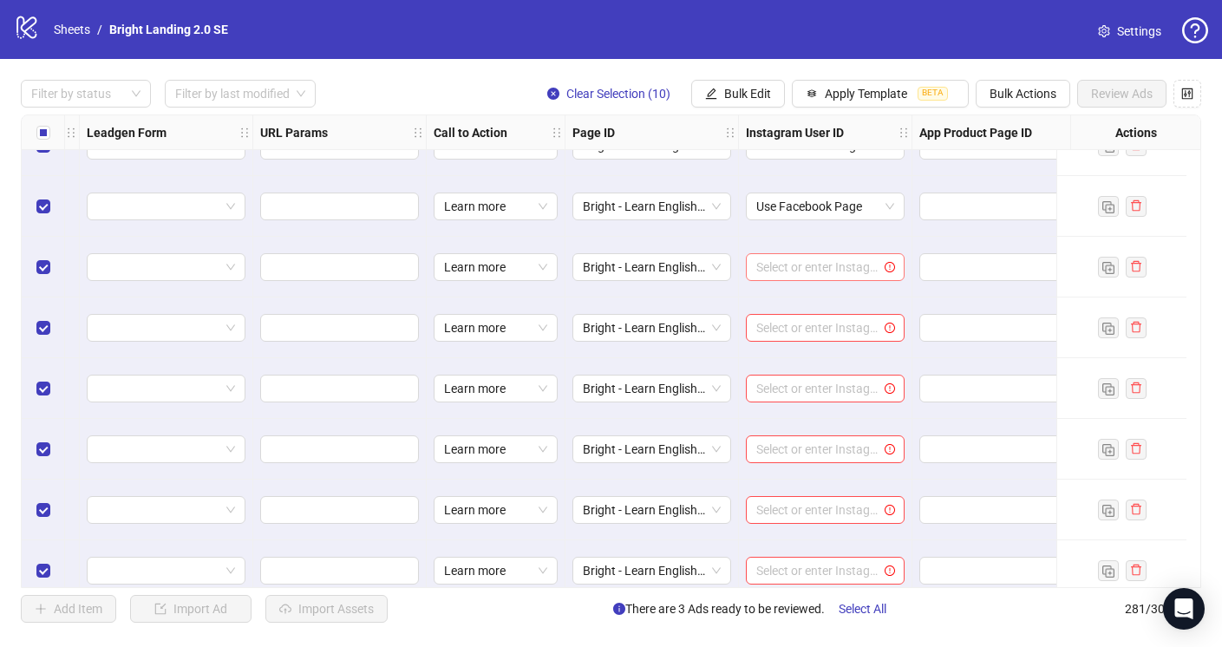
click at [847, 268] on input "search" at bounding box center [817, 267] width 122 height 26
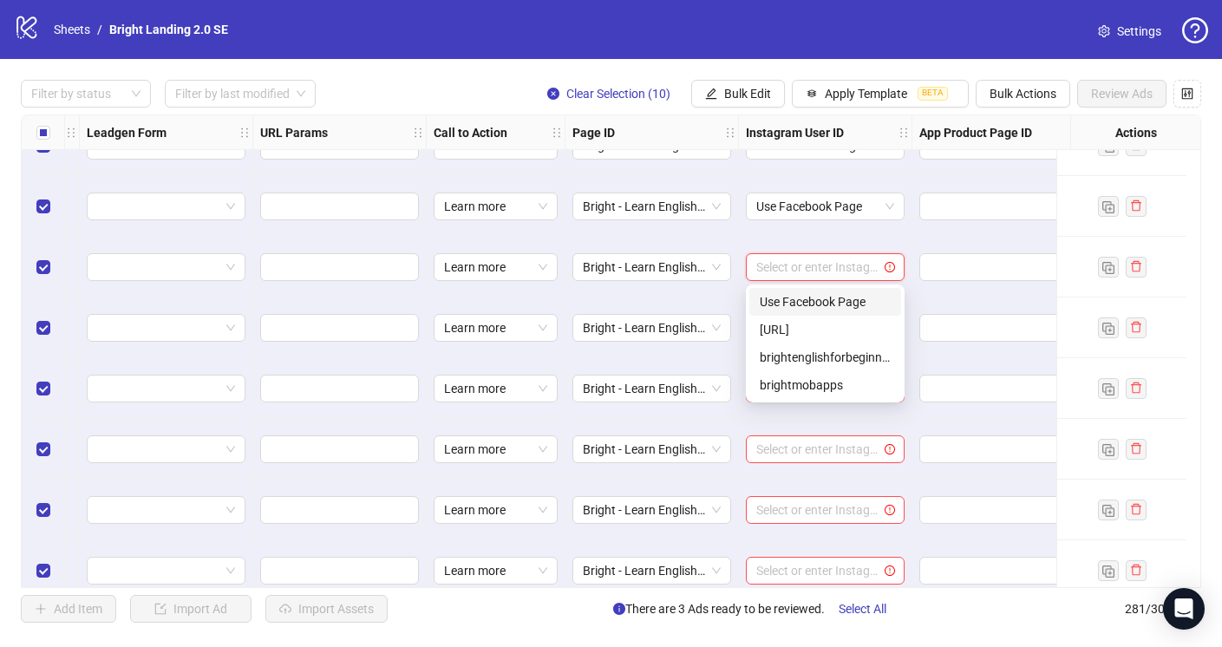
click at [849, 298] on div "Use Facebook Page" at bounding box center [824, 301] width 131 height 19
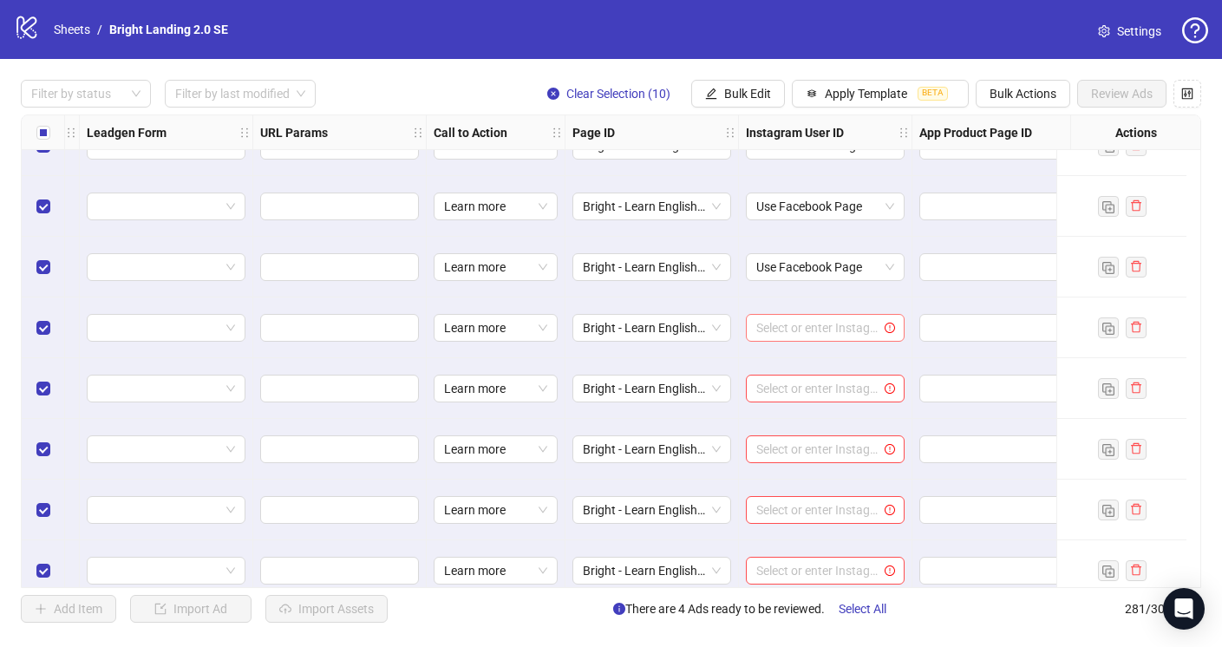
click at [851, 328] on input "search" at bounding box center [817, 328] width 122 height 26
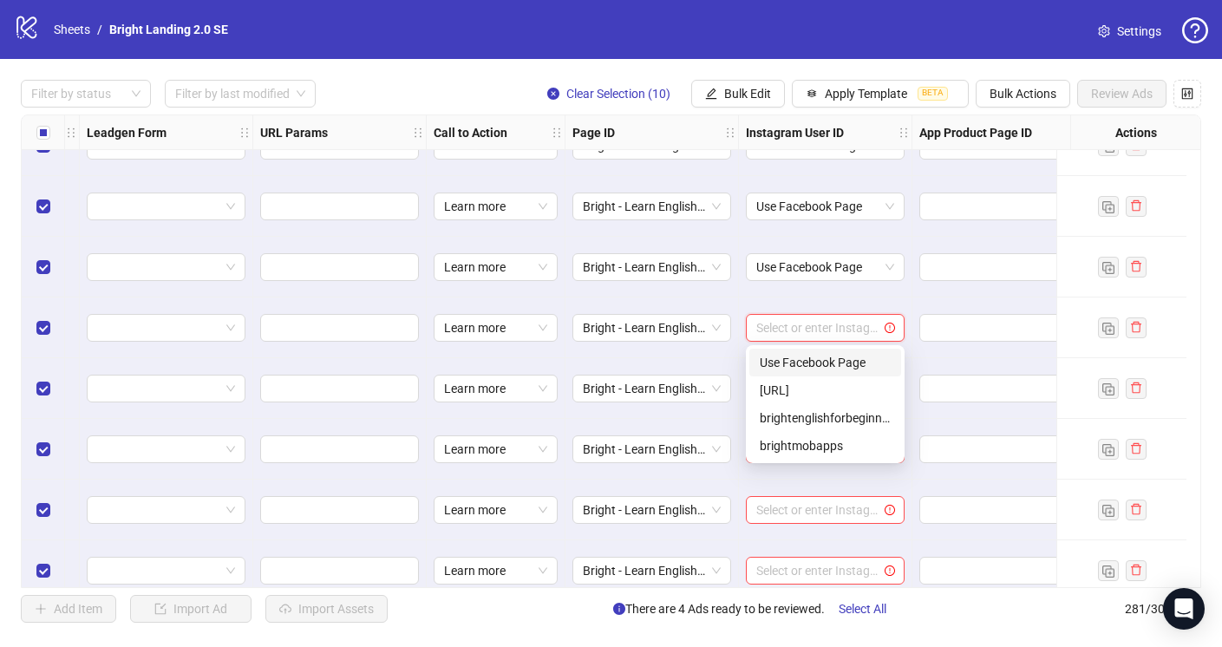
click at [849, 362] on div "Use Facebook Page" at bounding box center [824, 362] width 131 height 19
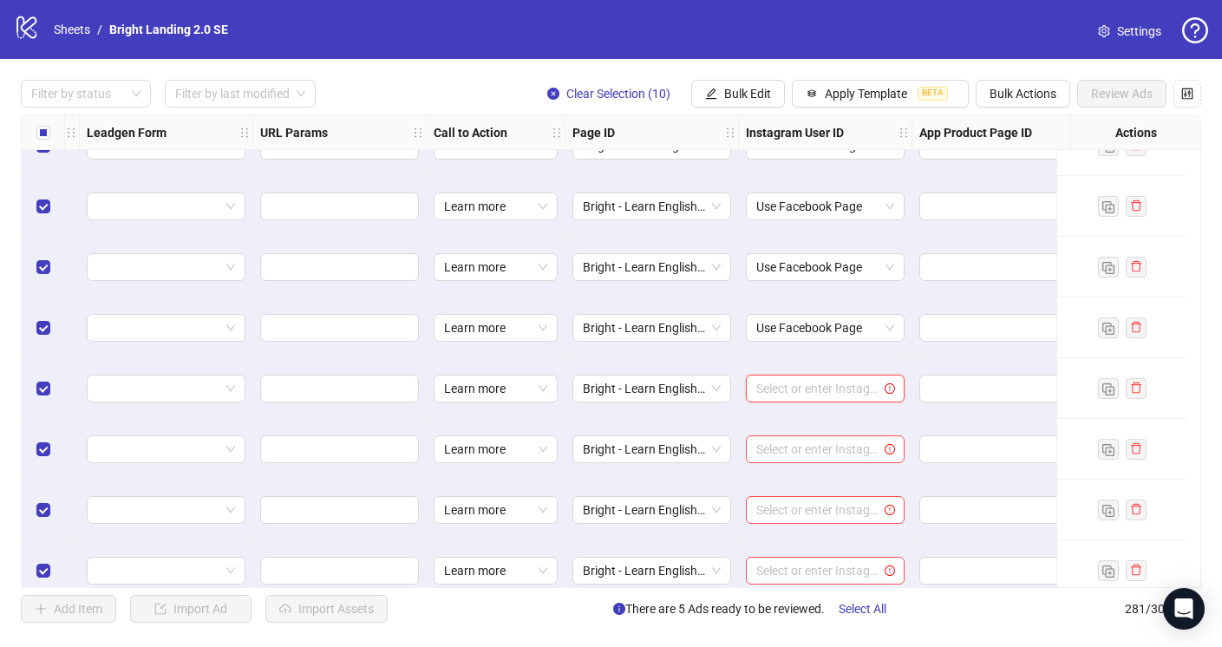
click at [851, 376] on input "search" at bounding box center [817, 388] width 122 height 26
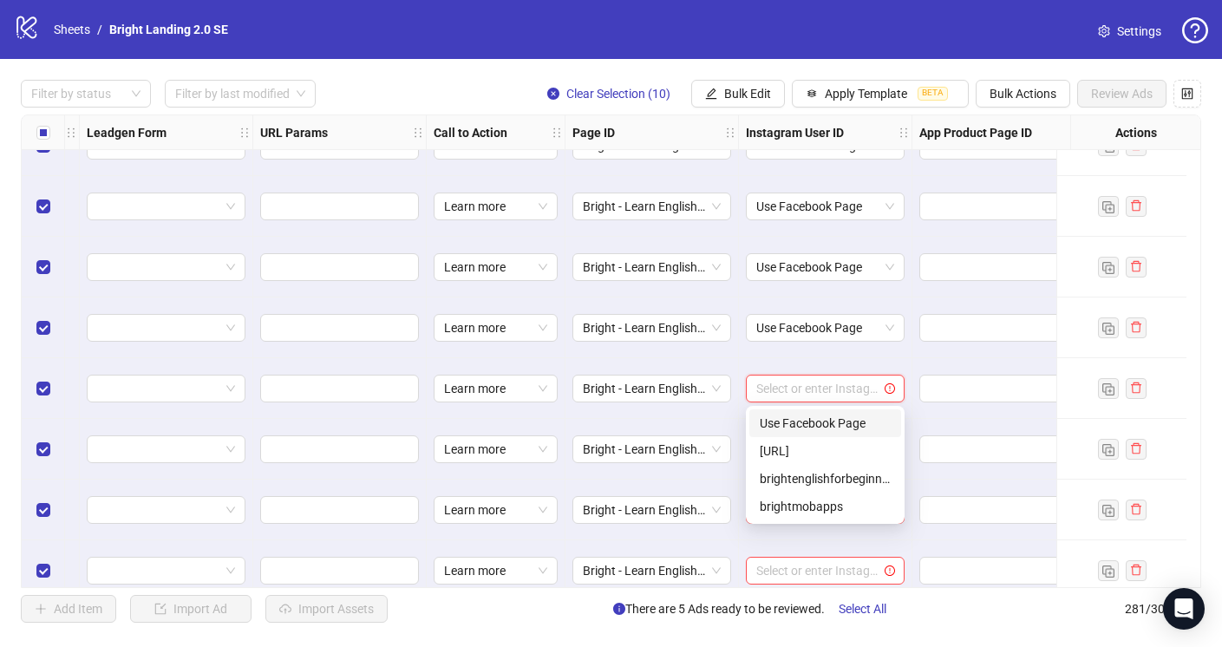
click at [849, 431] on div "Use Facebook Page" at bounding box center [824, 423] width 131 height 19
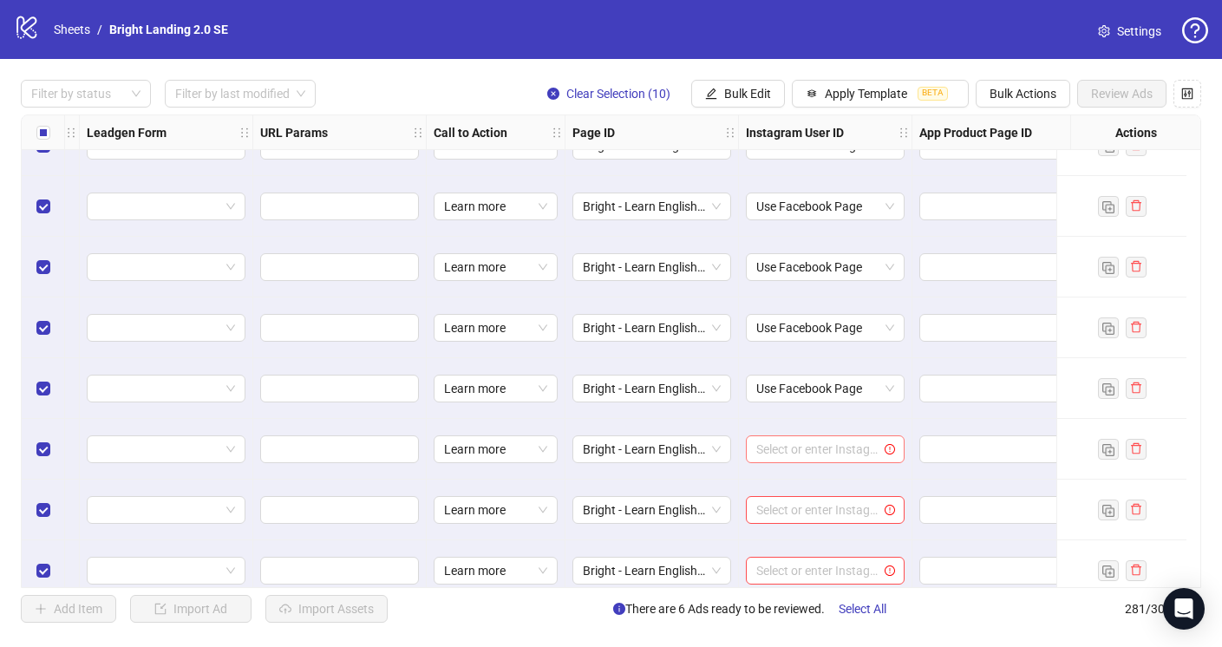
click at [854, 455] on input "search" at bounding box center [817, 449] width 122 height 26
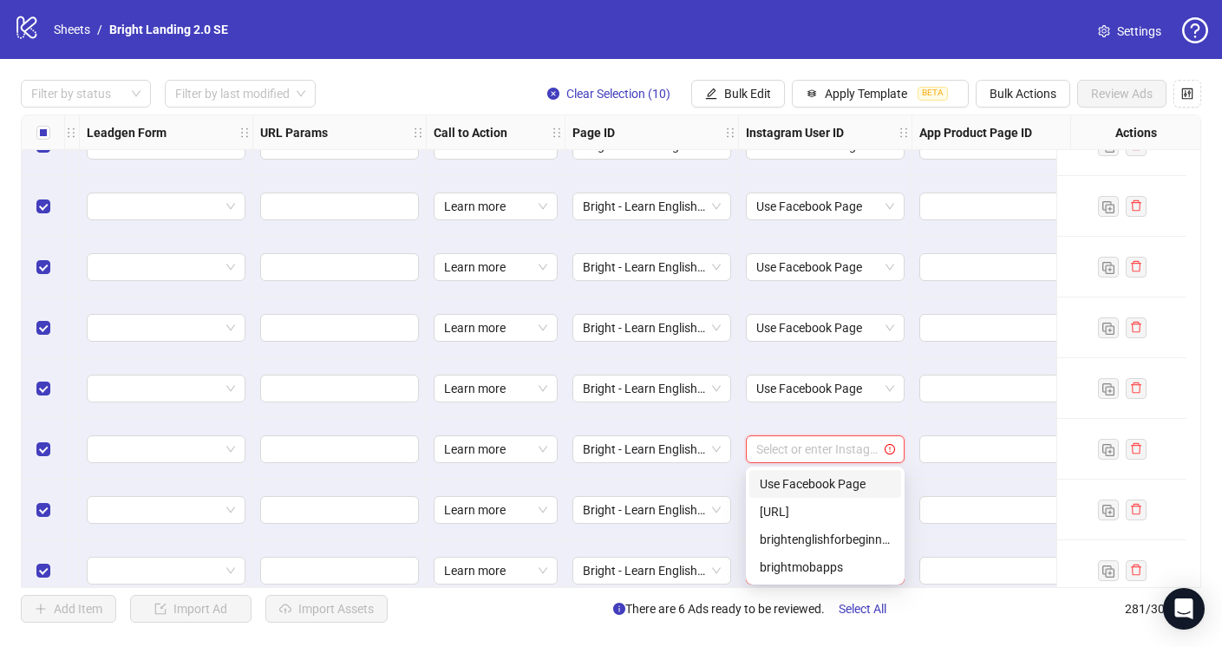
click at [857, 479] on div "Use Facebook Page" at bounding box center [824, 483] width 131 height 19
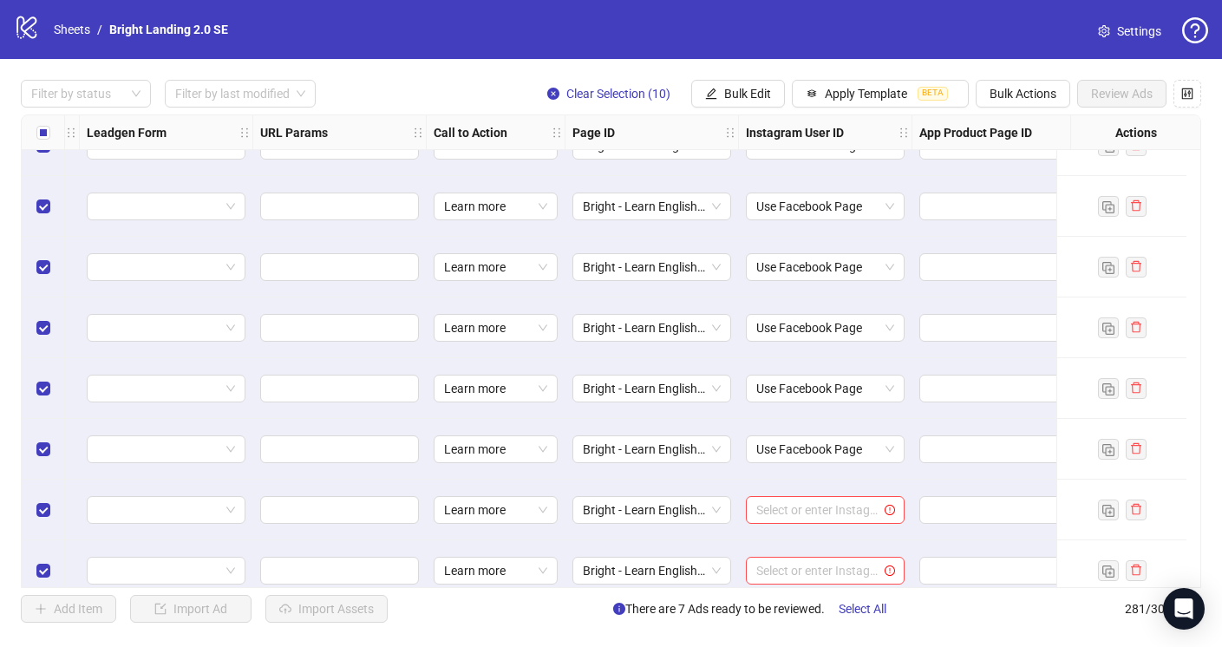
scroll to position [16623, 2332]
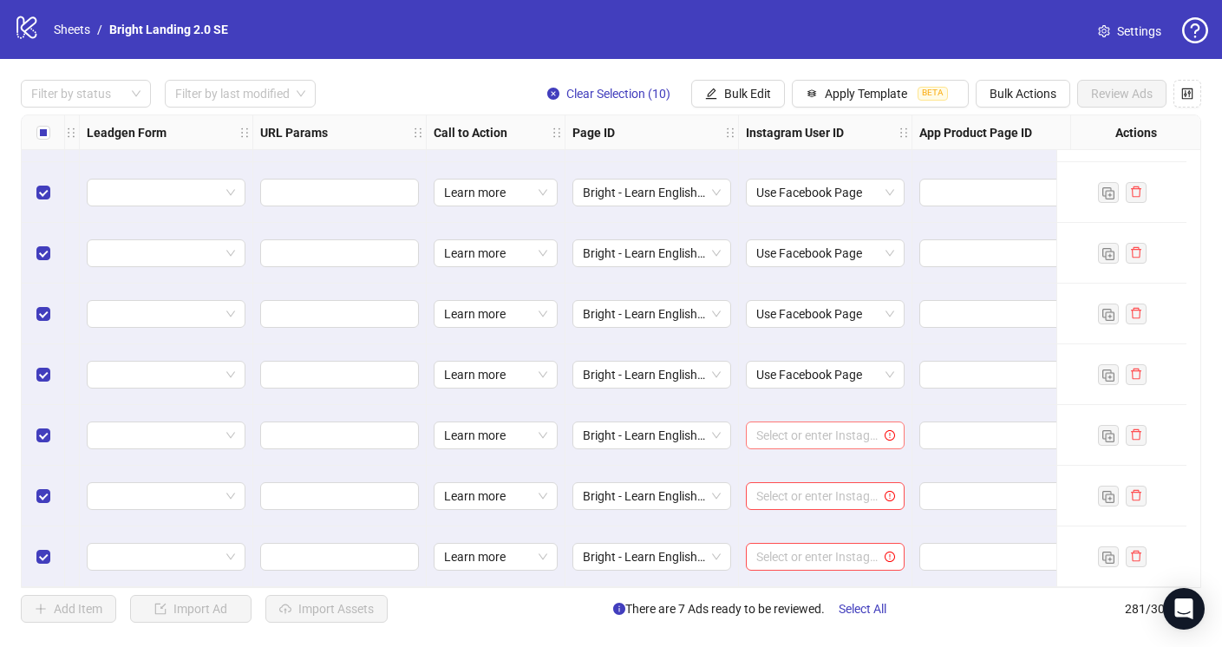
click at [861, 422] on input "search" at bounding box center [817, 435] width 122 height 26
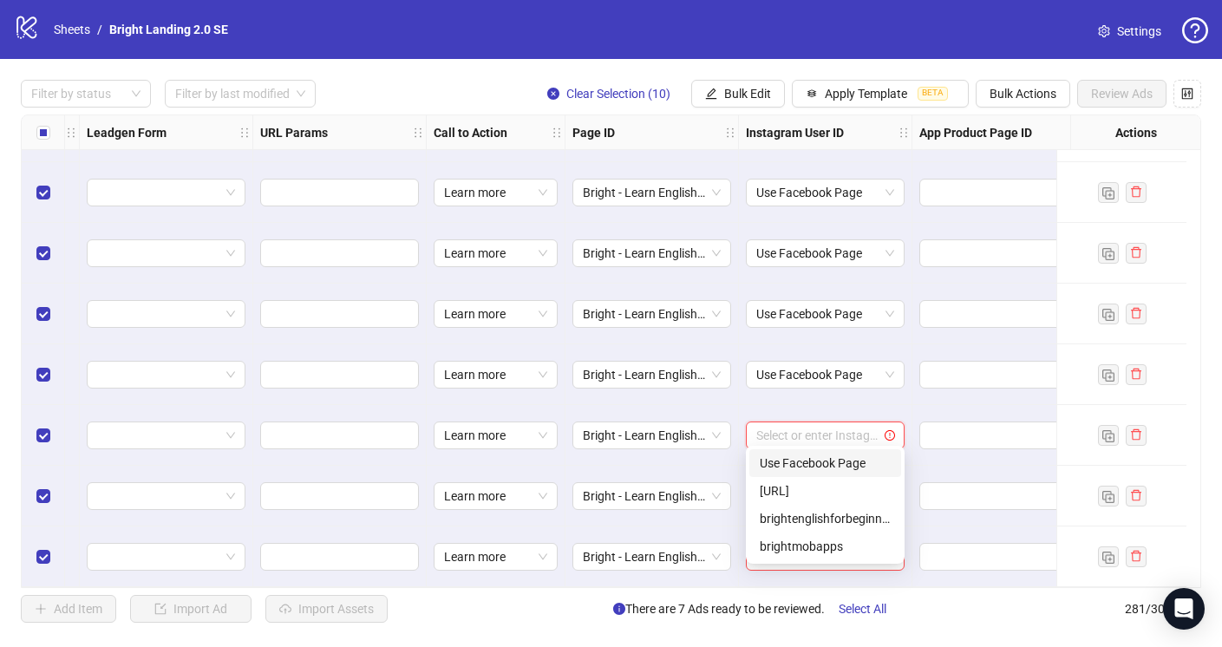
click at [859, 470] on div "Use Facebook Page" at bounding box center [824, 462] width 131 height 19
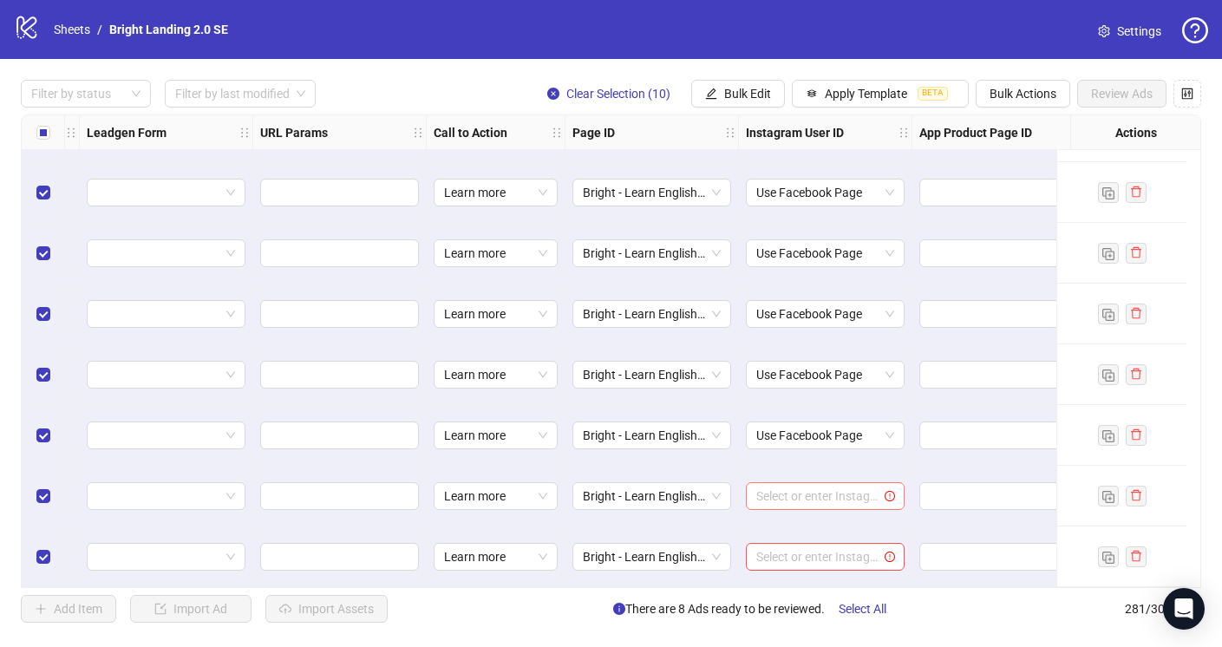
click at [852, 495] on input "search" at bounding box center [817, 496] width 122 height 26
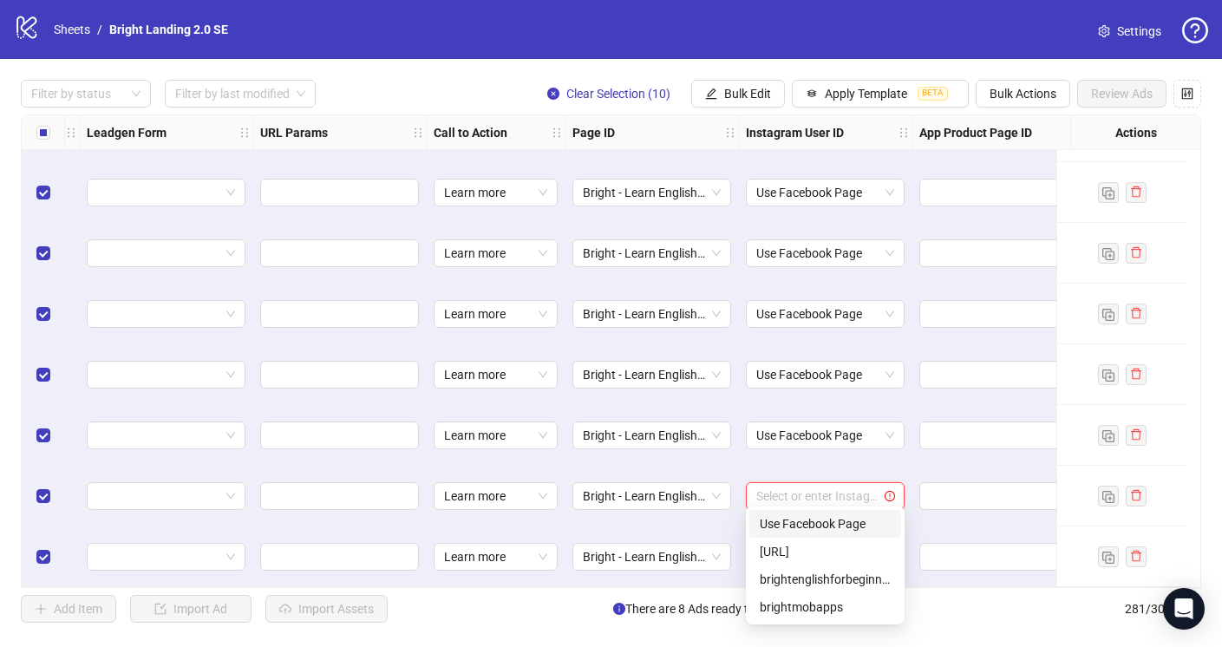
click at [858, 518] on div "Use Facebook Page" at bounding box center [824, 523] width 131 height 19
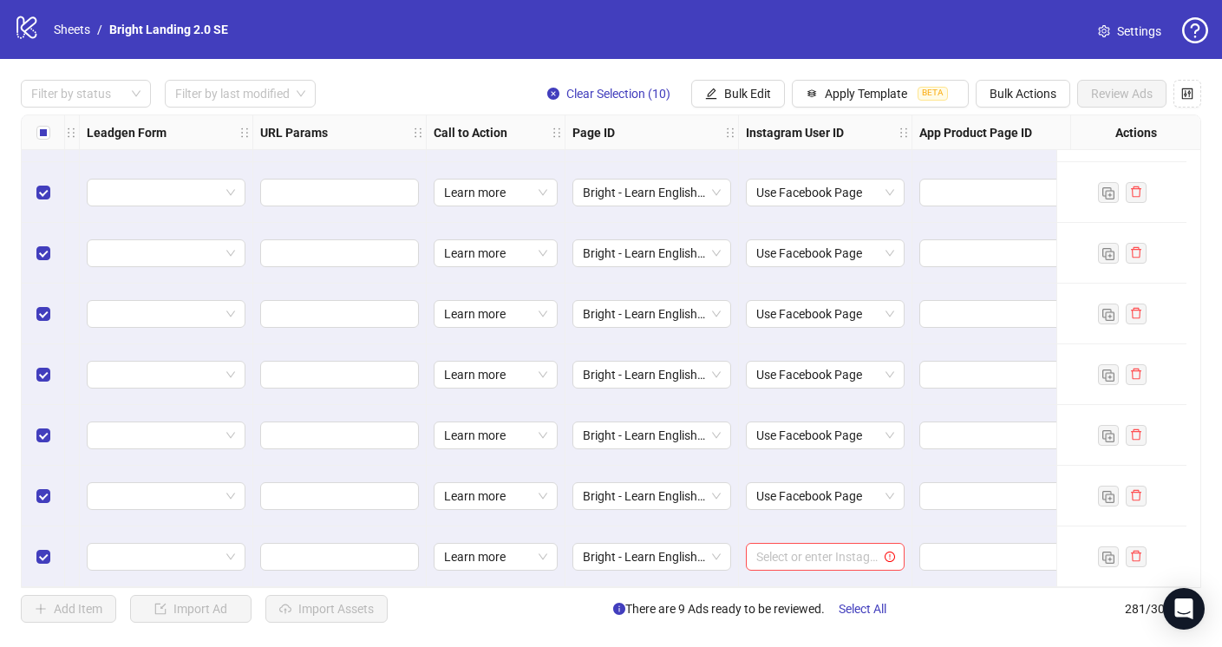
click at [843, 564] on div "Select or enter Instagram User ID" at bounding box center [825, 556] width 173 height 61
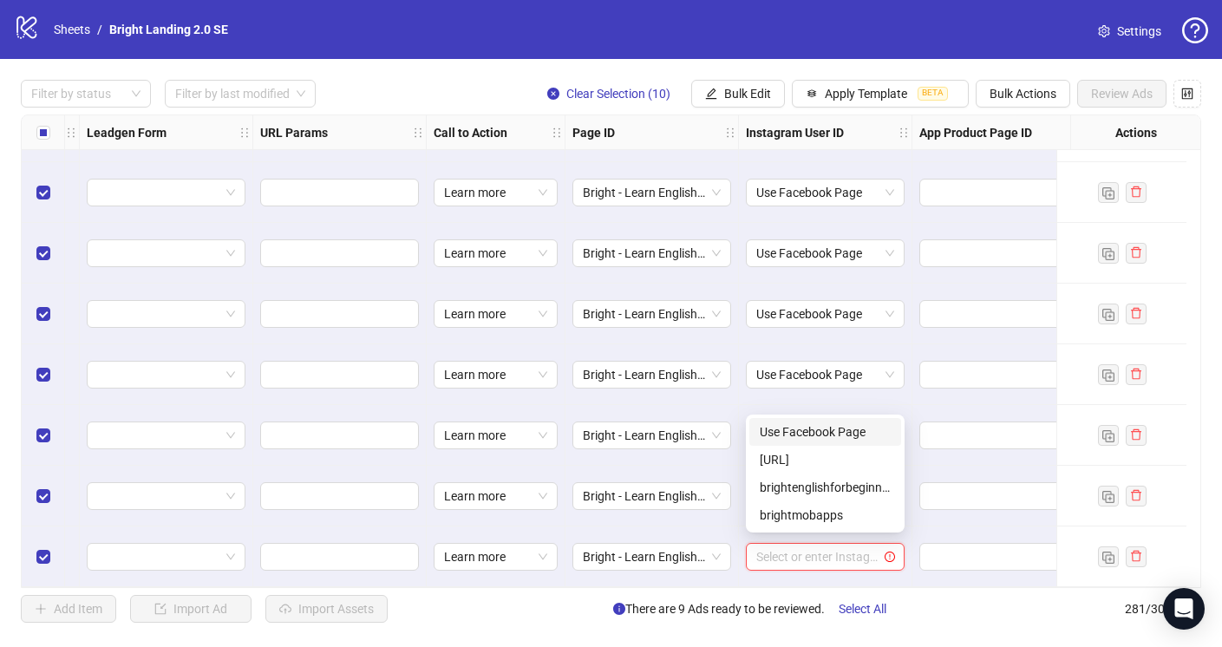
click at [849, 551] on input "search" at bounding box center [817, 557] width 122 height 26
click at [843, 430] on div "Use Facebook Page" at bounding box center [824, 431] width 131 height 19
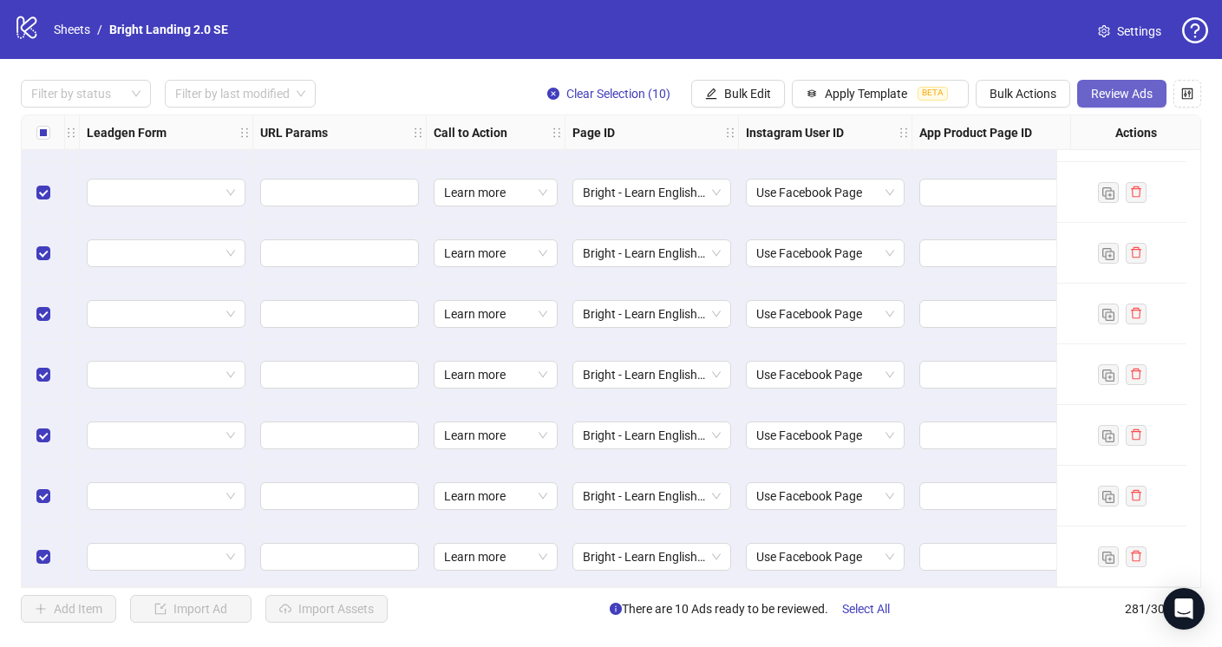
click at [1139, 89] on span "Review Ads" at bounding box center [1122, 94] width 62 height 14
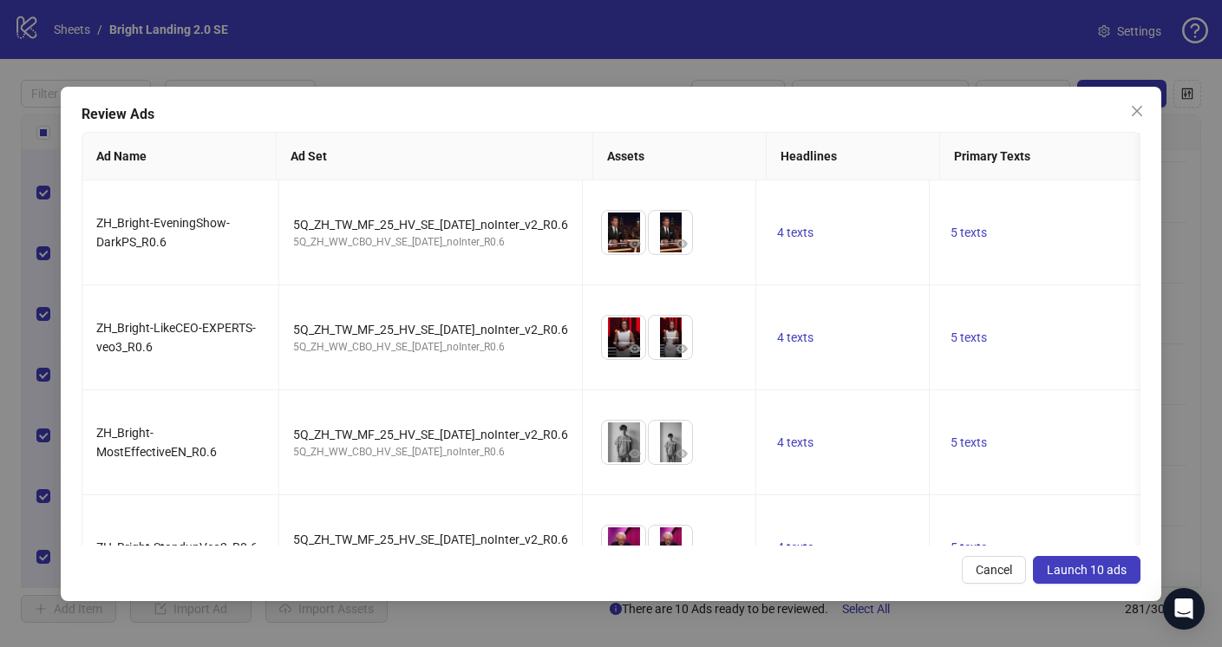
click at [1079, 573] on span "Launch 10 ads" at bounding box center [1086, 570] width 80 height 14
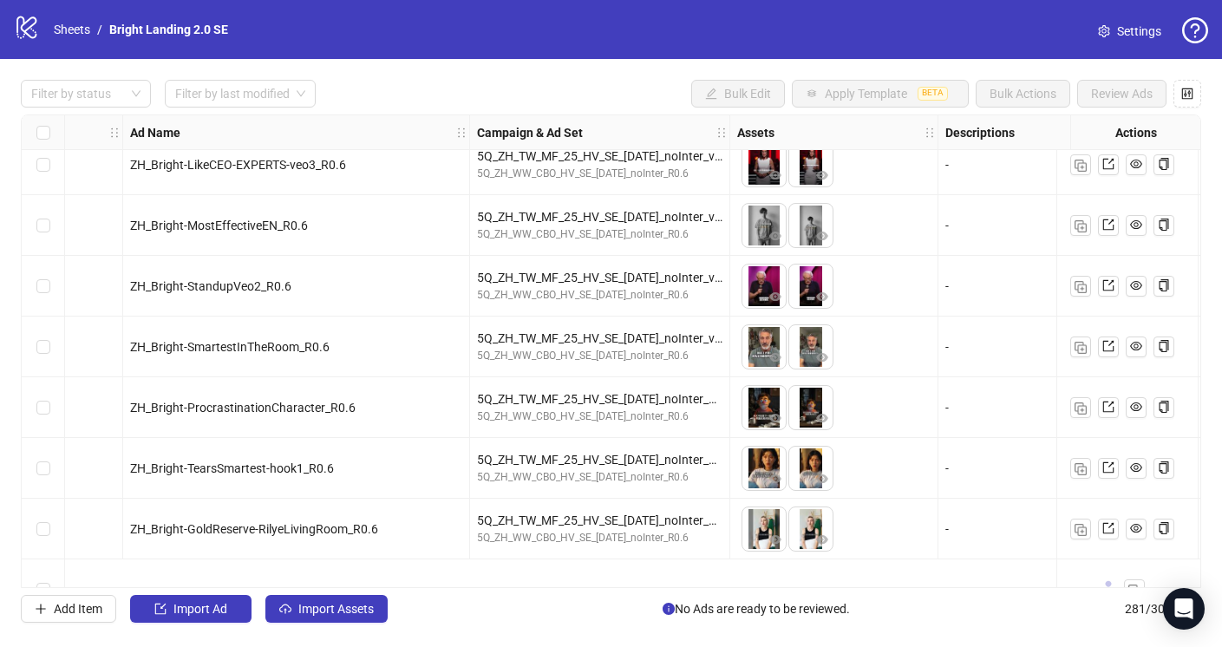
scroll to position [16408, 89]
